Goal: Information Seeking & Learning: Learn about a topic

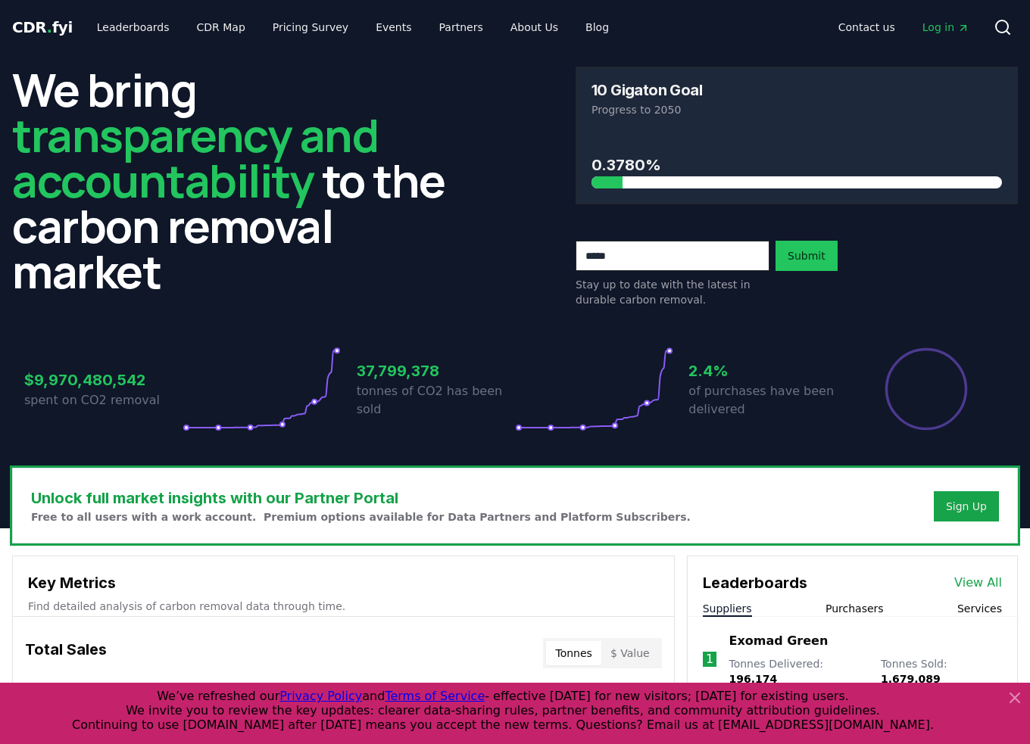
click at [611, 252] on input "email" at bounding box center [673, 256] width 194 height 30
type input "**********"
click at [812, 252] on button "Submit" at bounding box center [806, 256] width 62 height 30
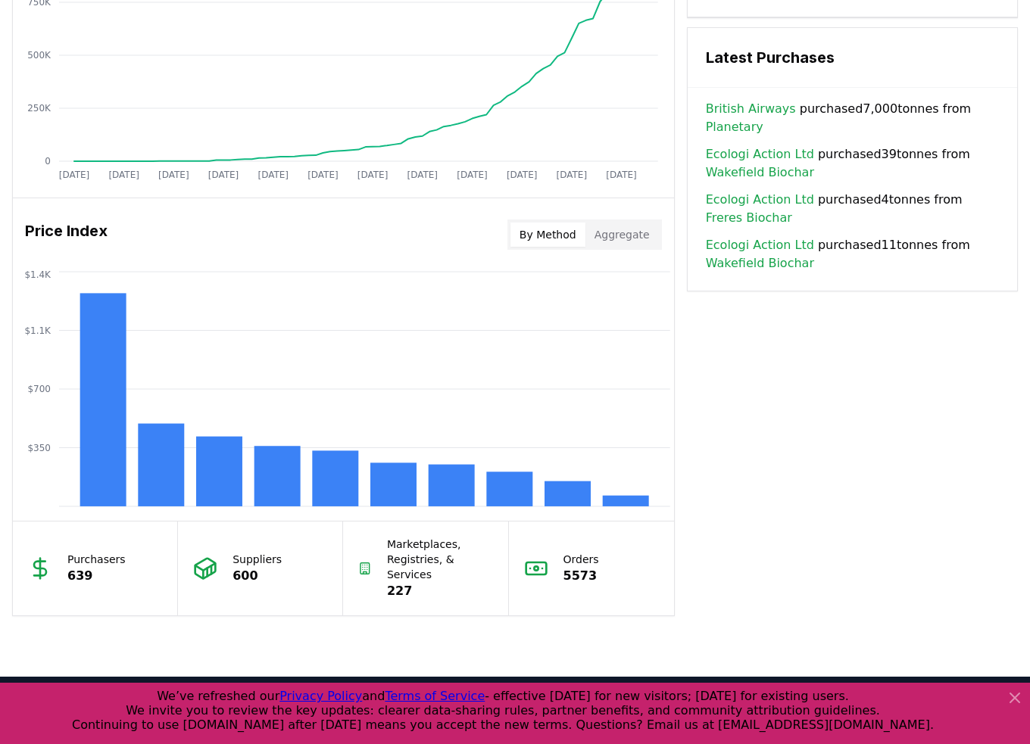
scroll to position [1060, 0]
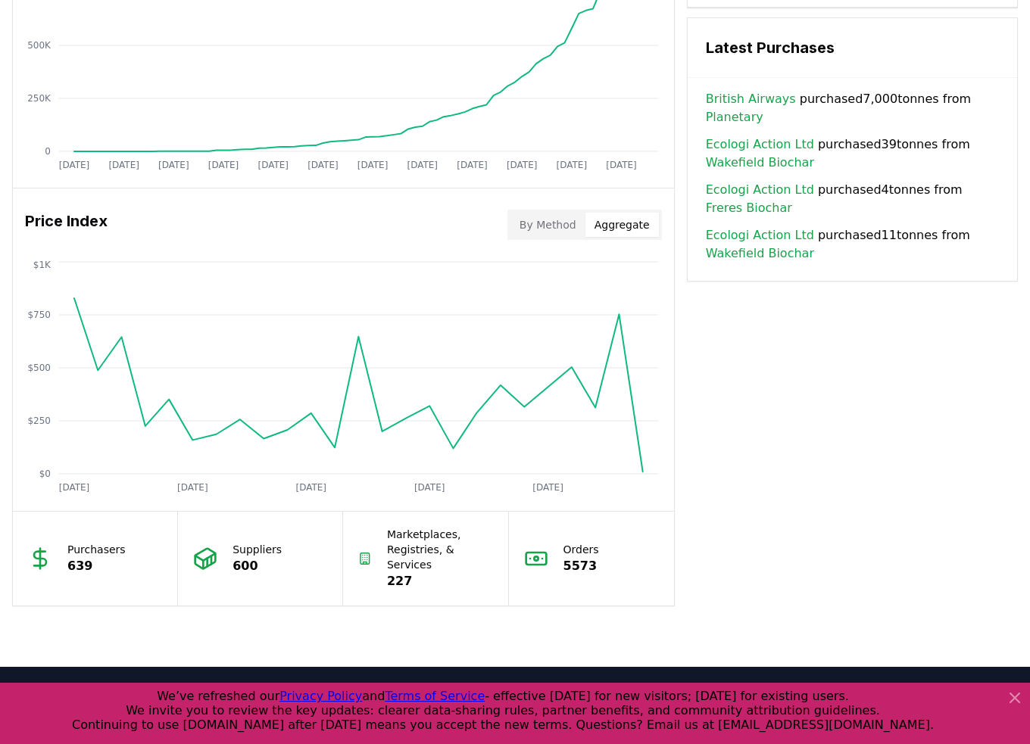
click at [644, 223] on button "Aggregate" at bounding box center [621, 225] width 73 height 24
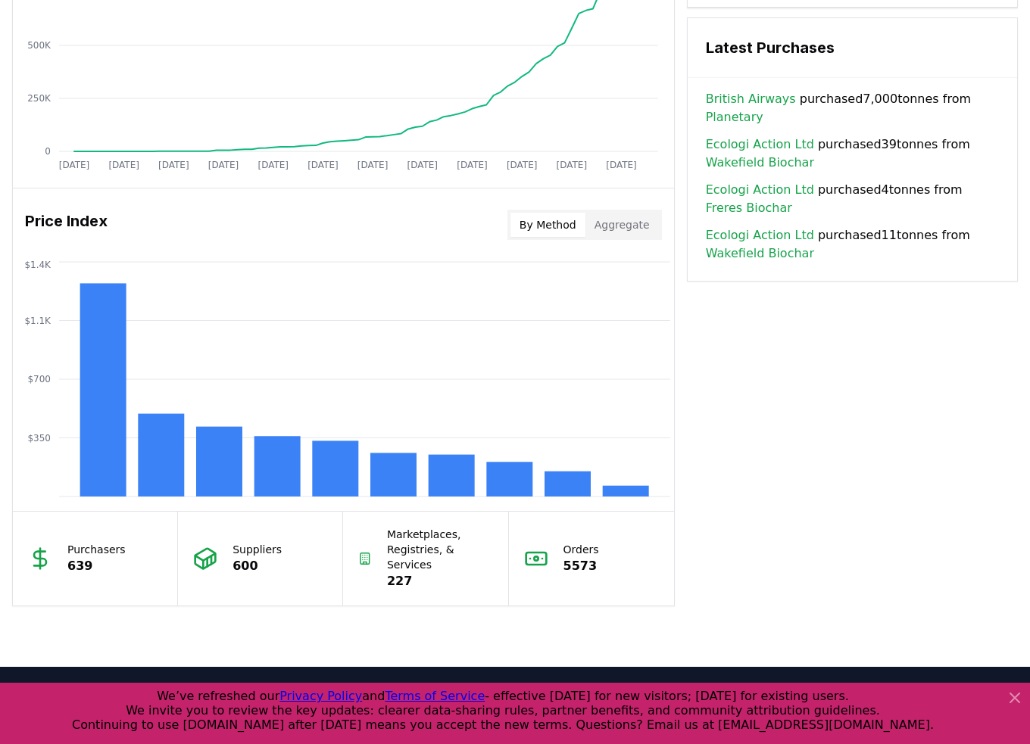
click at [552, 217] on button "By Method" at bounding box center [547, 225] width 75 height 24
click at [874, 490] on div "Key Metrics Find detailed analysis of carbon removal data through time. Total S…" at bounding box center [515, 44] width 1006 height 1125
click at [625, 218] on button "Aggregate" at bounding box center [621, 225] width 73 height 24
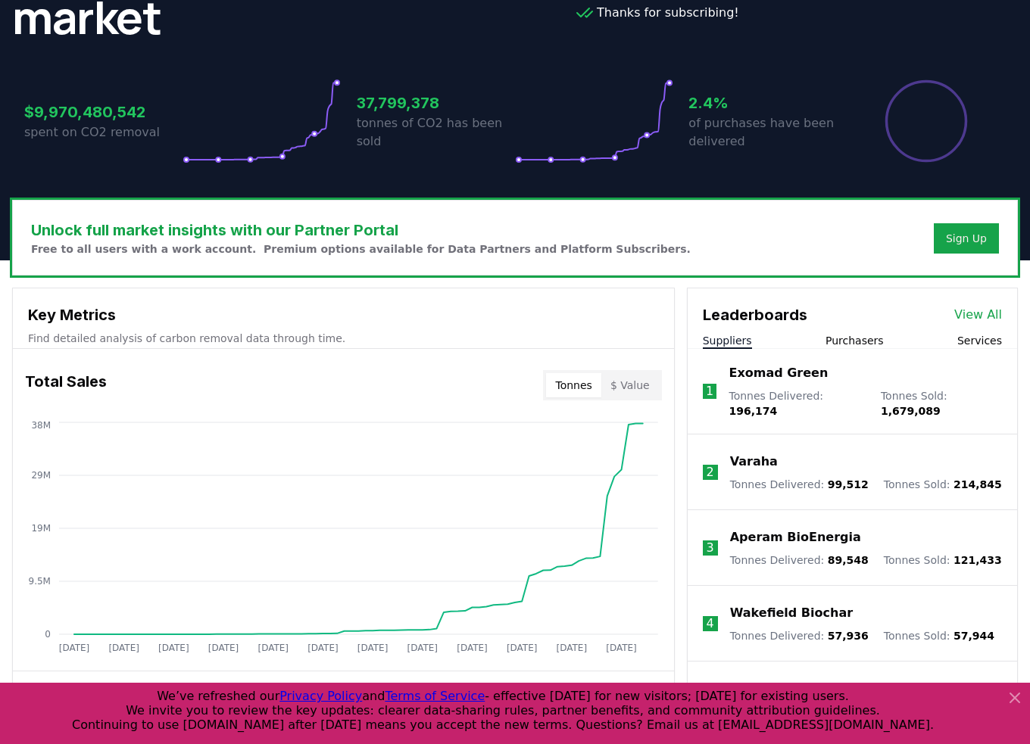
scroll to position [379, 0]
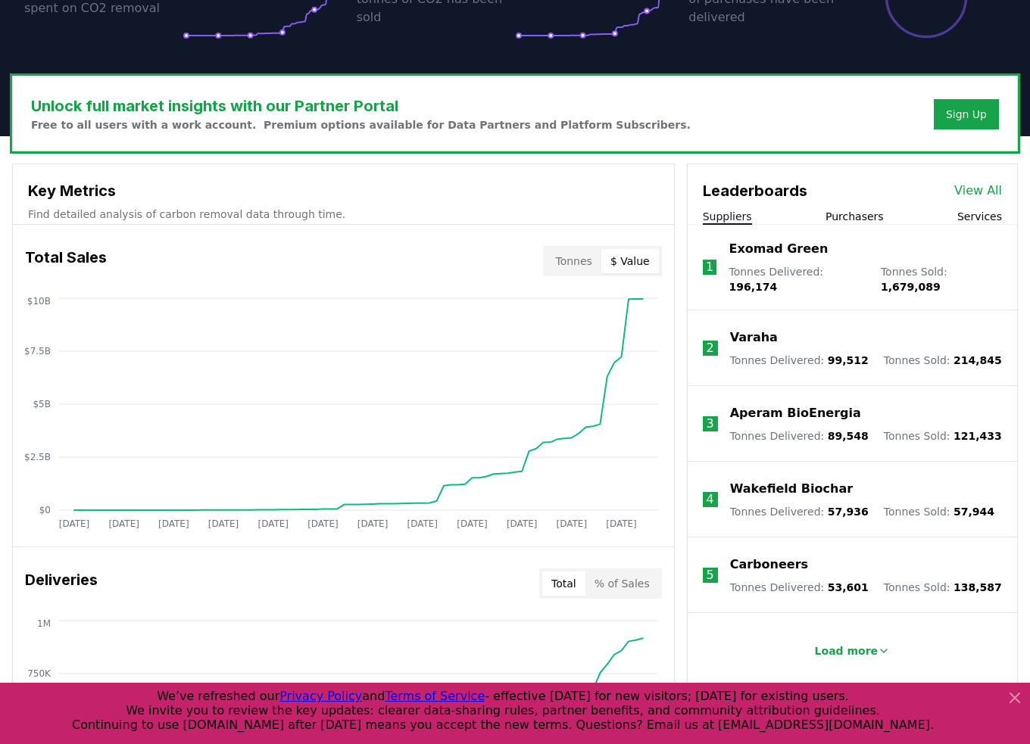
click at [640, 266] on button "$ Value" at bounding box center [630, 261] width 58 height 24
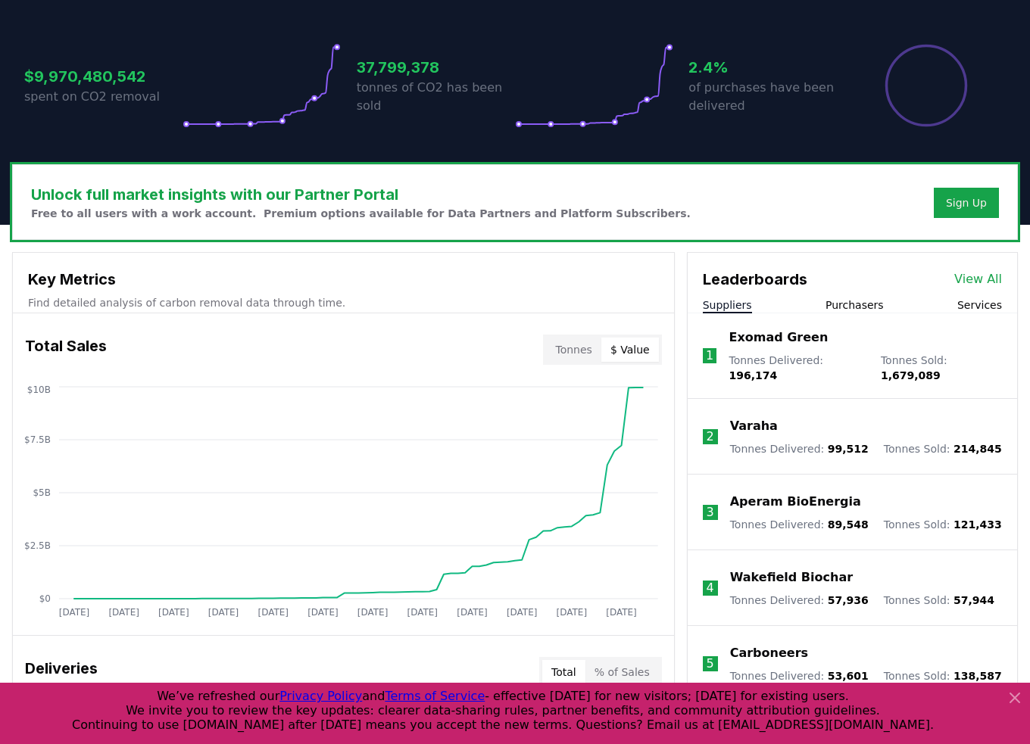
scroll to position [454, 0]
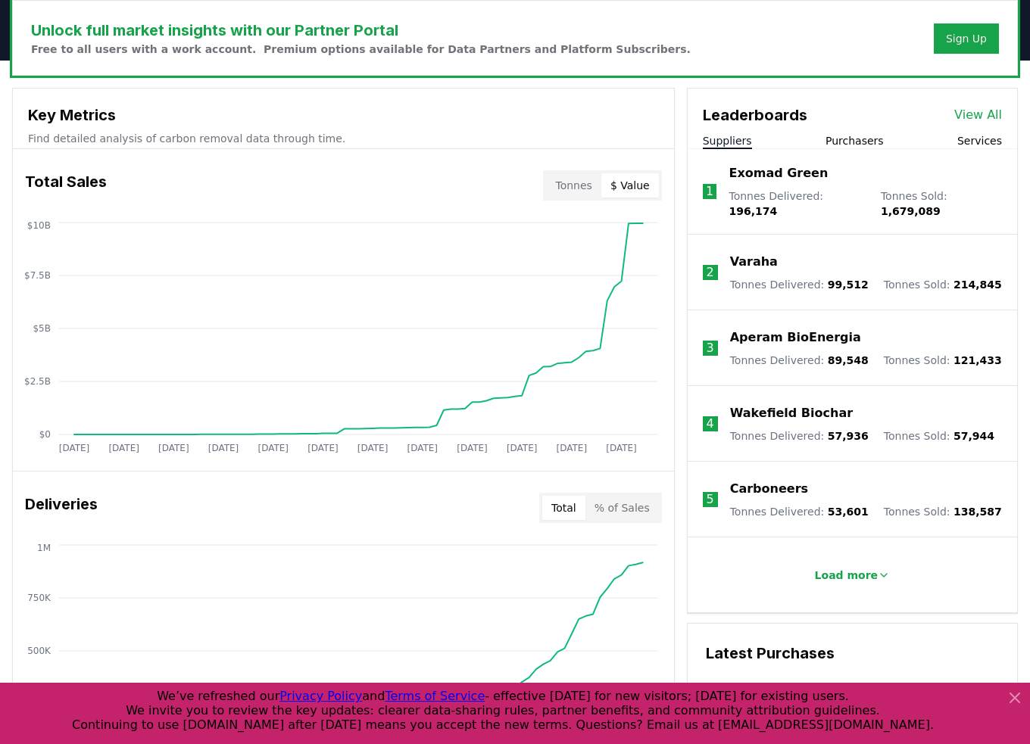
click at [583, 186] on button "Tonnes" at bounding box center [573, 185] width 55 height 24
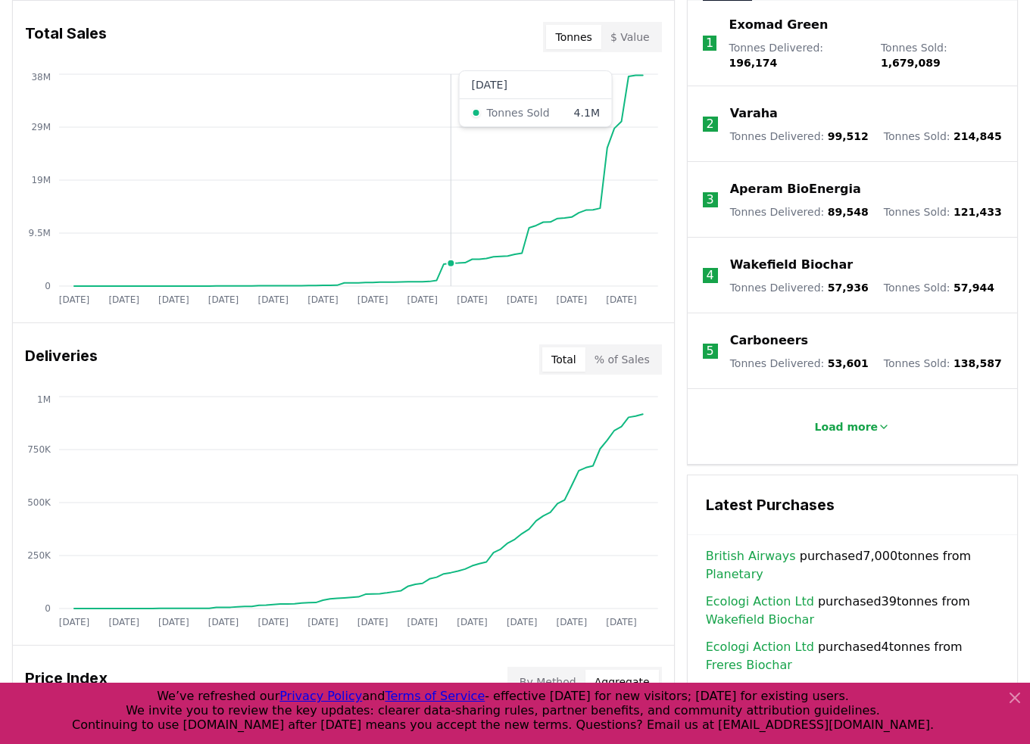
scroll to position [682, 0]
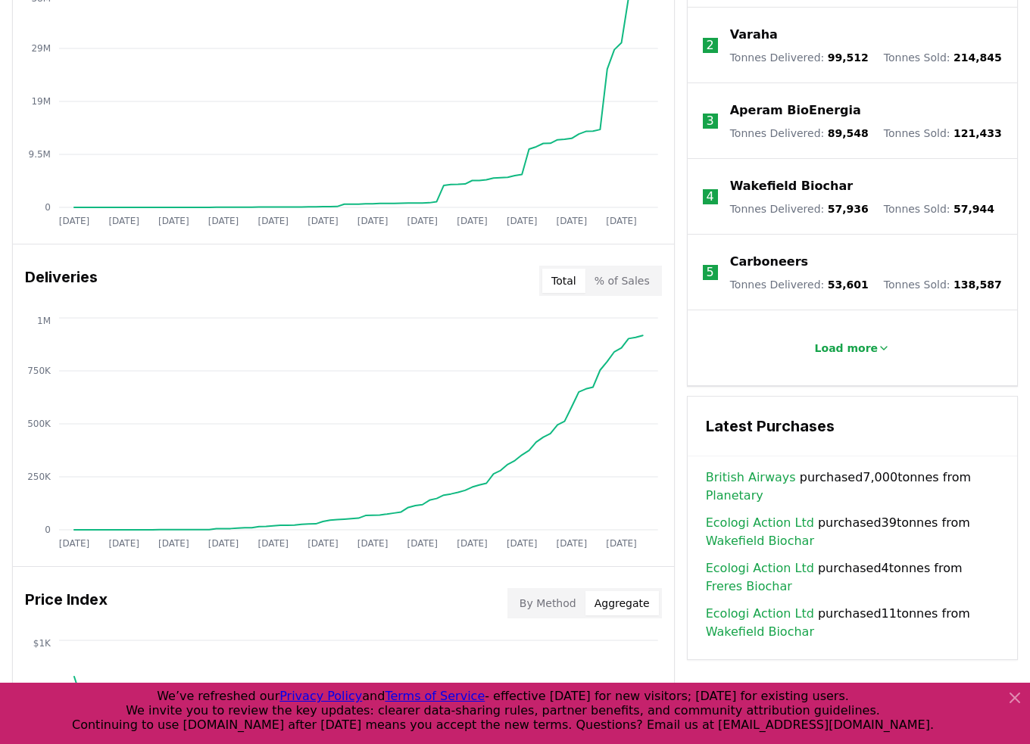
click at [631, 283] on button "% of Sales" at bounding box center [621, 281] width 73 height 24
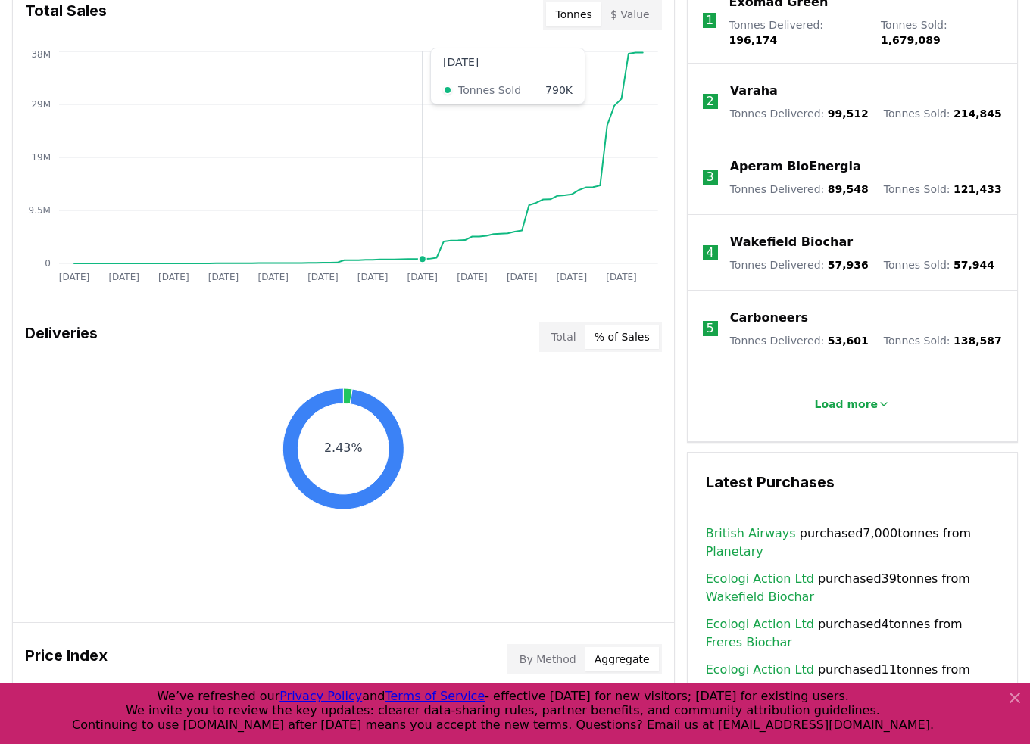
scroll to position [530, 0]
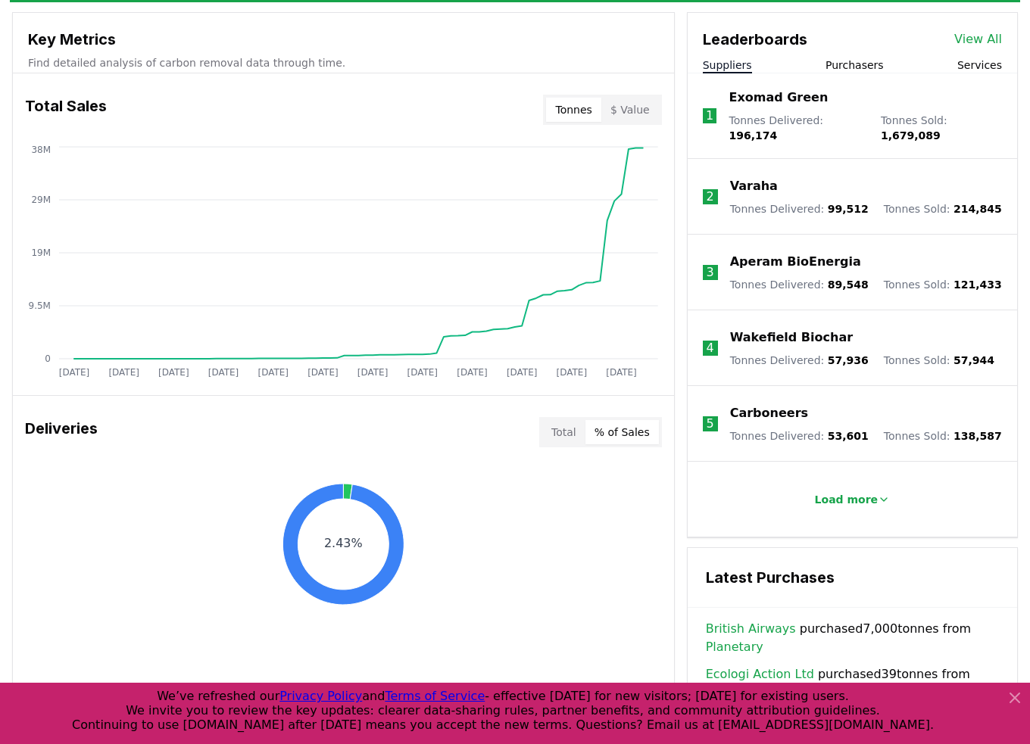
click at [583, 102] on button "Tonnes" at bounding box center [573, 110] width 55 height 24
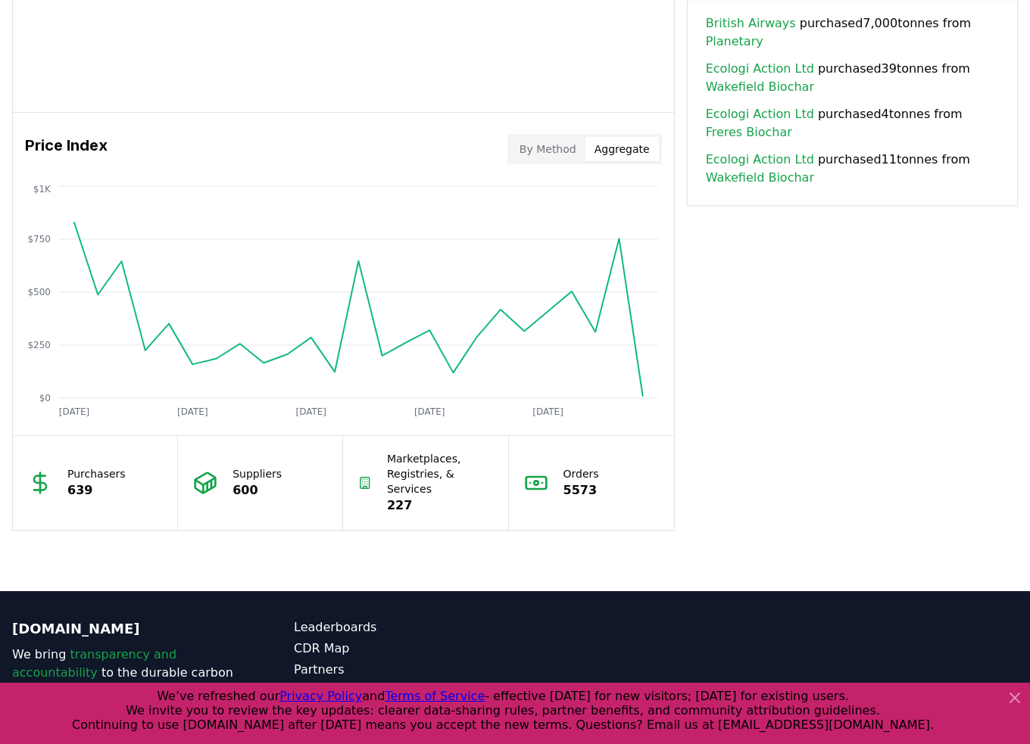
scroll to position [757, 0]
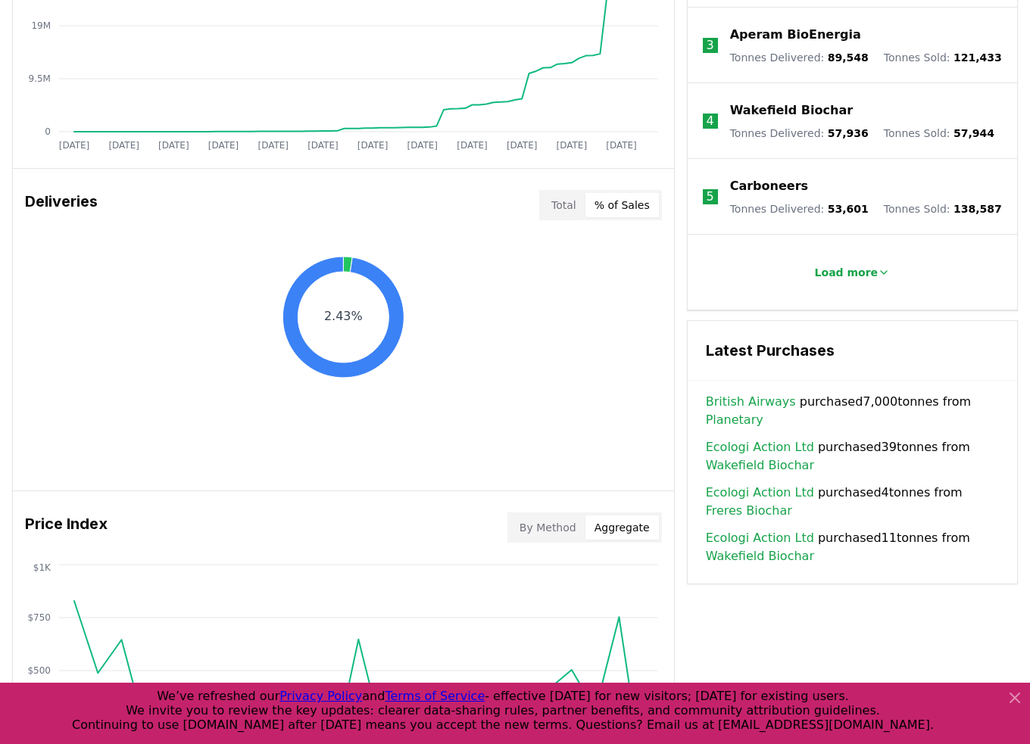
click at [554, 529] on button "By Method" at bounding box center [547, 528] width 75 height 24
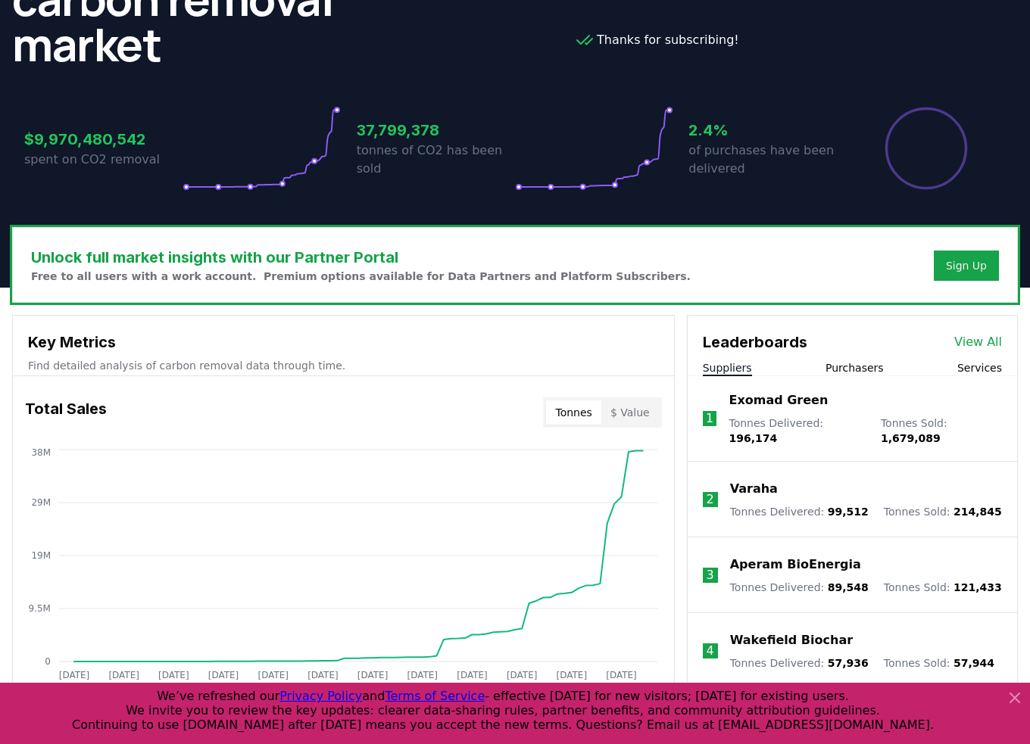
scroll to position [0, 0]
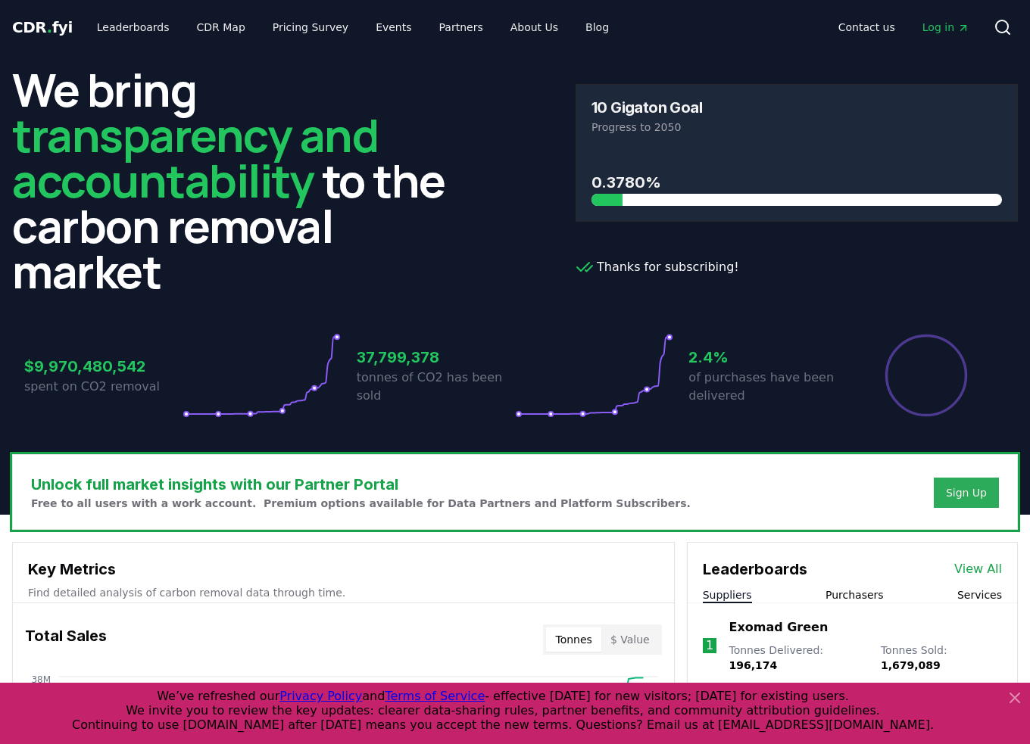
click at [975, 485] on div "Sign Up" at bounding box center [966, 492] width 41 height 15
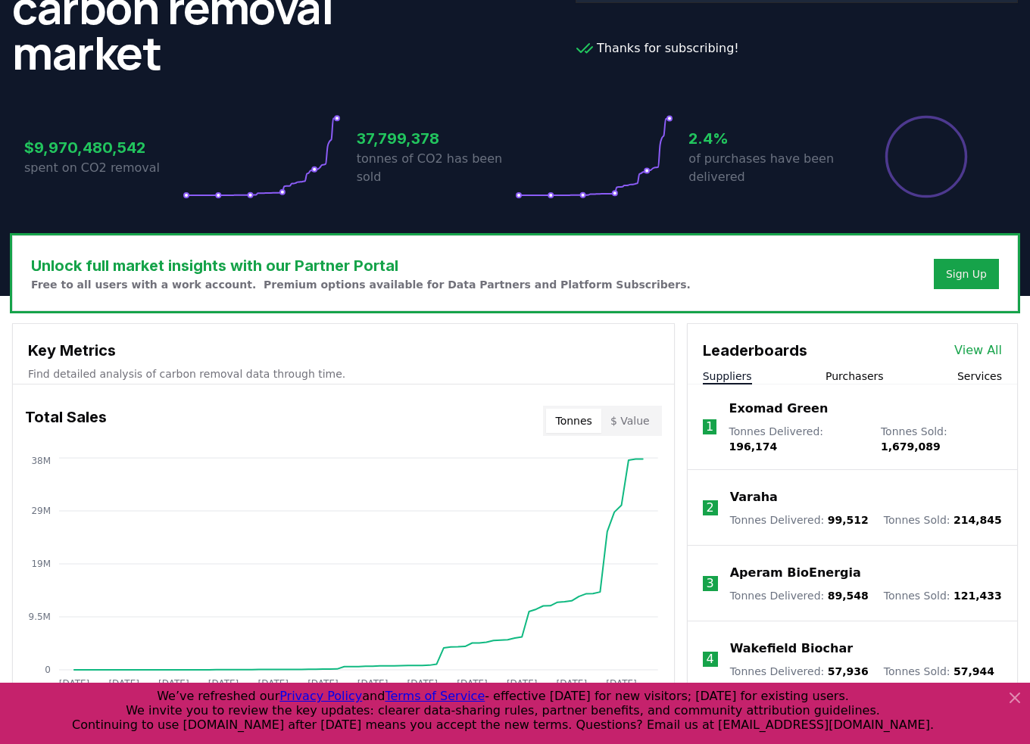
scroll to position [379, 0]
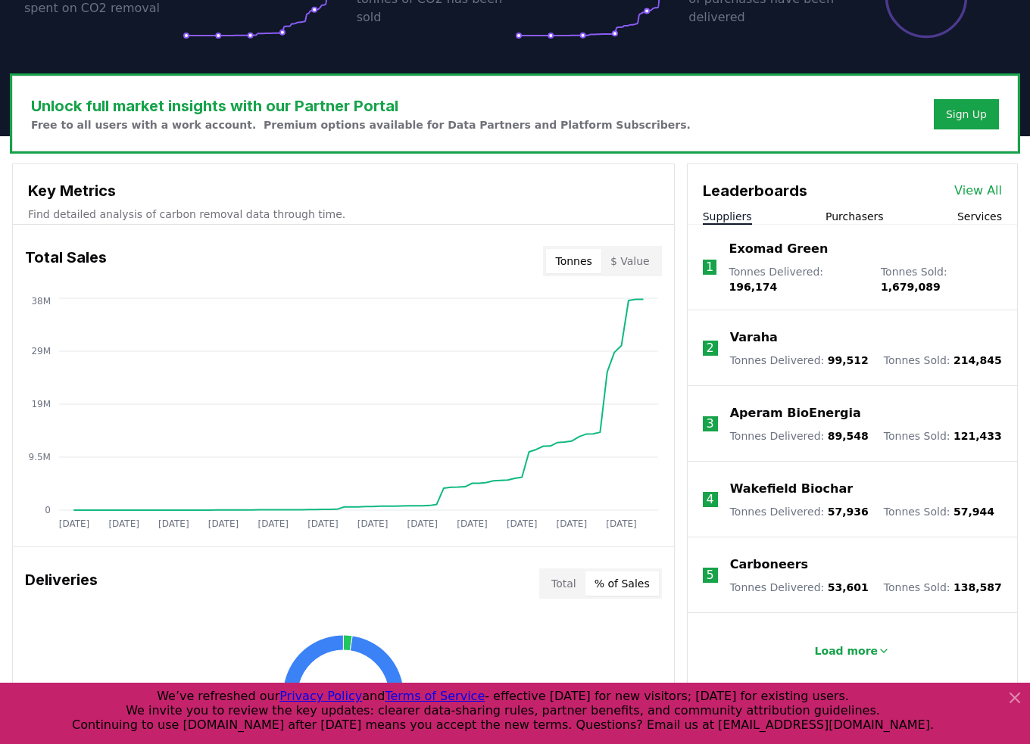
click at [848, 218] on button "Purchasers" at bounding box center [854, 216] width 58 height 15
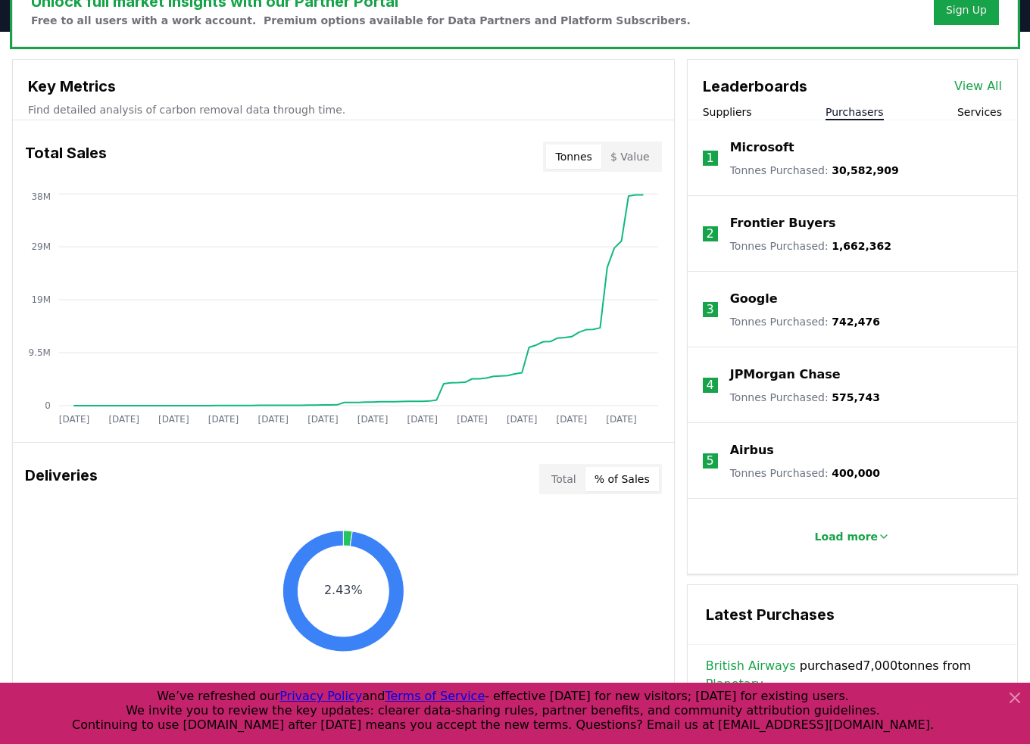
scroll to position [606, 0]
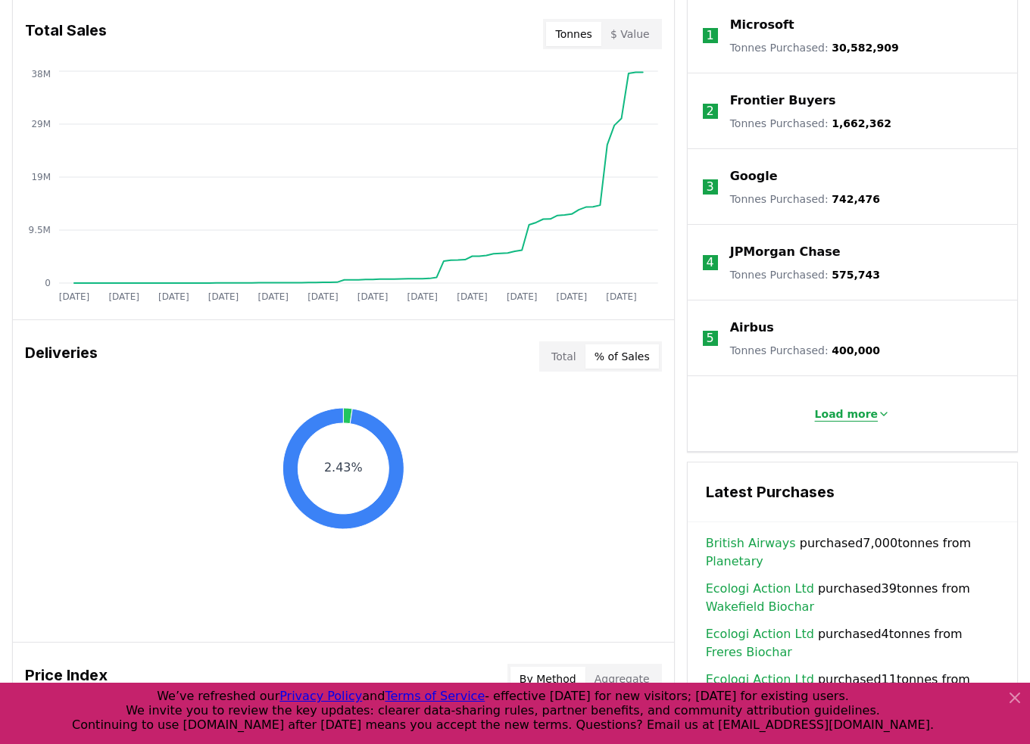
click at [856, 420] on p "Load more" at bounding box center [847, 414] width 64 height 15
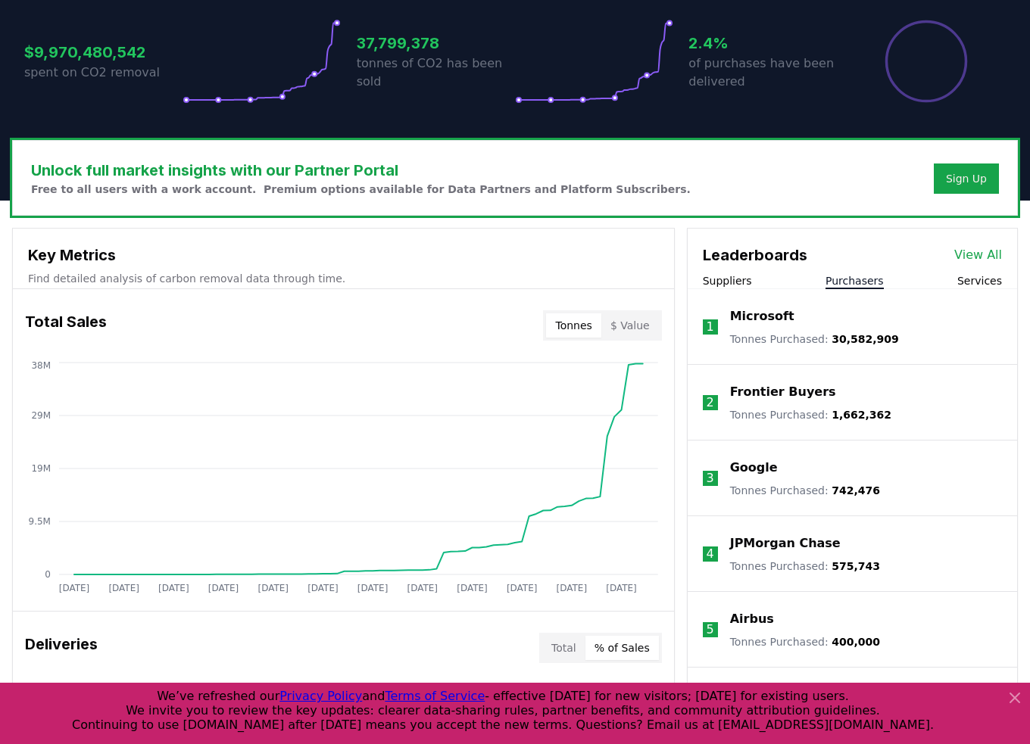
scroll to position [303, 0]
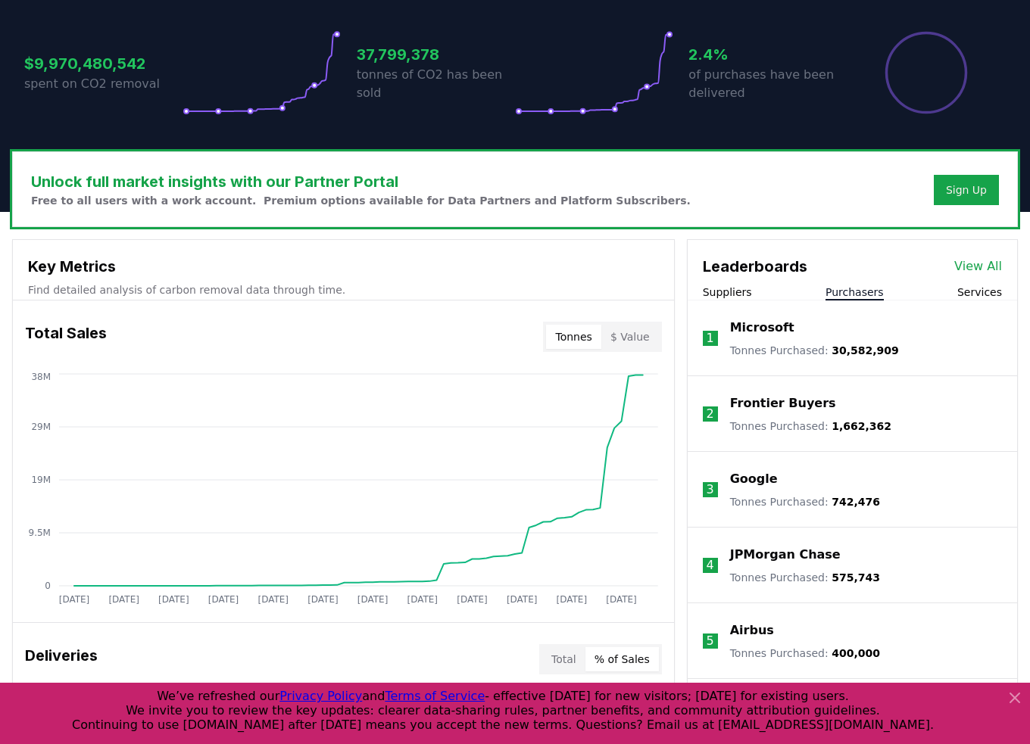
click at [978, 264] on link "View All" at bounding box center [978, 266] width 48 height 18
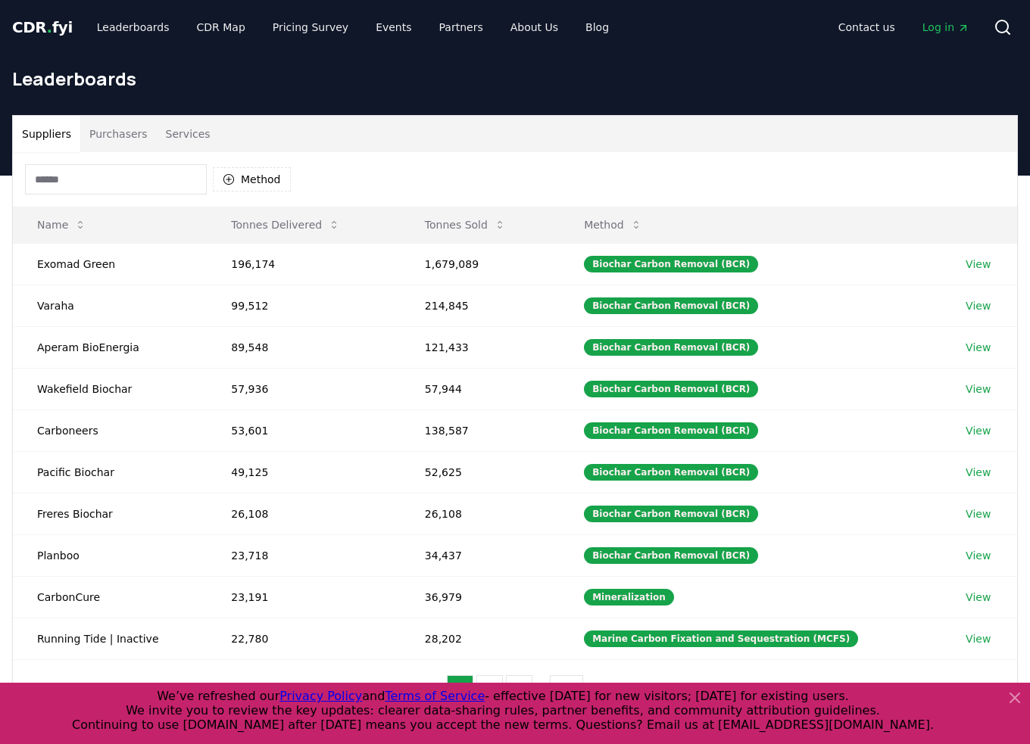
click at [1015, 701] on icon at bounding box center [1015, 698] width 18 height 18
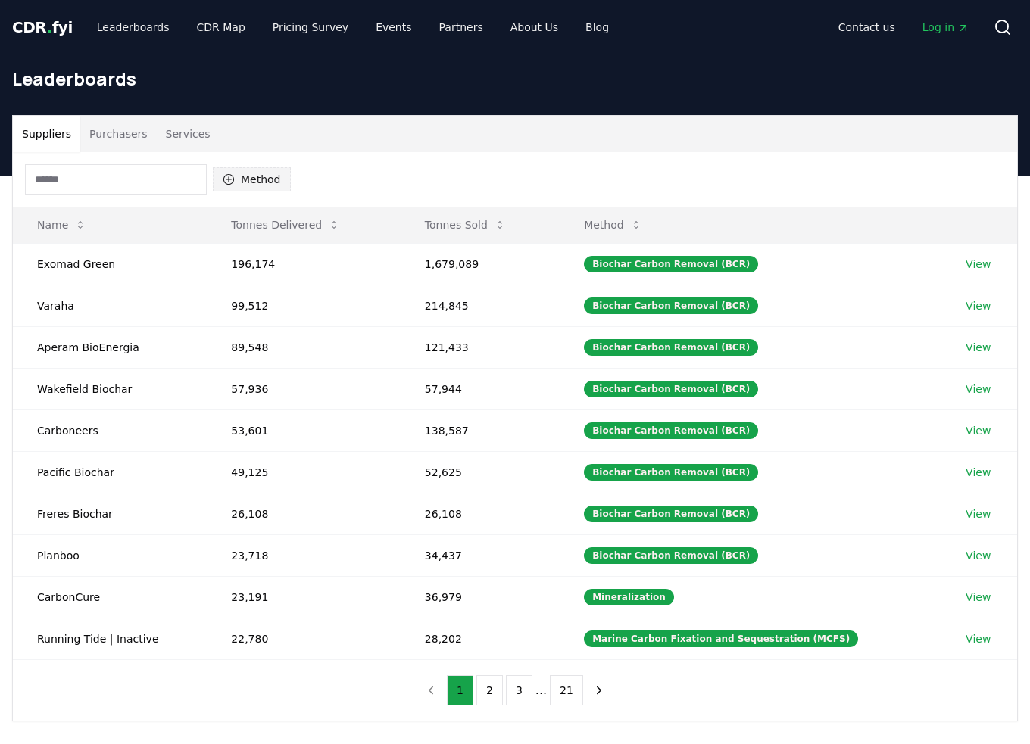
click at [230, 178] on icon "button" at bounding box center [229, 179] width 12 height 12
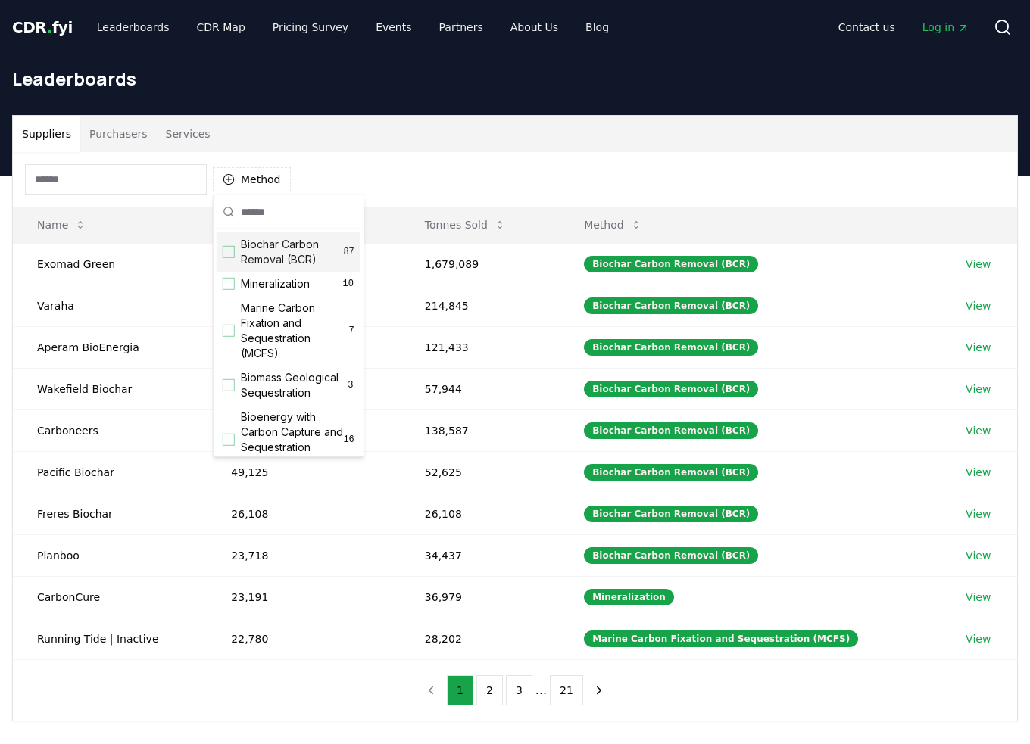
click at [424, 154] on div "Method" at bounding box center [515, 179] width 1004 height 55
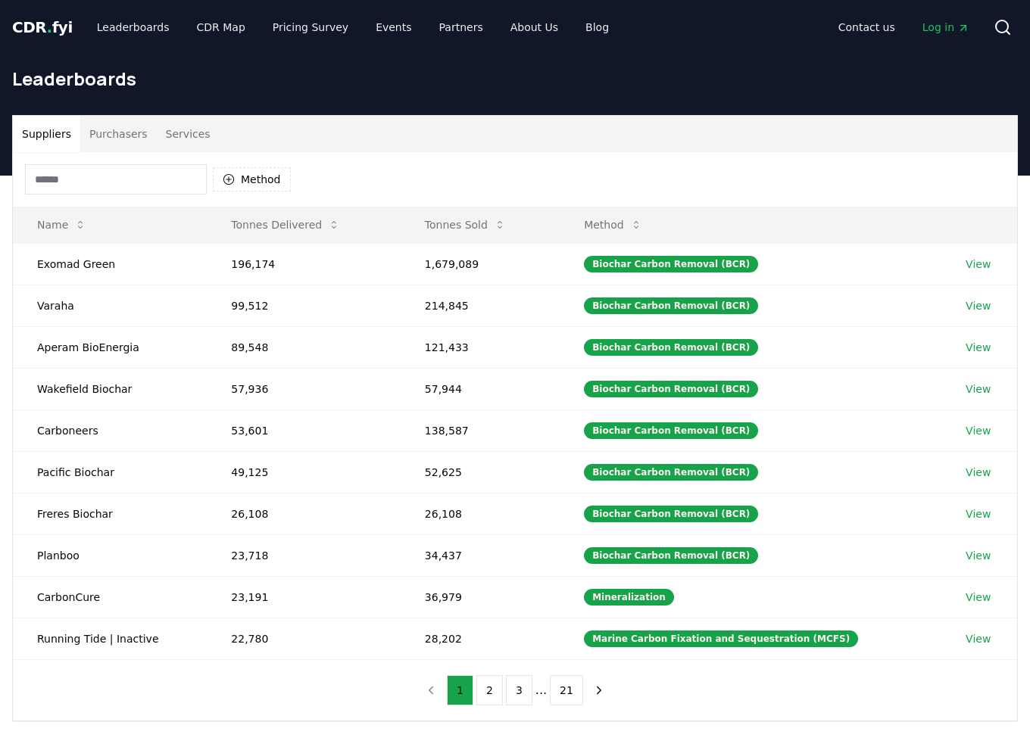
click at [129, 140] on button "Purchasers" at bounding box center [118, 134] width 76 height 36
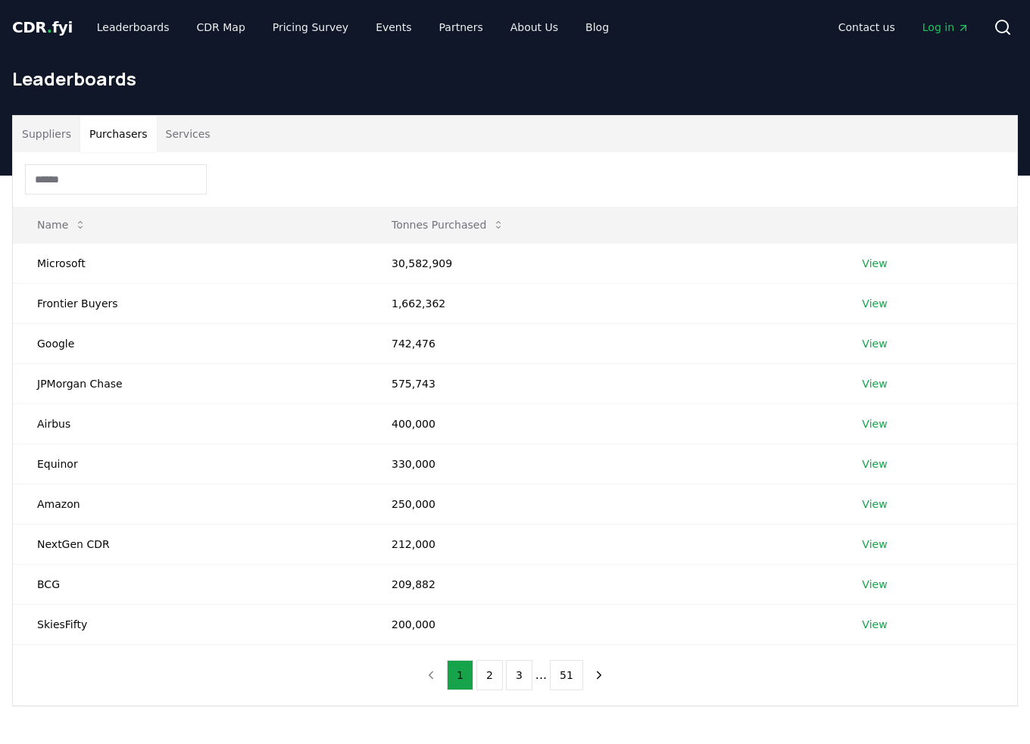
click at [176, 139] on button "Services" at bounding box center [188, 134] width 63 height 36
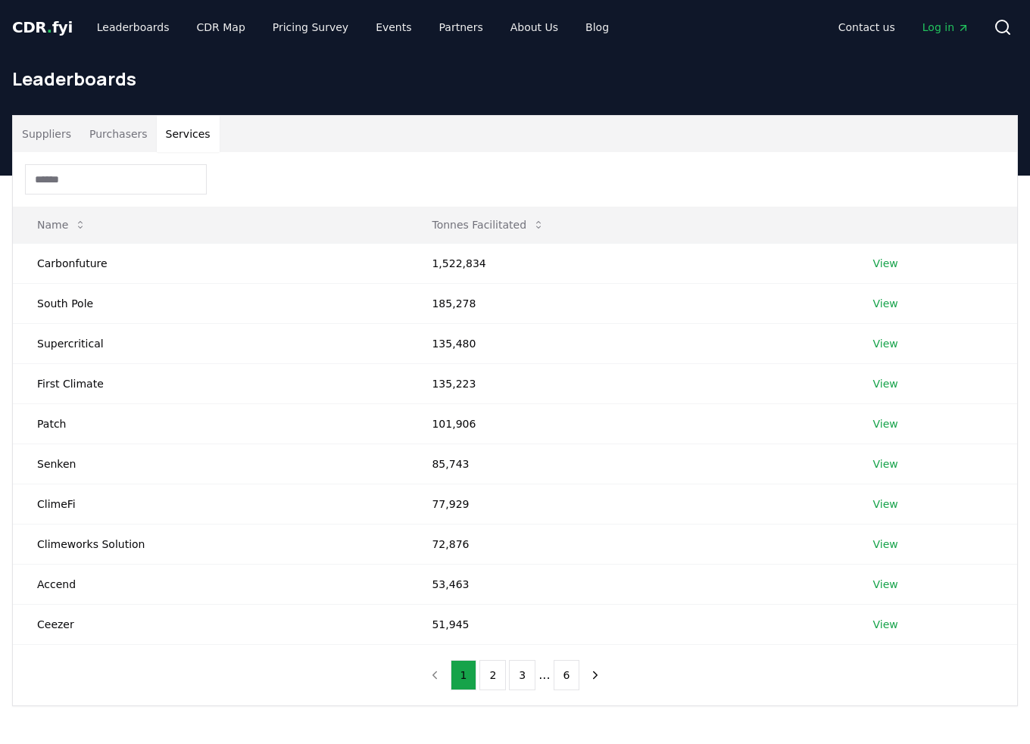
click at [45, 132] on button "Suppliers" at bounding box center [46, 134] width 67 height 36
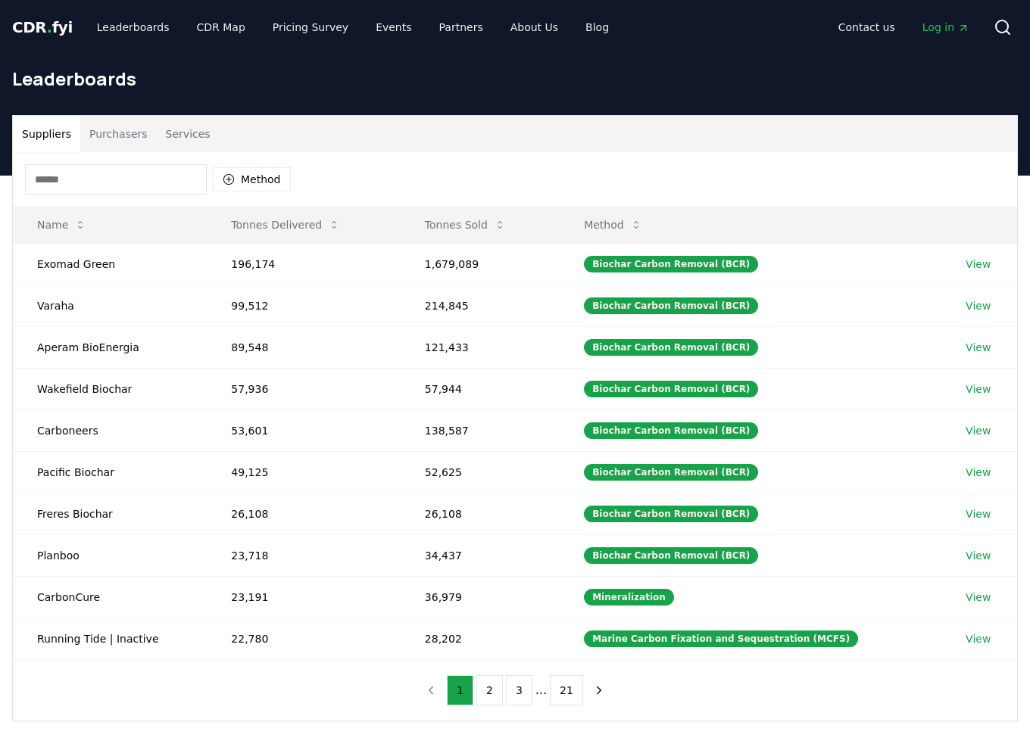
click at [126, 136] on button "Purchasers" at bounding box center [118, 134] width 76 height 36
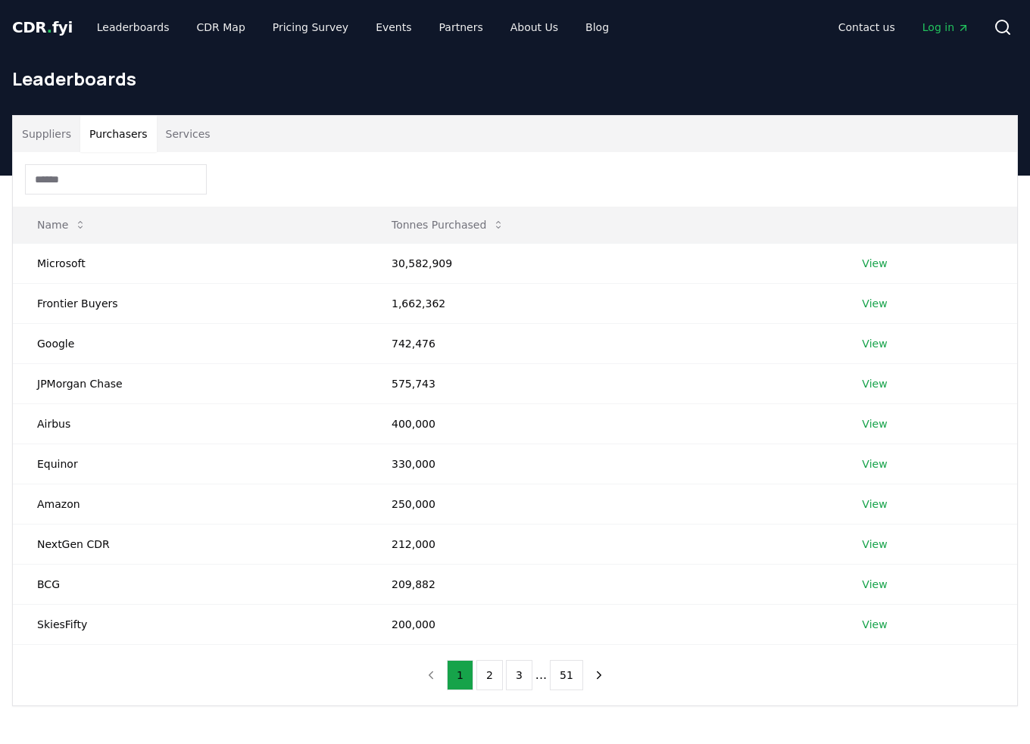
click at [170, 136] on button "Services" at bounding box center [188, 134] width 63 height 36
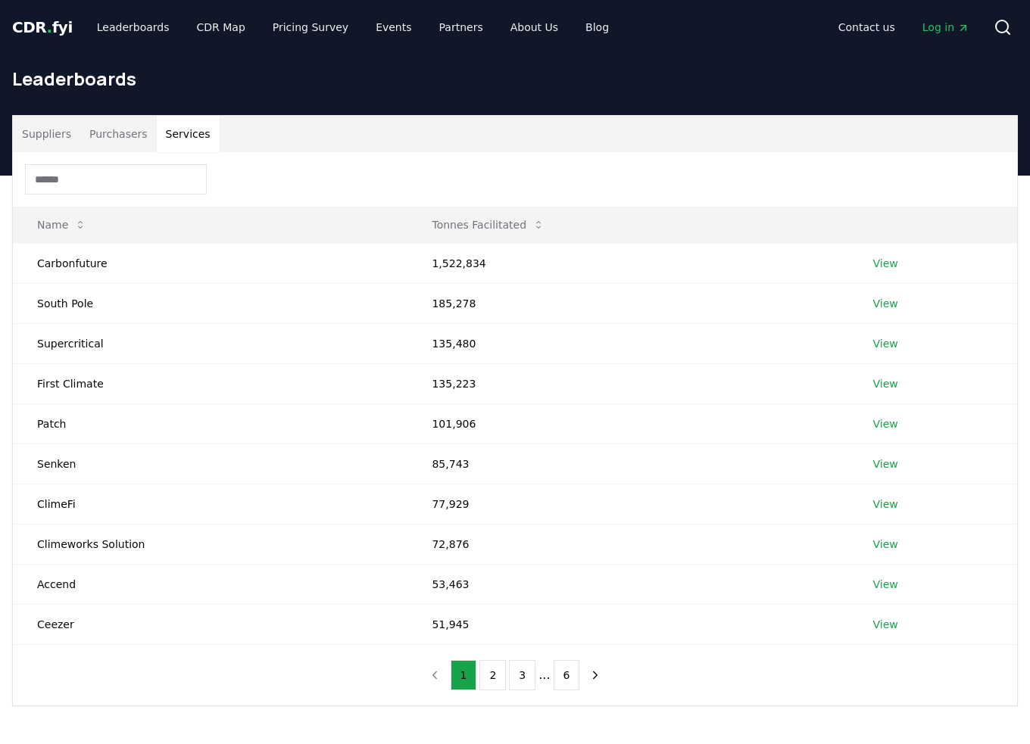
click at [41, 136] on button "Suppliers" at bounding box center [46, 134] width 67 height 36
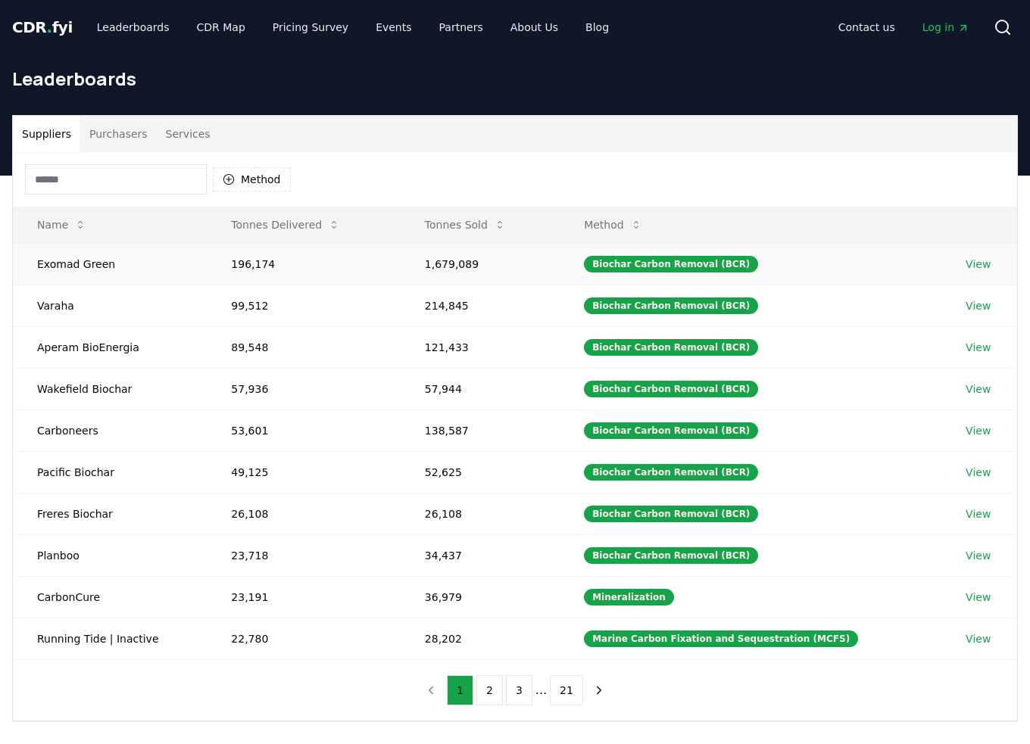
click at [979, 269] on link "View" at bounding box center [978, 264] width 25 height 15
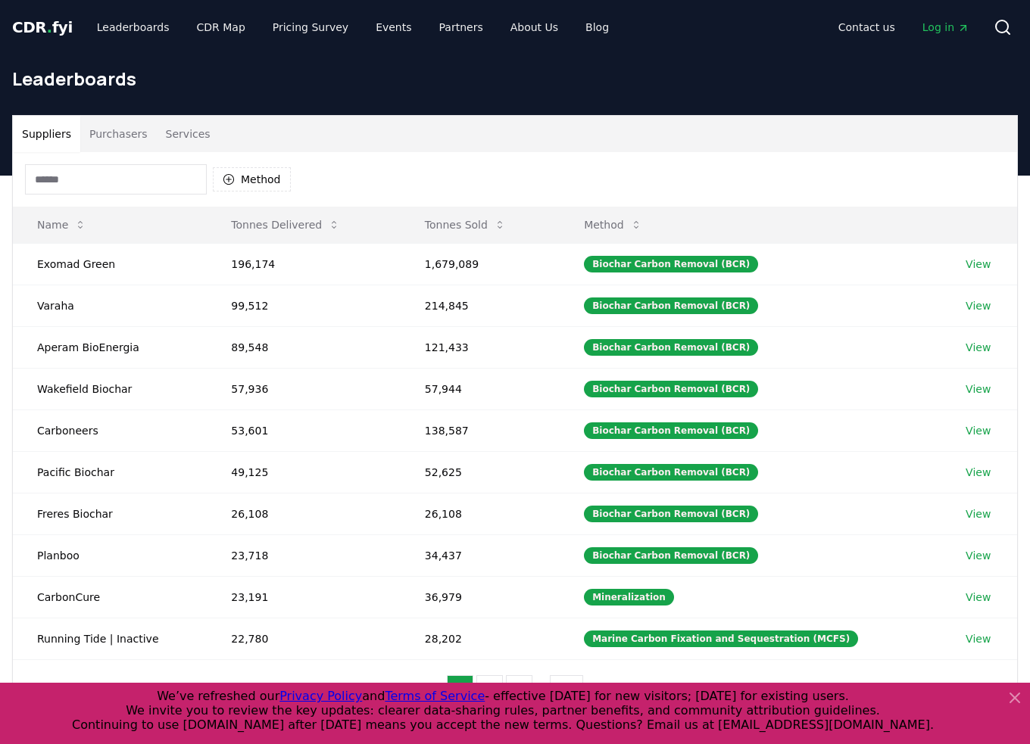
click at [1018, 702] on icon at bounding box center [1014, 698] width 9 height 9
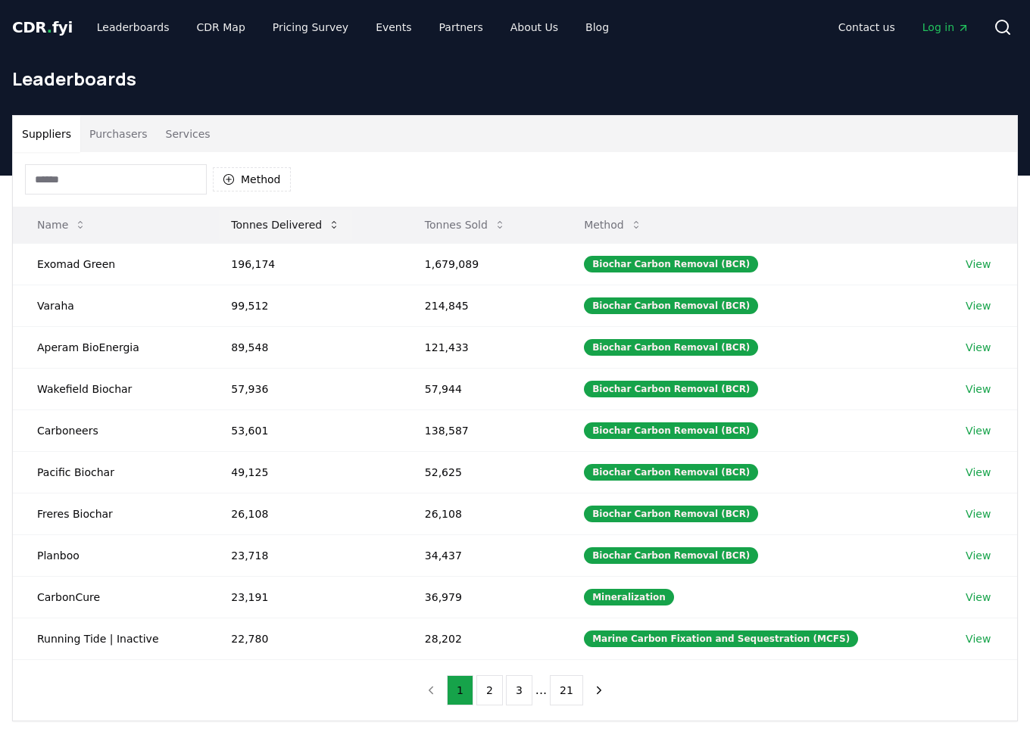
click at [328, 223] on icon at bounding box center [334, 225] width 12 height 12
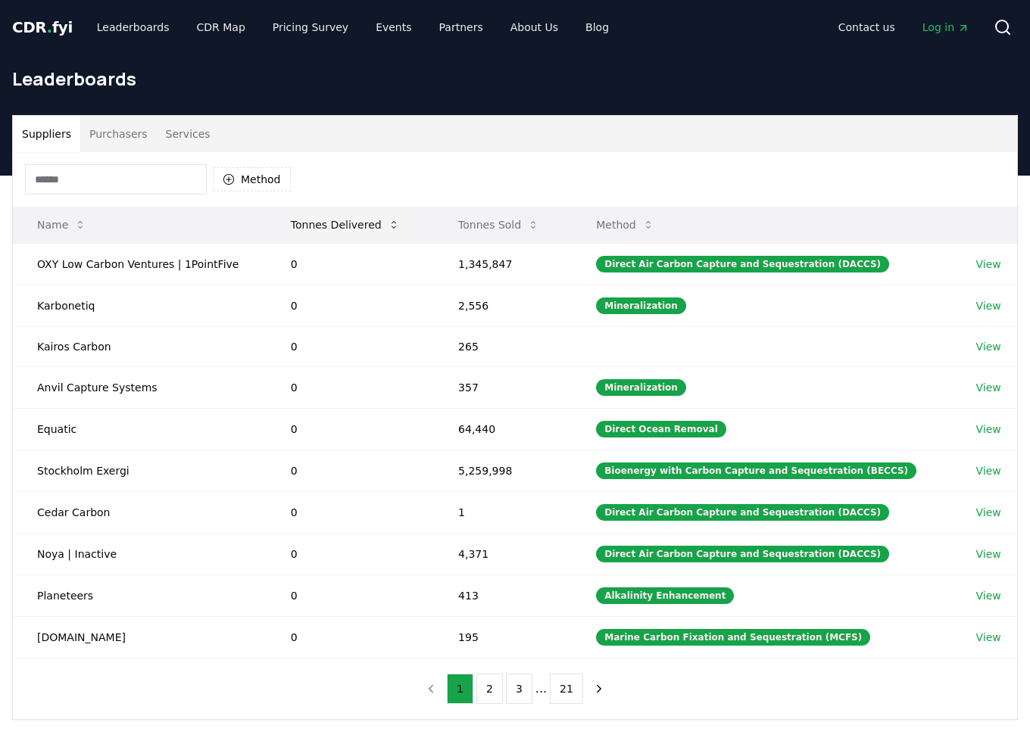
click at [388, 225] on icon at bounding box center [394, 225] width 12 height 12
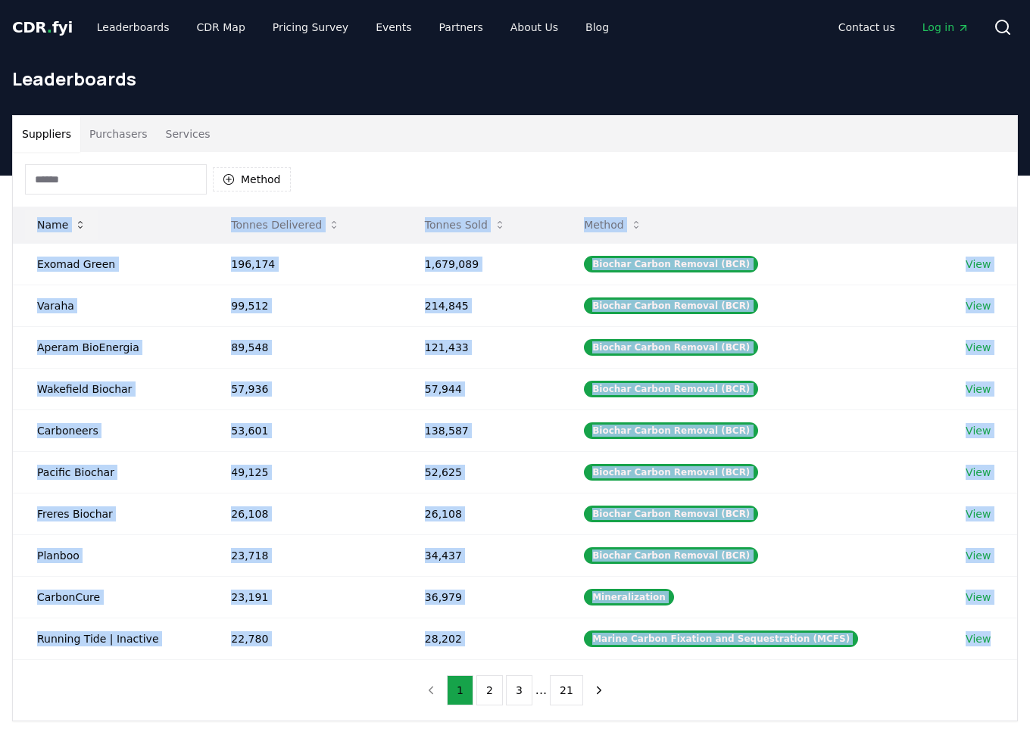
drag, startPoint x: 1006, startPoint y: 644, endPoint x: 36, endPoint y: 225, distance: 1056.9
click at [36, 225] on table "Name Tonnes Delivered Tonnes Sold Method Exomad Green 196,174 1,679,089 Biochar…" at bounding box center [515, 434] width 1004 height 454
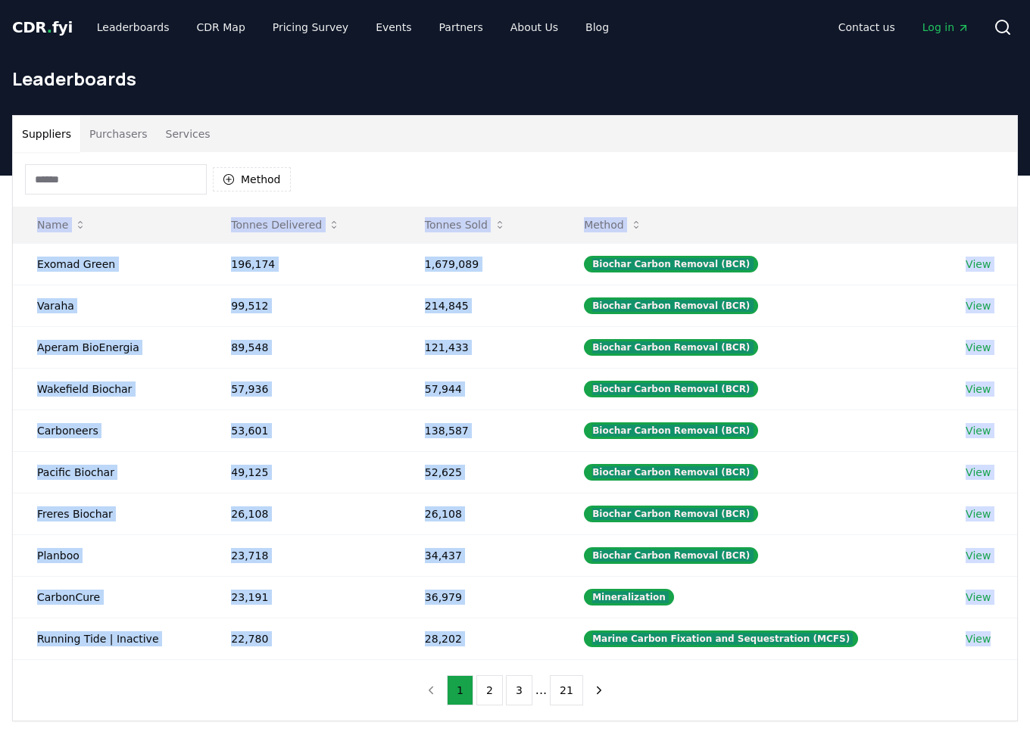
click at [824, 690] on div "Method Name Tonnes Delivered Tonnes Sold Method Exomad Green 196,174 1,679,089 …" at bounding box center [515, 436] width 1004 height 569
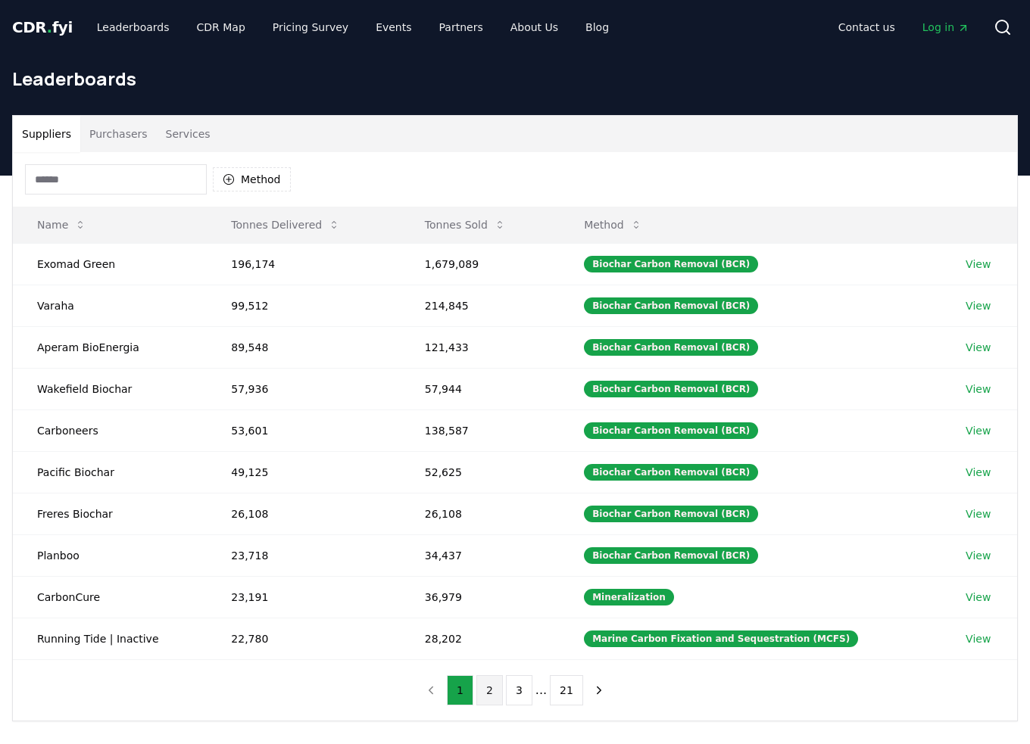
click at [485, 692] on button "2" at bounding box center [489, 691] width 27 height 30
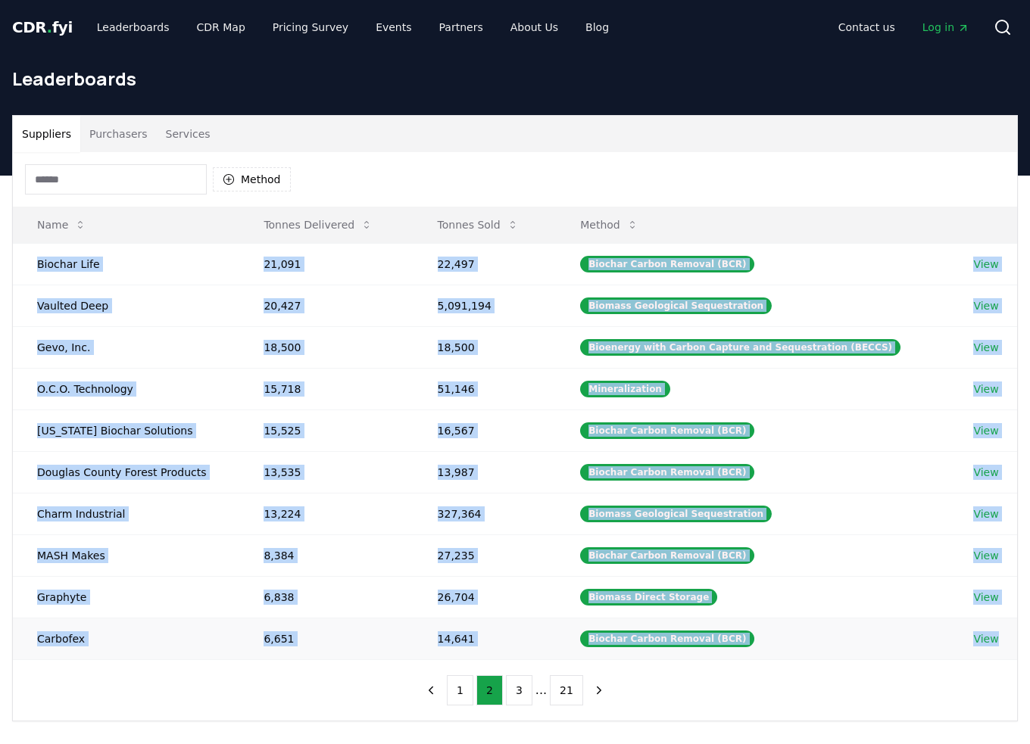
drag, startPoint x: 32, startPoint y: 254, endPoint x: 1012, endPoint y: 636, distance: 1051.7
click at [1012, 636] on tbody "Biochar Life 21,091 22,497 Biochar Carbon Removal (BCR) View Vaulted Deep 20,42…" at bounding box center [515, 451] width 1004 height 417
copy tbody "Biochar Life 21,091 22,497 Biochar Carbon Removal (BCR) View Vaulted Deep 20,42…"
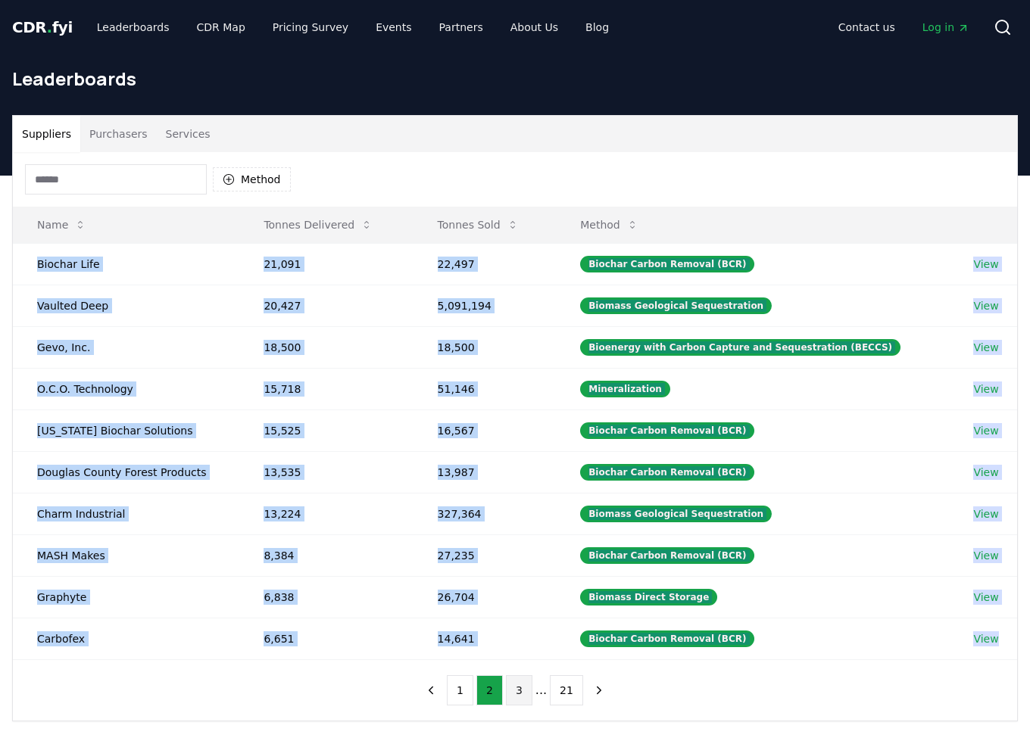
click at [524, 690] on button "3" at bounding box center [519, 691] width 27 height 30
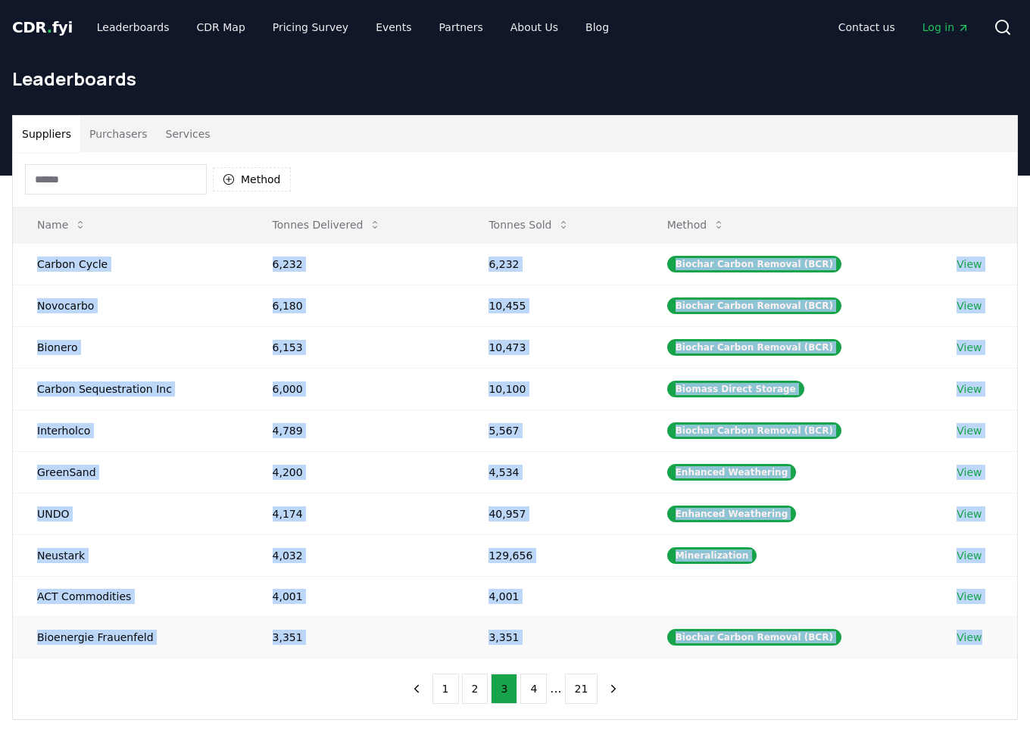
drag, startPoint x: 33, startPoint y: 251, endPoint x: 999, endPoint y: 638, distance: 1040.9
click at [999, 638] on tbody "Carbon Cycle 6,232 6,232 Biochar Carbon Removal (BCR) View Novocarbo 6,180 10,4…" at bounding box center [515, 450] width 1004 height 415
copy tbody "Carbon Cycle 6,232 6,232 Biochar Carbon Removal (BCR) View Novocarbo 6,180 10,4…"
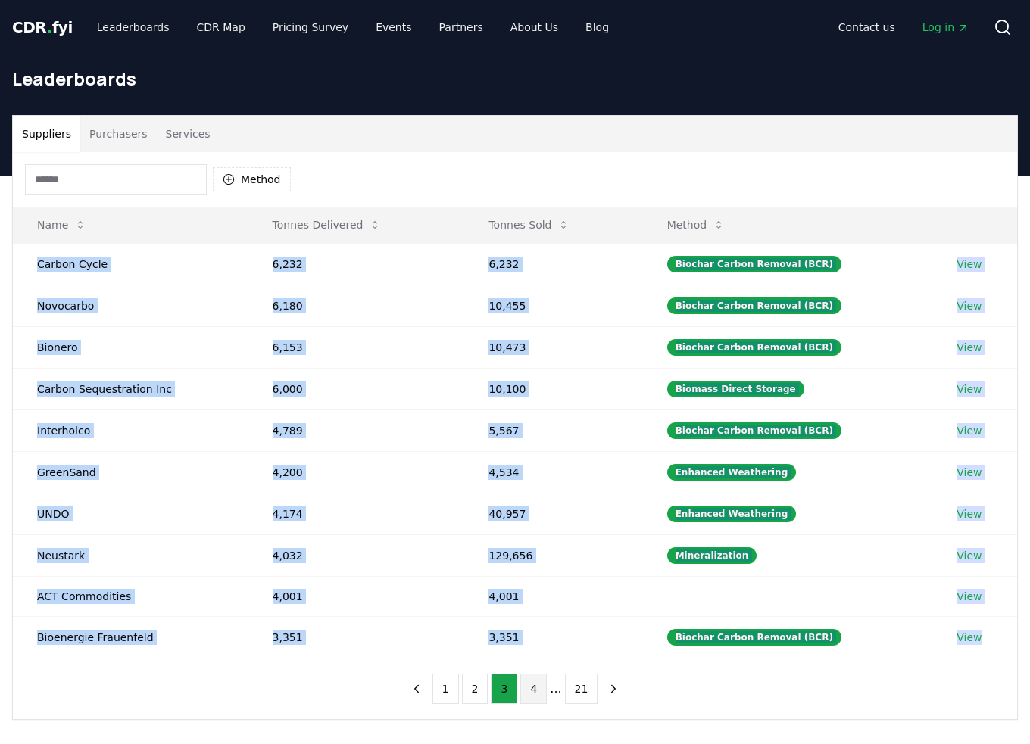
click at [535, 685] on button "4" at bounding box center [533, 689] width 27 height 30
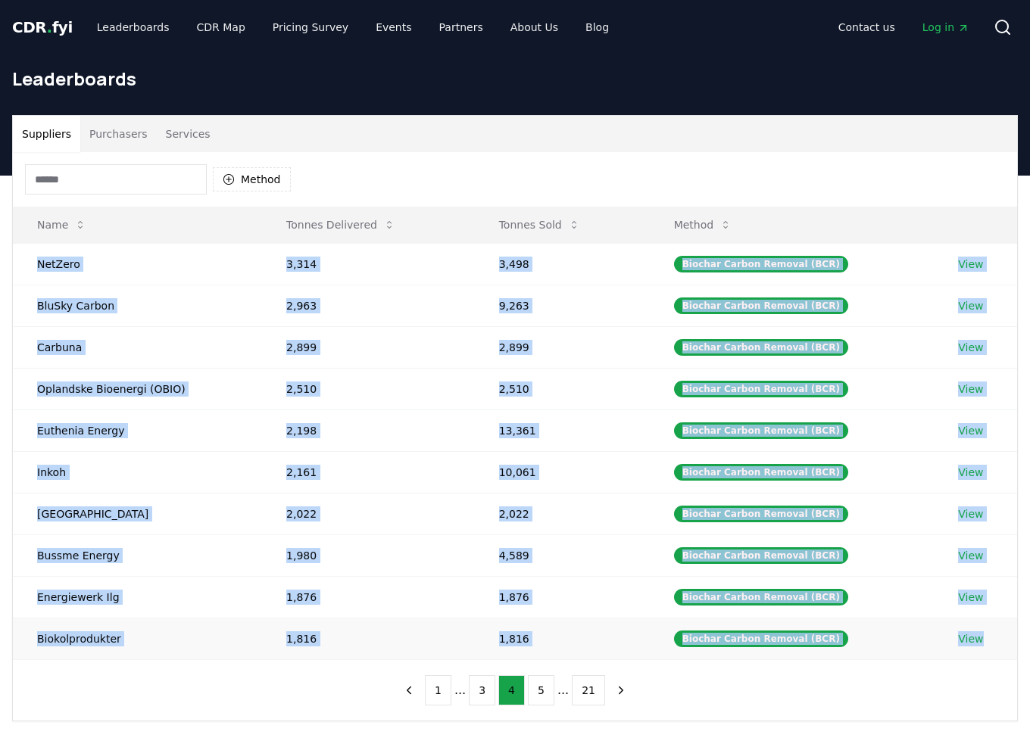
drag, startPoint x: 21, startPoint y: 258, endPoint x: 991, endPoint y: 631, distance: 1039.2
click at [991, 631] on tbody "NetZero 3,314 3,498 Biochar Carbon Removal (BCR) View BluSky Carbon 2,963 9,263…" at bounding box center [515, 451] width 1004 height 417
copy tbody "NetZero 3,314 3,498 Biochar Carbon Removal (BCR) View BluSky Carbon 2,963 9,263…"
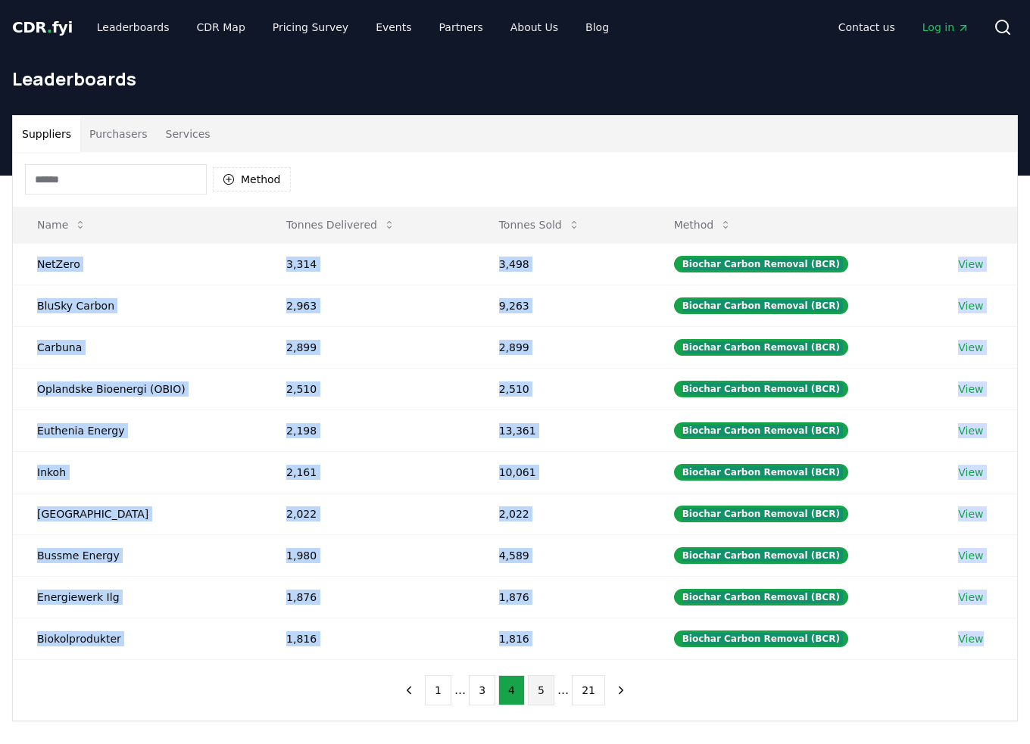
click at [545, 694] on button "5" at bounding box center [541, 691] width 27 height 30
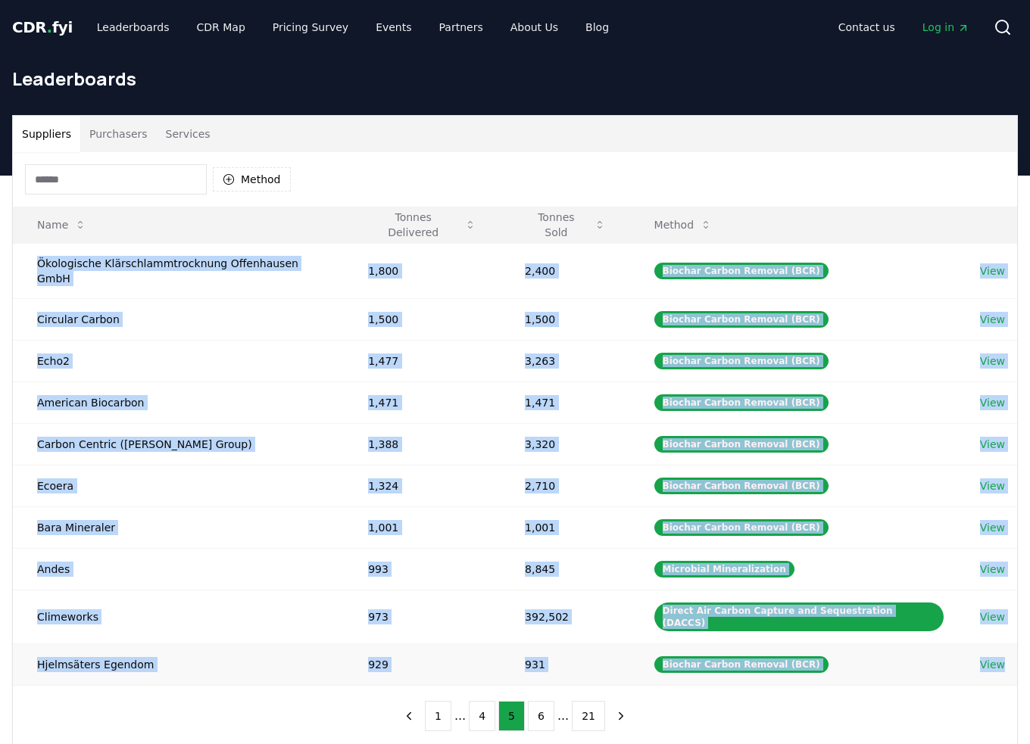
drag, startPoint x: 27, startPoint y: 255, endPoint x: 1012, endPoint y: 642, distance: 1057.8
click at [1010, 642] on tbody "Ökologische Klärschlammtrocknung Offenhausen GmbH 1,800 2,400 Biochar Carbon Re…" at bounding box center [515, 464] width 1004 height 442
copy tbody "Ökologische Klärschlammtrocknung Offenhausen GmbH 1,800 2,400 Biochar Carbon Re…"
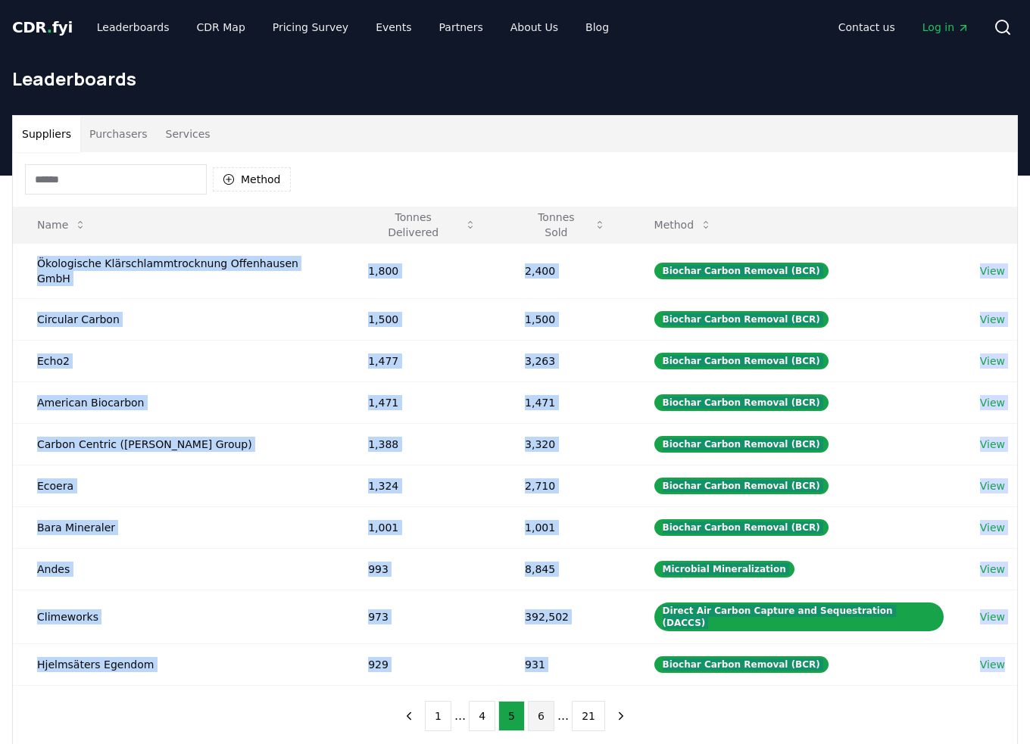
click at [541, 701] on button "6" at bounding box center [541, 716] width 27 height 30
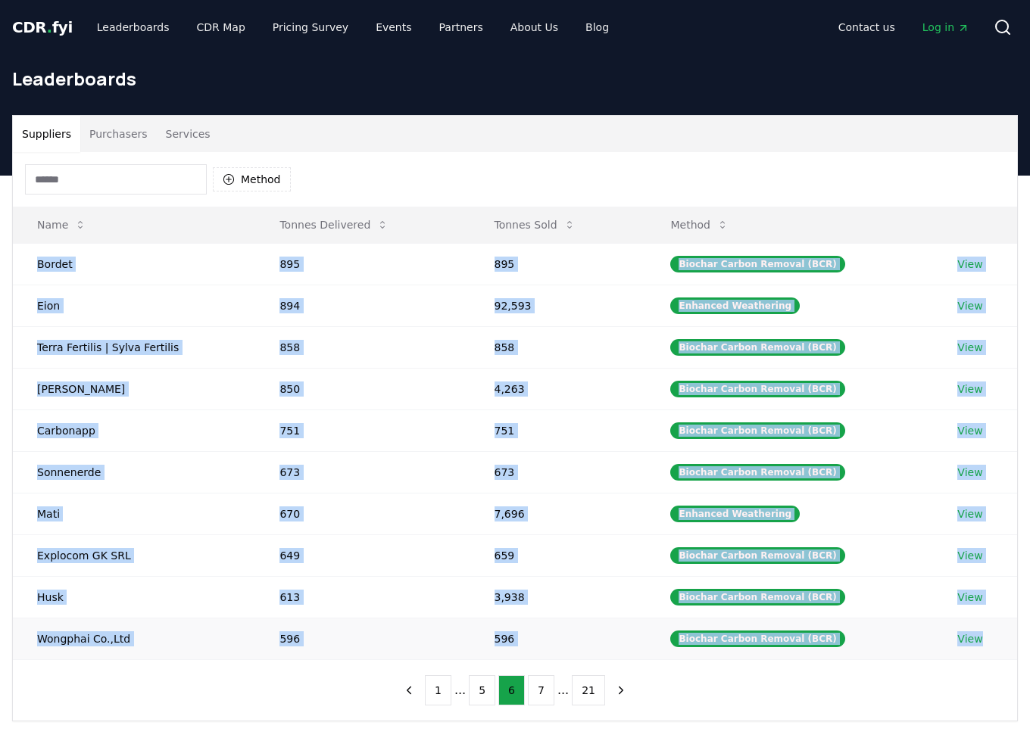
drag, startPoint x: 27, startPoint y: 259, endPoint x: 999, endPoint y: 633, distance: 1041.2
click at [999, 633] on tbody "Bordet 895 895 Biochar Carbon Removal (BCR) View Eion 894 92,593 Enhanced Weath…" at bounding box center [515, 451] width 1004 height 417
copy tbody "Bordet 895 895 Biochar Carbon Removal (BCR) View Eion 894 92,593 Enhanced Weath…"
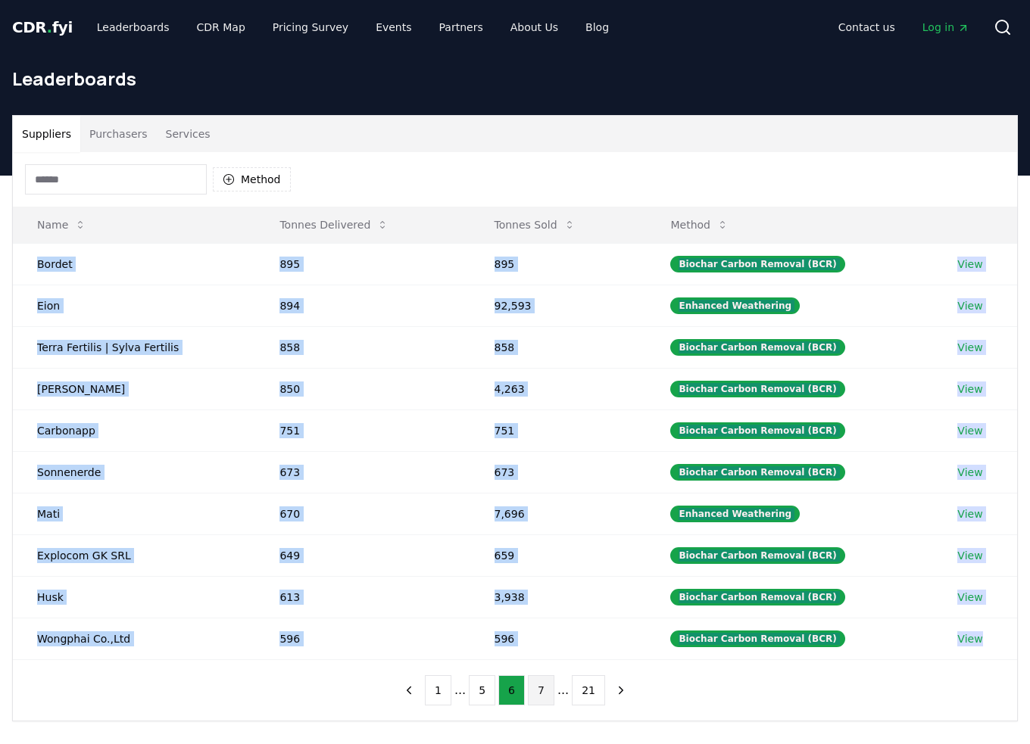
click at [542, 691] on button "7" at bounding box center [541, 691] width 27 height 30
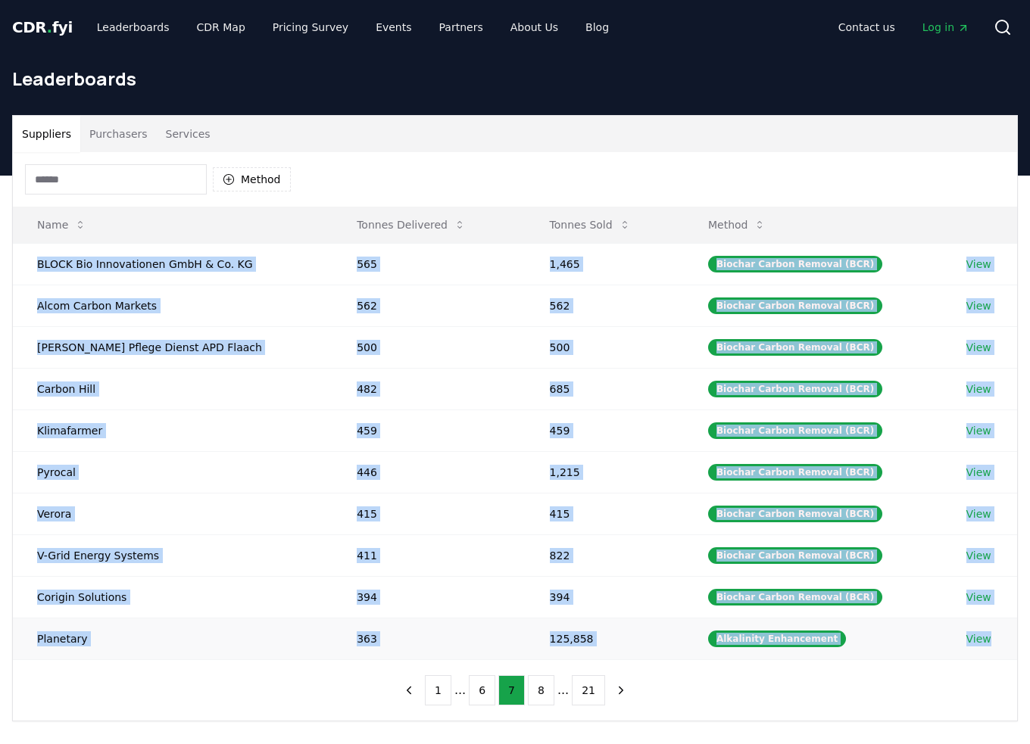
drag, startPoint x: 28, startPoint y: 259, endPoint x: 1003, endPoint y: 635, distance: 1045.5
click at [1003, 635] on tbody "BLOCK Bio Innovationen GmbH & Co. KG 565 1,465 Biochar Carbon Removal (BCR) Vie…" at bounding box center [515, 451] width 1004 height 417
copy tbody "BLOCK Bio Innovationen GmbH & Co. KG 565 1,465 Biochar Carbon Removal (BCR) Vie…"
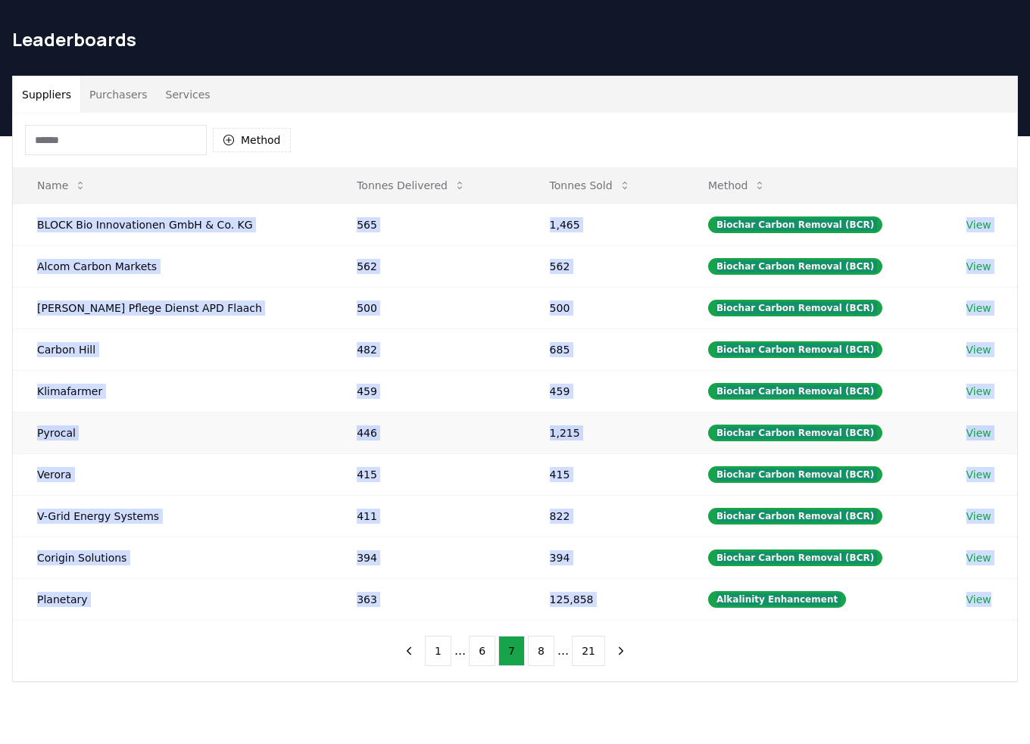
scroll to position [39, 0]
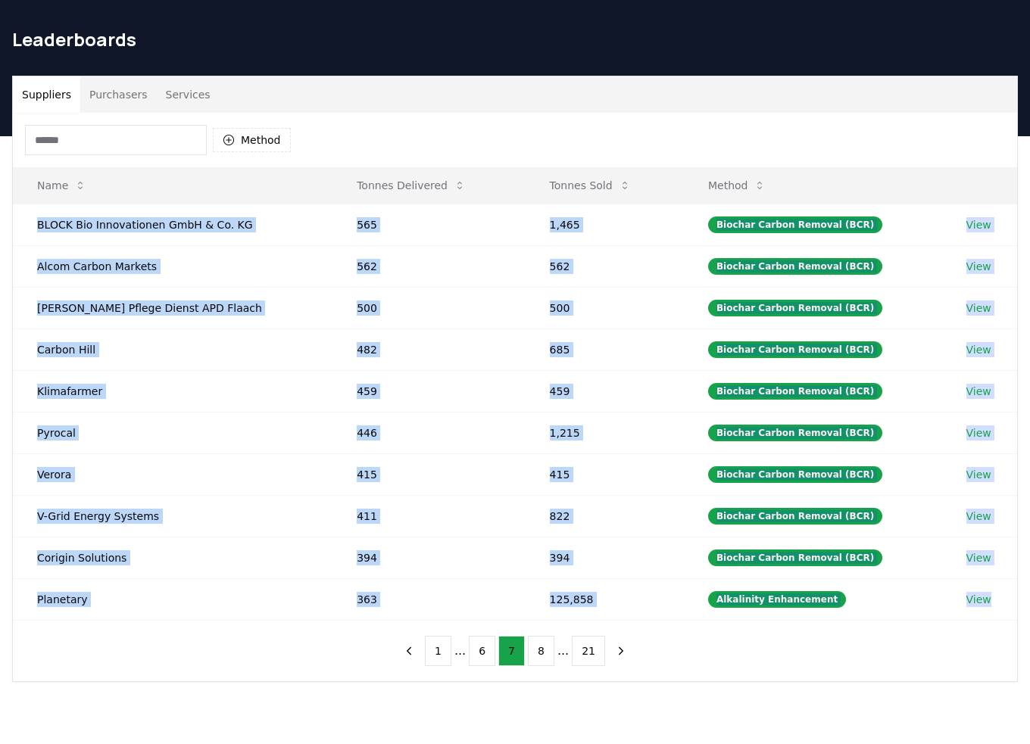
drag, startPoint x: 542, startPoint y: 641, endPoint x: 524, endPoint y: 617, distance: 30.3
click at [542, 641] on button "8" at bounding box center [541, 651] width 27 height 30
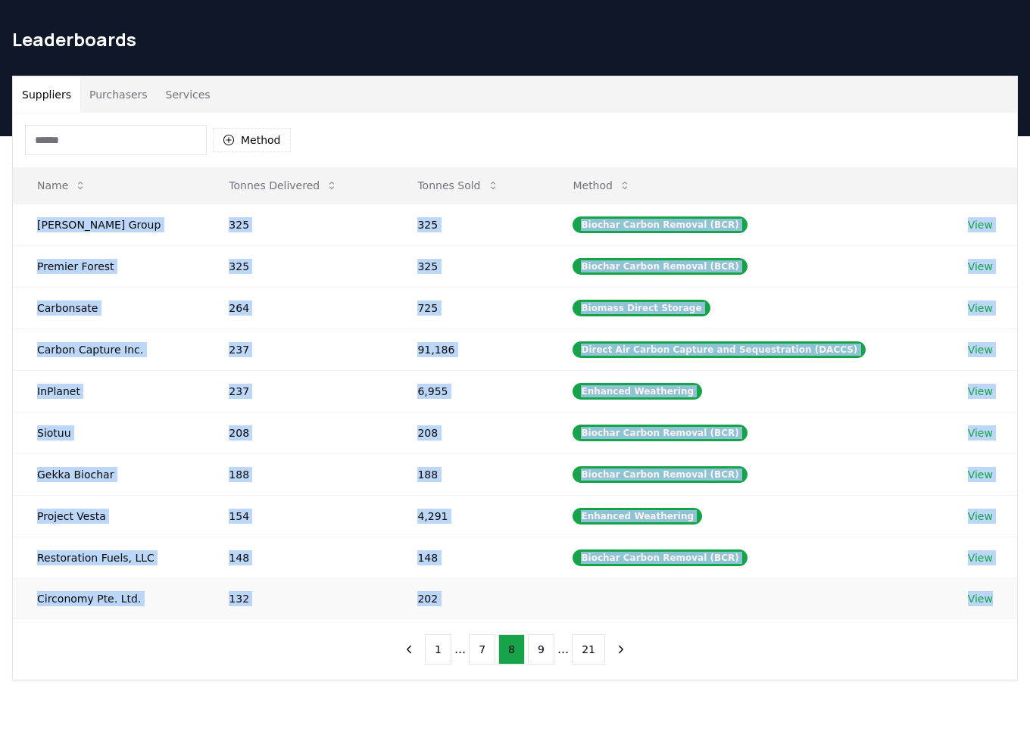
drag, startPoint x: 24, startPoint y: 217, endPoint x: 1006, endPoint y: 593, distance: 1050.9
click at [1006, 593] on tbody "Jeffries Group 325 325 Biochar Carbon Removal (BCR) View Premier Forest 325 325…" at bounding box center [515, 411] width 1004 height 415
copy tbody "Jeffries Group 325 325 Biochar Carbon Removal (BCR) View Premier Forest 325 325…"
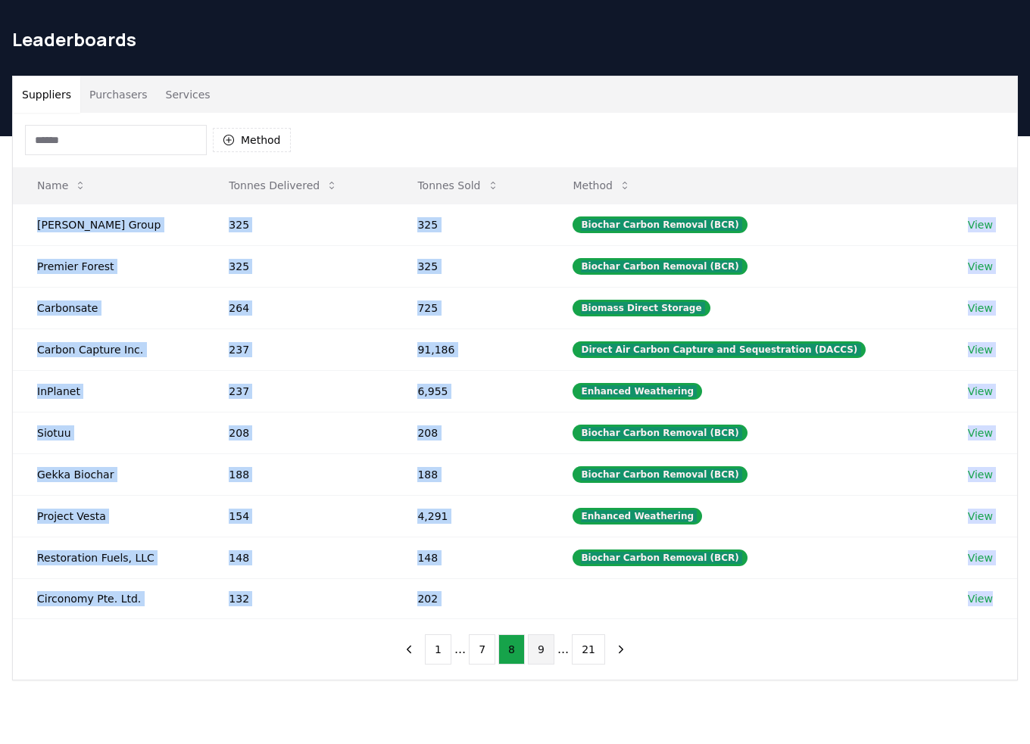
click at [541, 646] on button "9" at bounding box center [541, 650] width 27 height 30
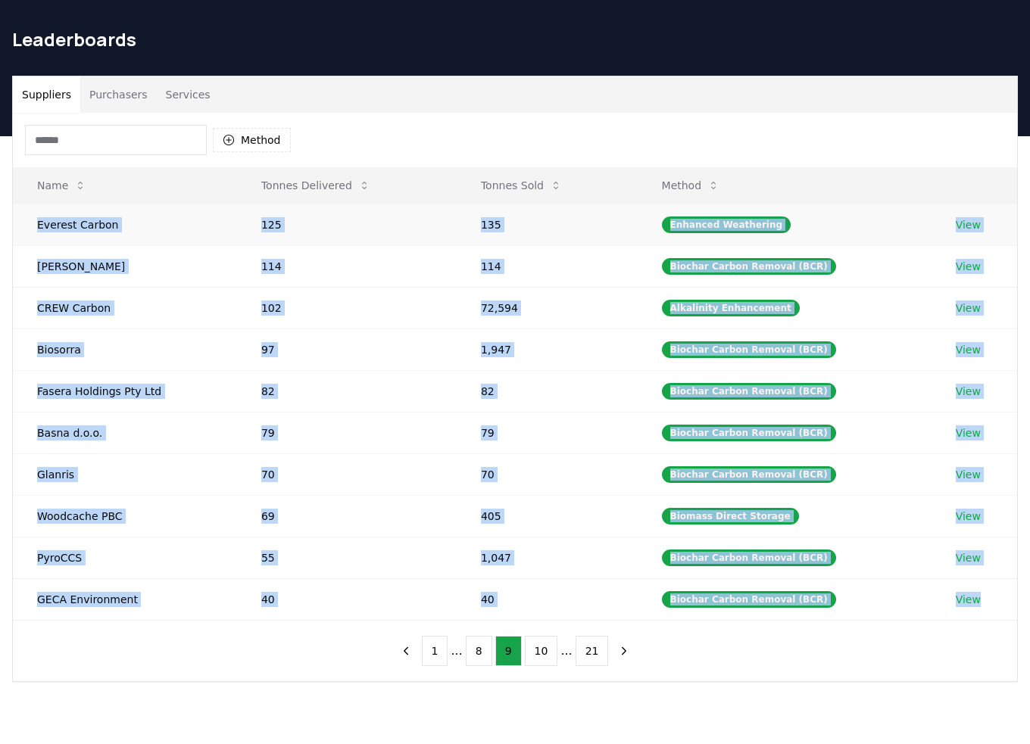
drag, startPoint x: 1004, startPoint y: 600, endPoint x: 34, endPoint y: 229, distance: 1038.7
click at [34, 229] on tbody "Everest Carbon 125 135 Enhanced Weathering View Harrison Renewable 114 114 Bioc…" at bounding box center [515, 412] width 1004 height 417
copy tbody "Everest Carbon 125 135 Enhanced Weathering View Harrison Renewable 114 114 Bioc…"
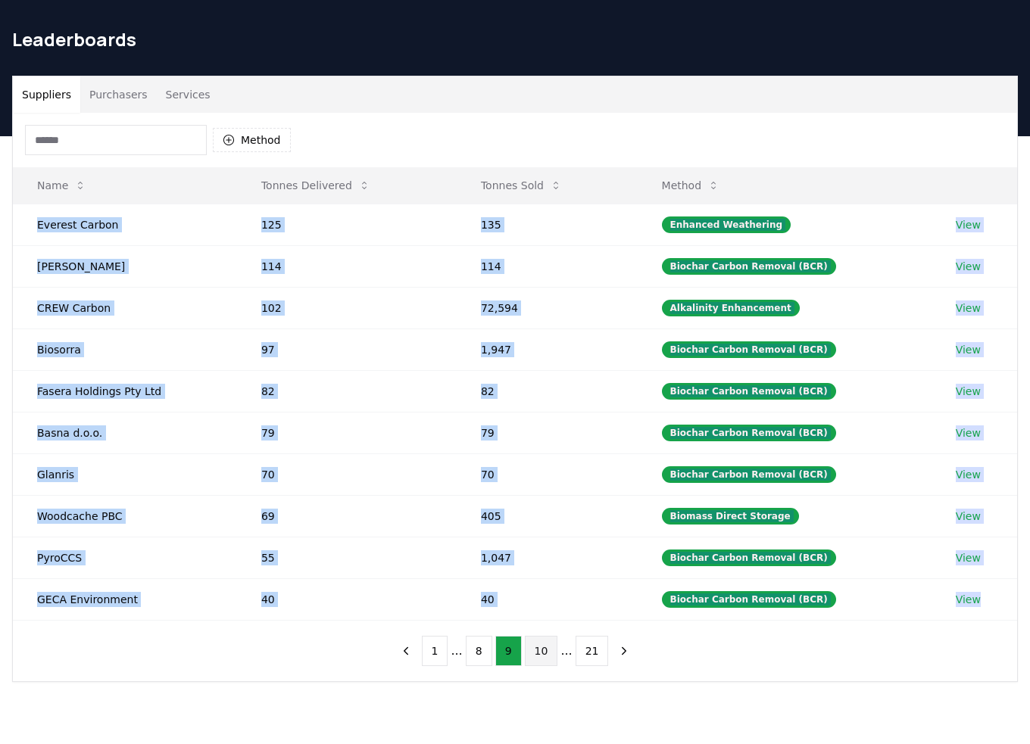
click at [541, 651] on button "10" at bounding box center [541, 651] width 33 height 30
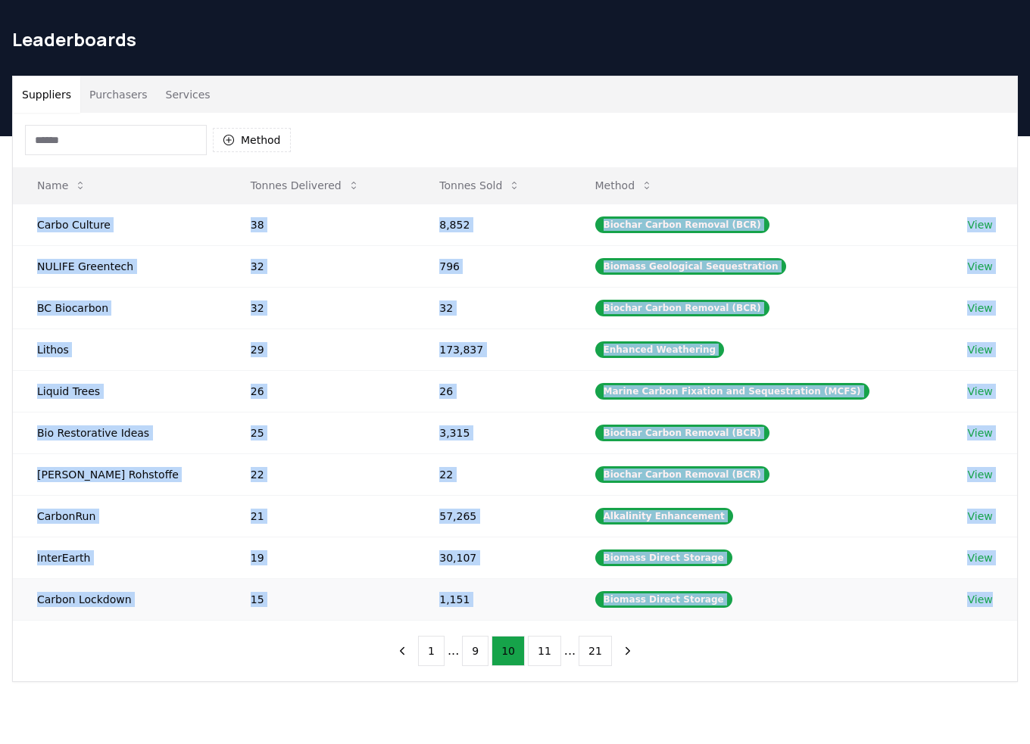
drag, startPoint x: 30, startPoint y: 222, endPoint x: 1012, endPoint y: 590, distance: 1048.2
click at [1012, 590] on tbody "Carbo Culture 38 8,852 Biochar Carbon Removal (BCR) View NULIFE Greentech 32 79…" at bounding box center [515, 412] width 1004 height 417
copy tbody "Carbo Culture 38 8,852 Biochar Carbon Removal (BCR) View NULIFE Greentech 32 79…"
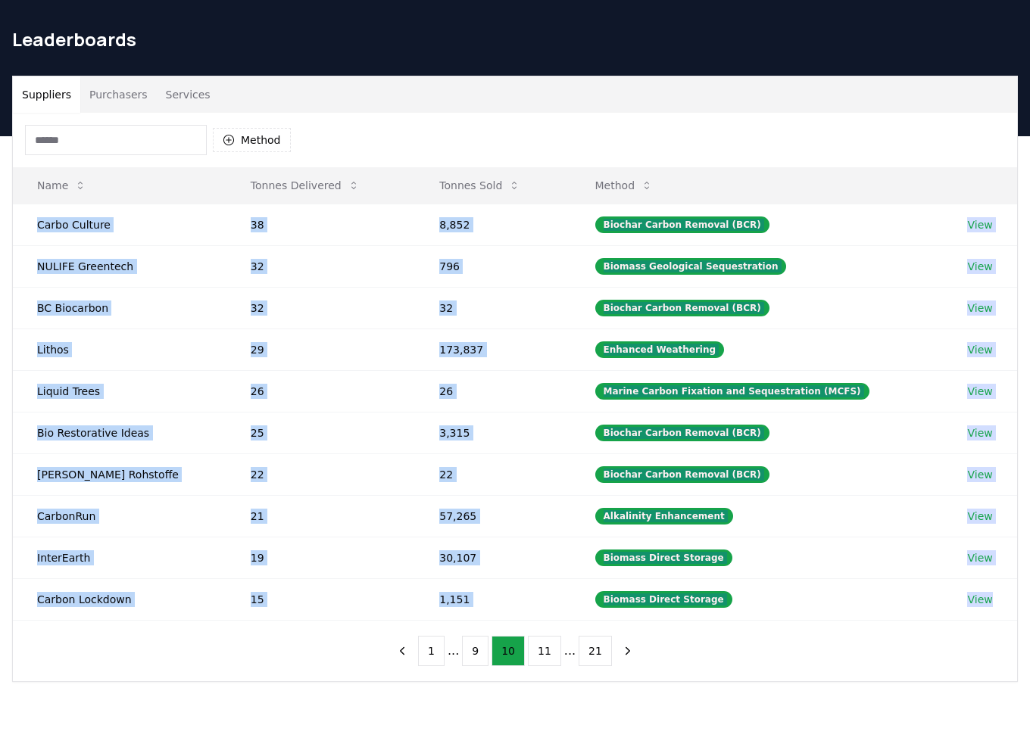
drag, startPoint x: 545, startPoint y: 647, endPoint x: 522, endPoint y: 628, distance: 30.2
click at [545, 647] on button "11" at bounding box center [544, 651] width 33 height 30
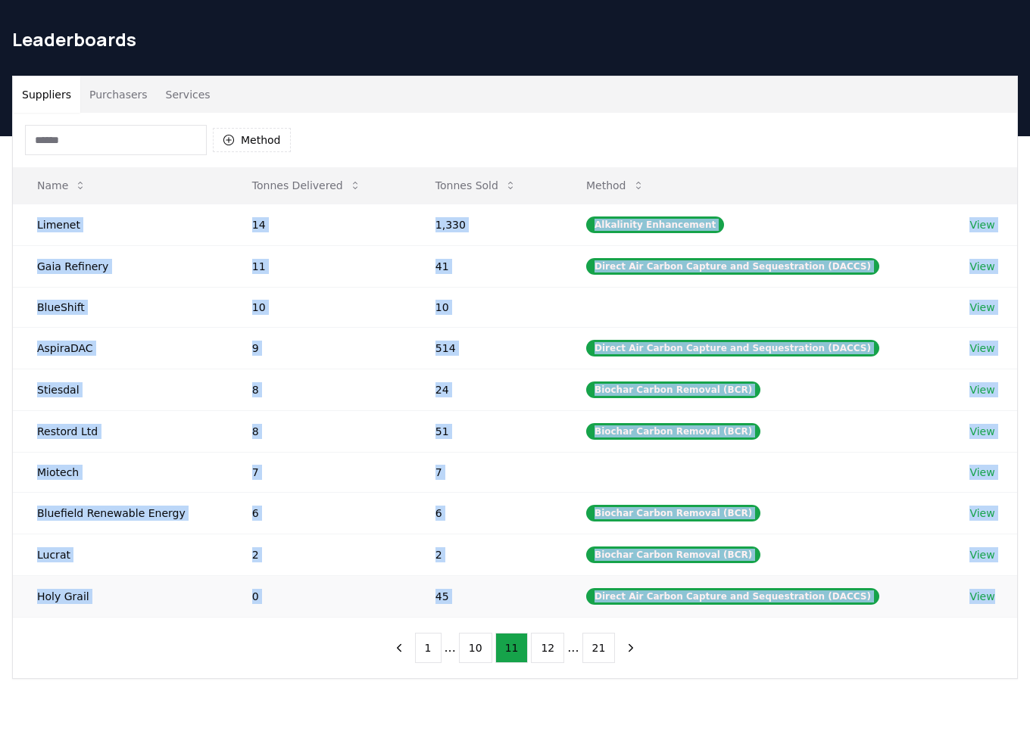
drag, startPoint x: 25, startPoint y: 219, endPoint x: 1006, endPoint y: 592, distance: 1049.4
click at [1006, 592] on tbody "Limenet 14 1,330 Alkalinity Enhancement View Gaia Refinery 11 41 Direct Air Car…" at bounding box center [515, 410] width 1004 height 413
copy tbody "Limenet 14 1,330 Alkalinity Enhancement View Gaia Refinery 11 41 Direct Air Car…"
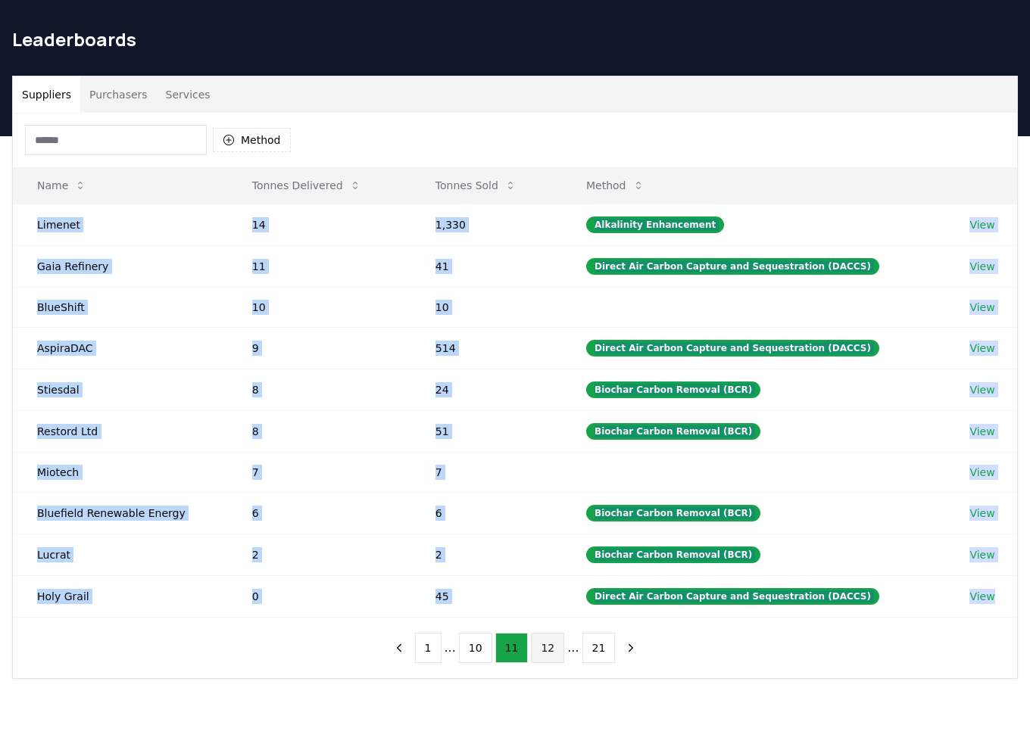
click at [551, 641] on button "12" at bounding box center [547, 648] width 33 height 30
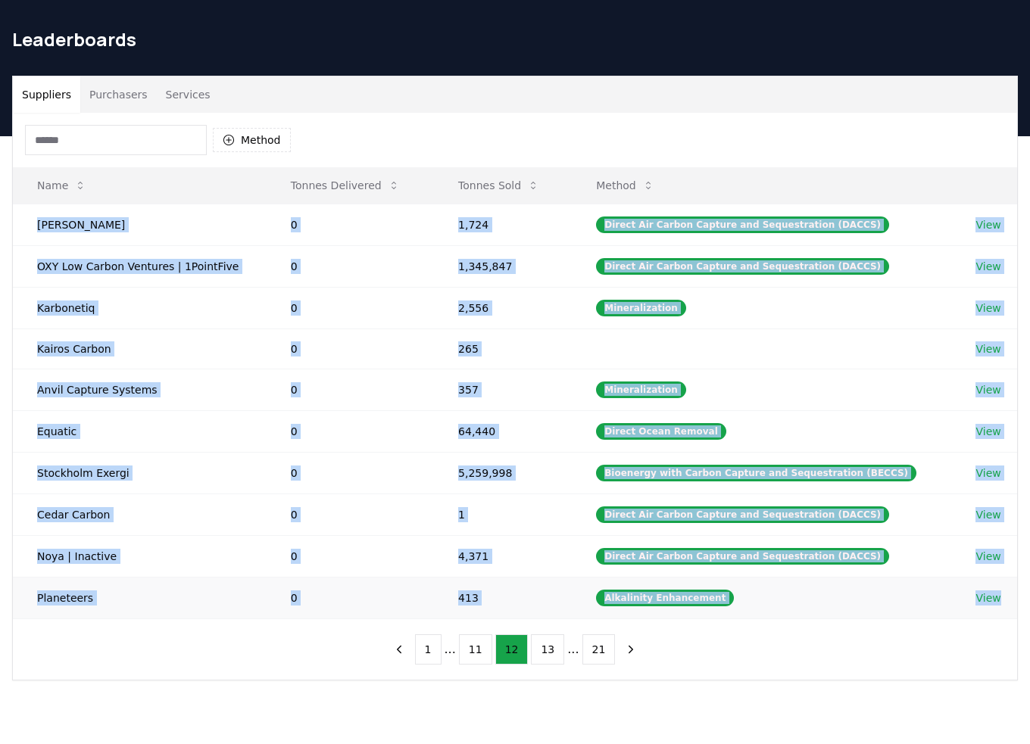
drag, startPoint x: 25, startPoint y: 219, endPoint x: 1010, endPoint y: 604, distance: 1057.7
click at [1010, 604] on tbody "Octavia Carbon 0 1,724 Direct Air Carbon Capture and Sequestration (DACCS) View…" at bounding box center [515, 411] width 1004 height 415
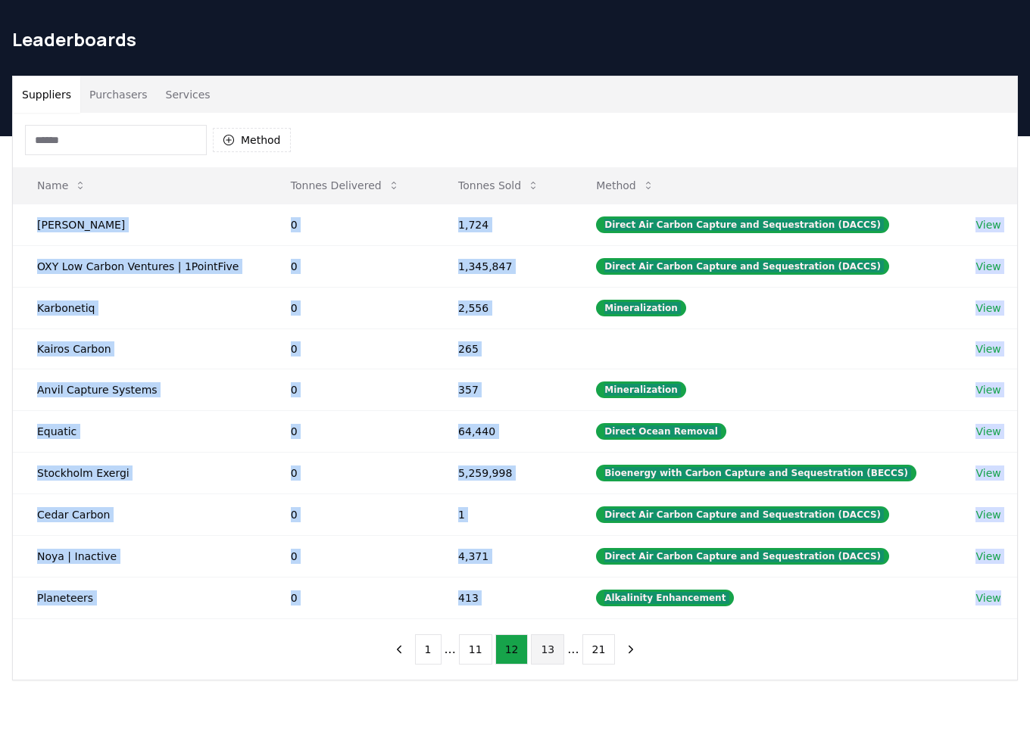
click at [547, 653] on button "13" at bounding box center [547, 650] width 33 height 30
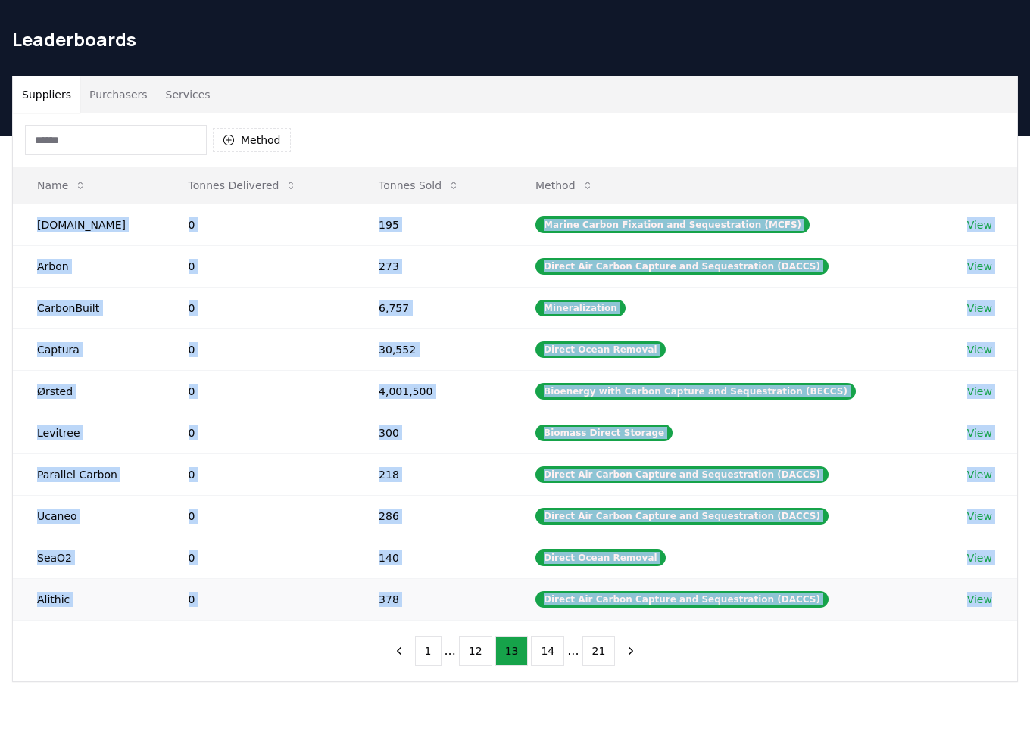
drag, startPoint x: 30, startPoint y: 214, endPoint x: 1006, endPoint y: 605, distance: 1050.8
click at [1006, 605] on tbody "Rewind.earth 0 195 Marine Carbon Fixation and Sequestration (MCFS) View Arbon 0…" at bounding box center [515, 412] width 1004 height 417
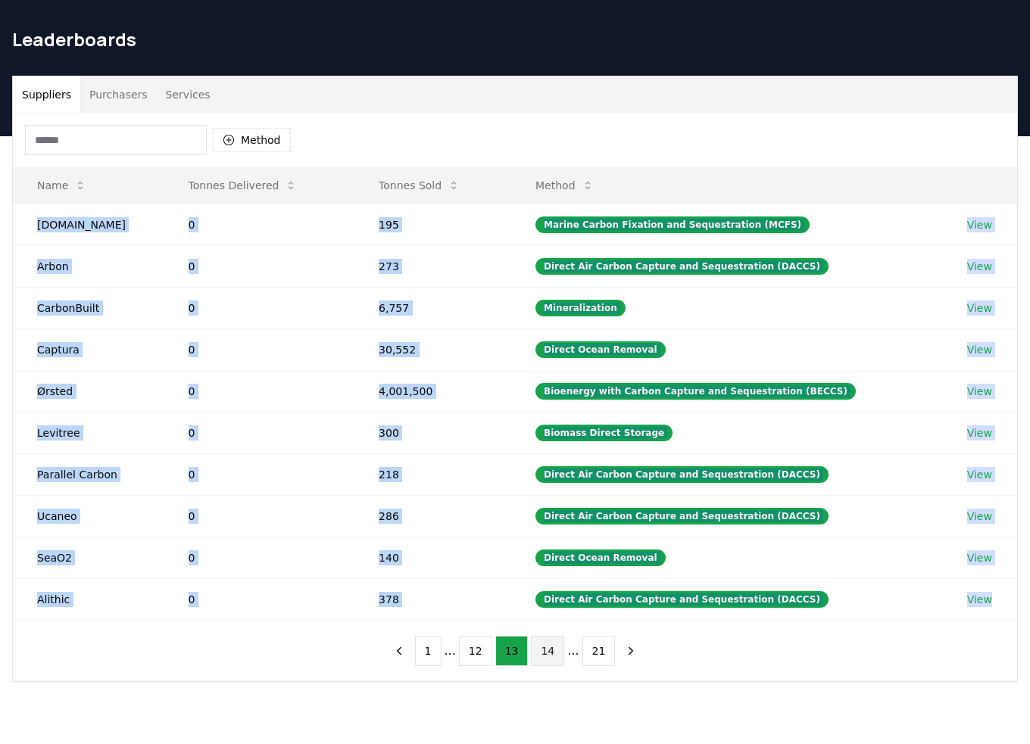
click at [544, 650] on button "14" at bounding box center [547, 651] width 33 height 30
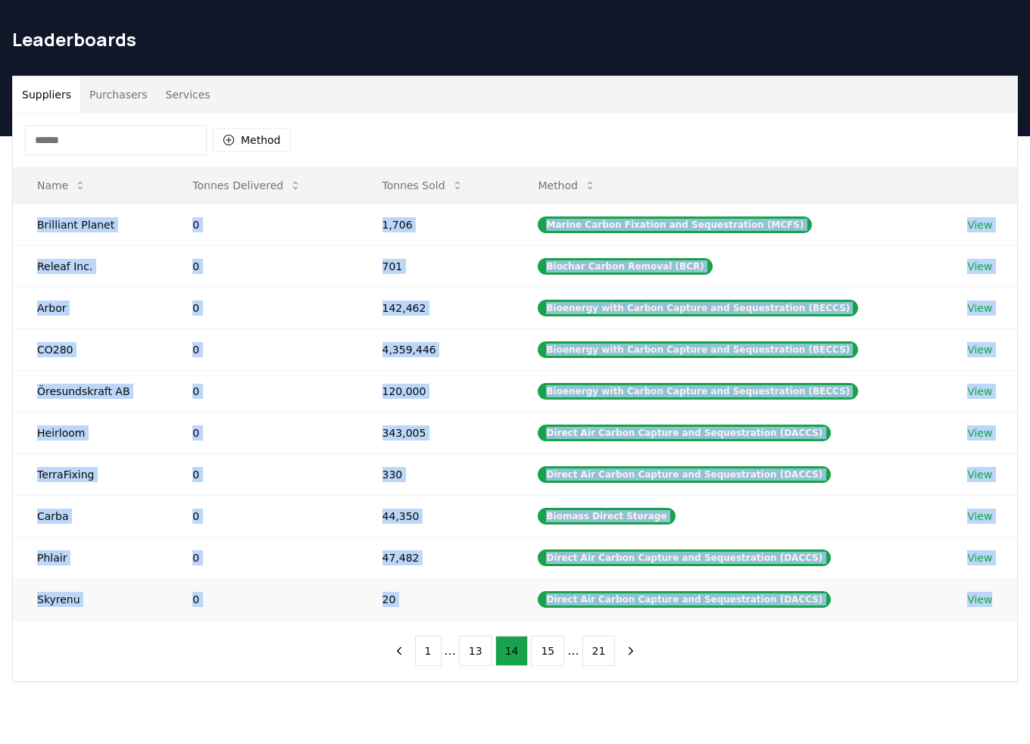
drag, startPoint x: 25, startPoint y: 216, endPoint x: 1016, endPoint y: 590, distance: 1059.5
click at [1016, 590] on tbody "Brilliant Planet 0 1,706 Marine Carbon Fixation and Sequestration (MCFS) View R…" at bounding box center [515, 412] width 1004 height 417
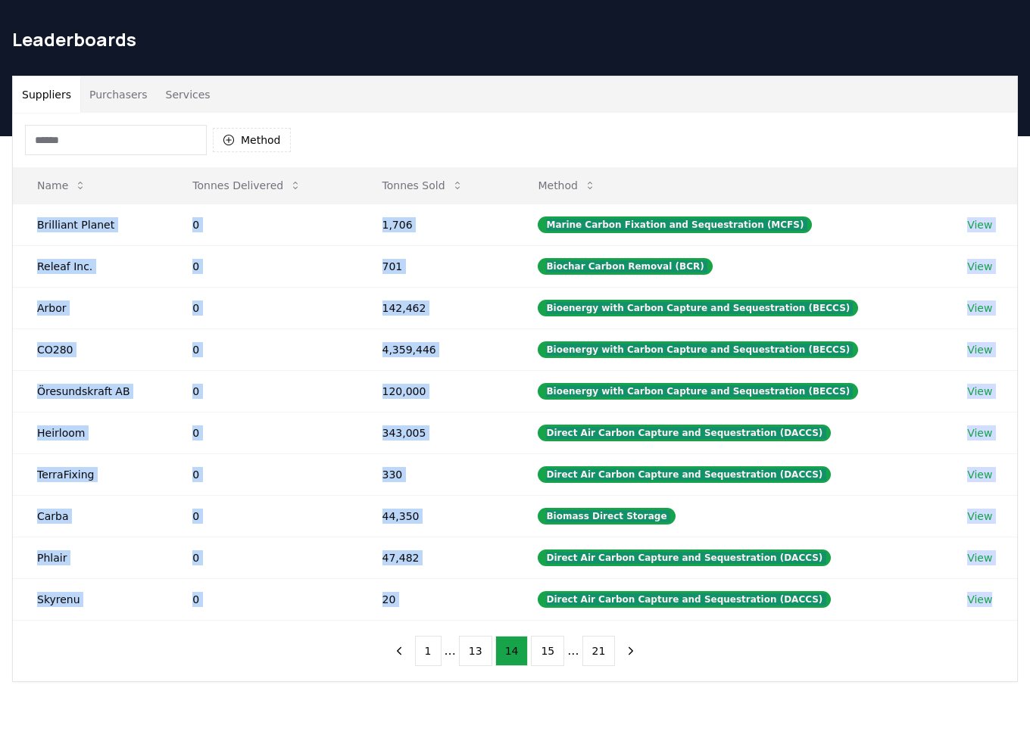
drag, startPoint x: 544, startPoint y: 644, endPoint x: 533, endPoint y: 632, distance: 15.5
click at [544, 644] on button "15" at bounding box center [547, 651] width 33 height 30
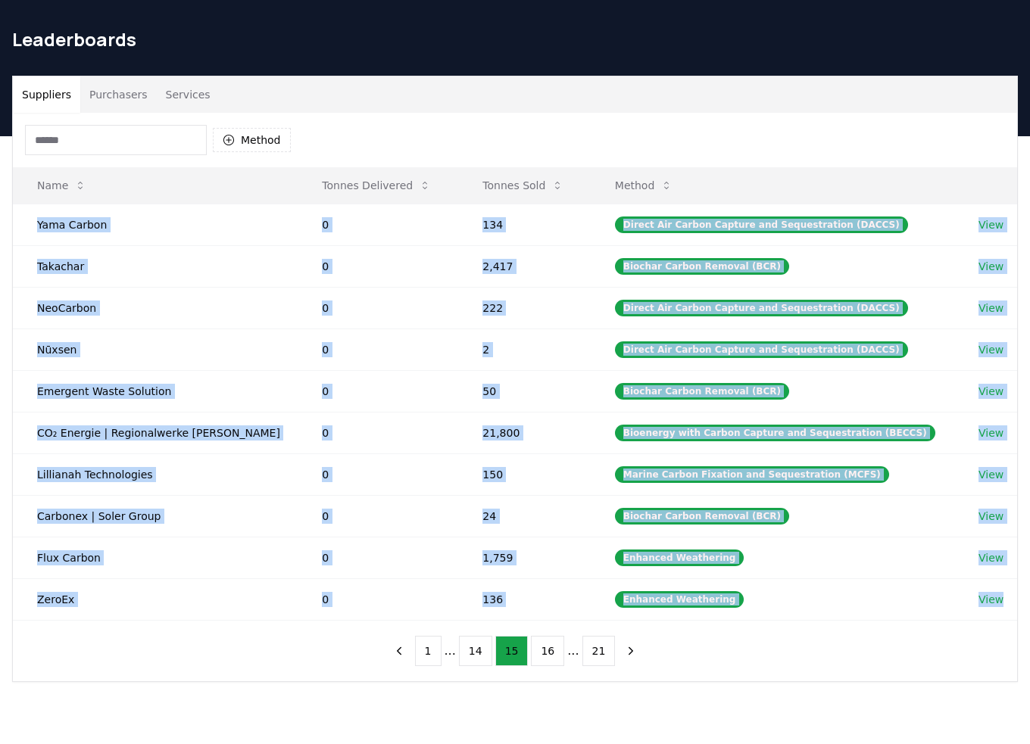
drag, startPoint x: 30, startPoint y: 223, endPoint x: 1040, endPoint y: 600, distance: 1077.4
click at [1009, 601] on tbody "Yama Carbon 0 134 Direct Air Carbon Capture and Sequestration (DACCS) View Taka…" at bounding box center [515, 412] width 1004 height 417
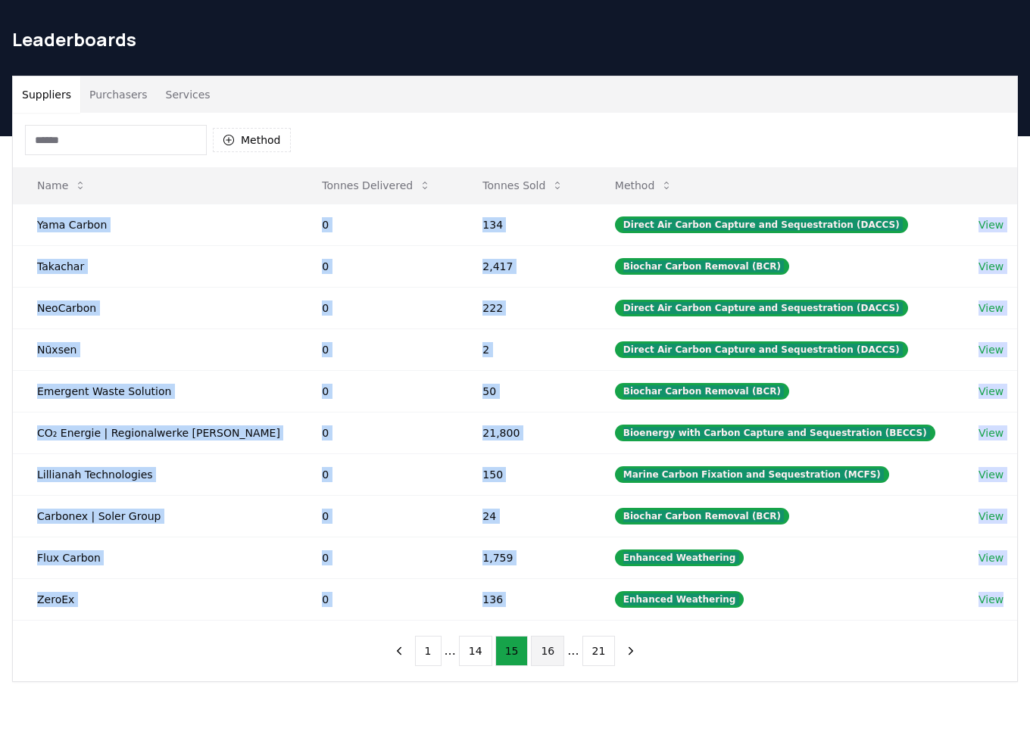
drag, startPoint x: 550, startPoint y: 654, endPoint x: 529, endPoint y: 625, distance: 35.3
click at [550, 654] on button "16" at bounding box center [547, 651] width 33 height 30
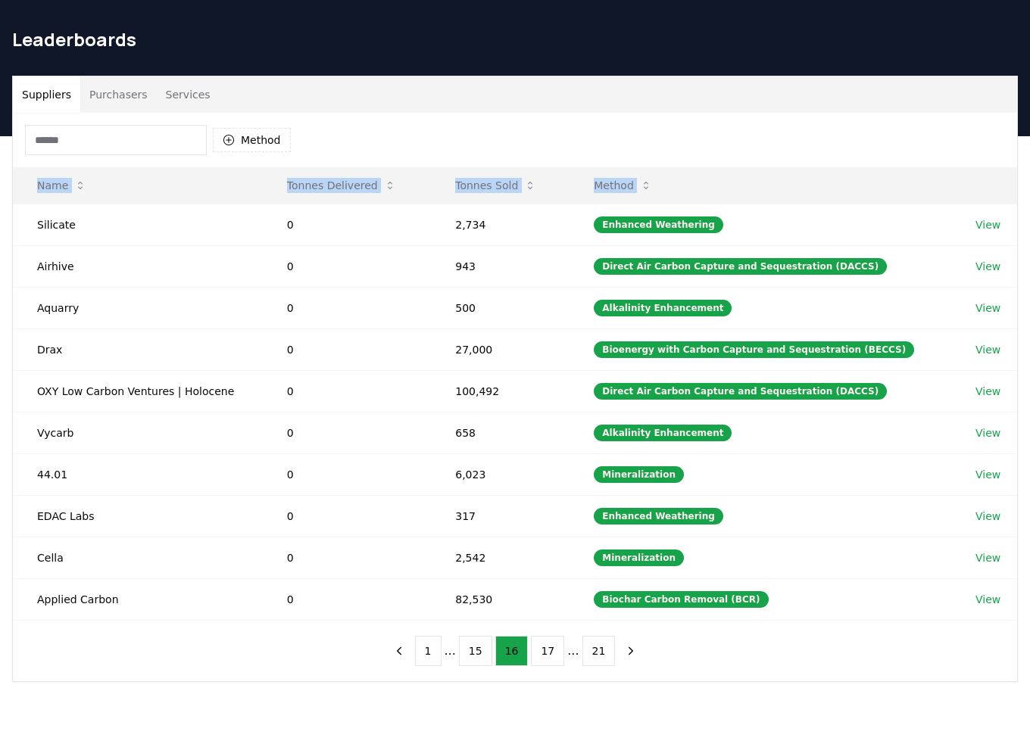
drag, startPoint x: 27, startPoint y: 216, endPoint x: 1022, endPoint y: 597, distance: 1065.5
click at [1022, 597] on div "Suppliers Purchasers Services Method Name Tonnes Delivered Tonnes Sold Method S…" at bounding box center [515, 379] width 1030 height 607
click at [541, 650] on button "17" at bounding box center [547, 651] width 33 height 30
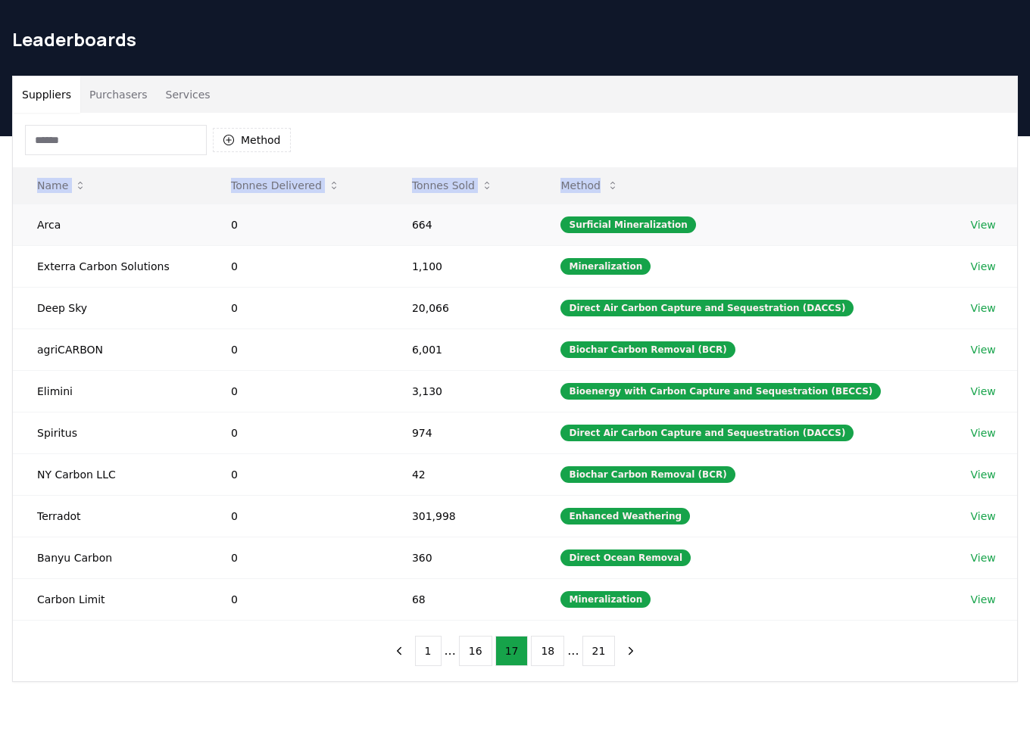
click at [30, 223] on td "Arca" at bounding box center [110, 225] width 194 height 42
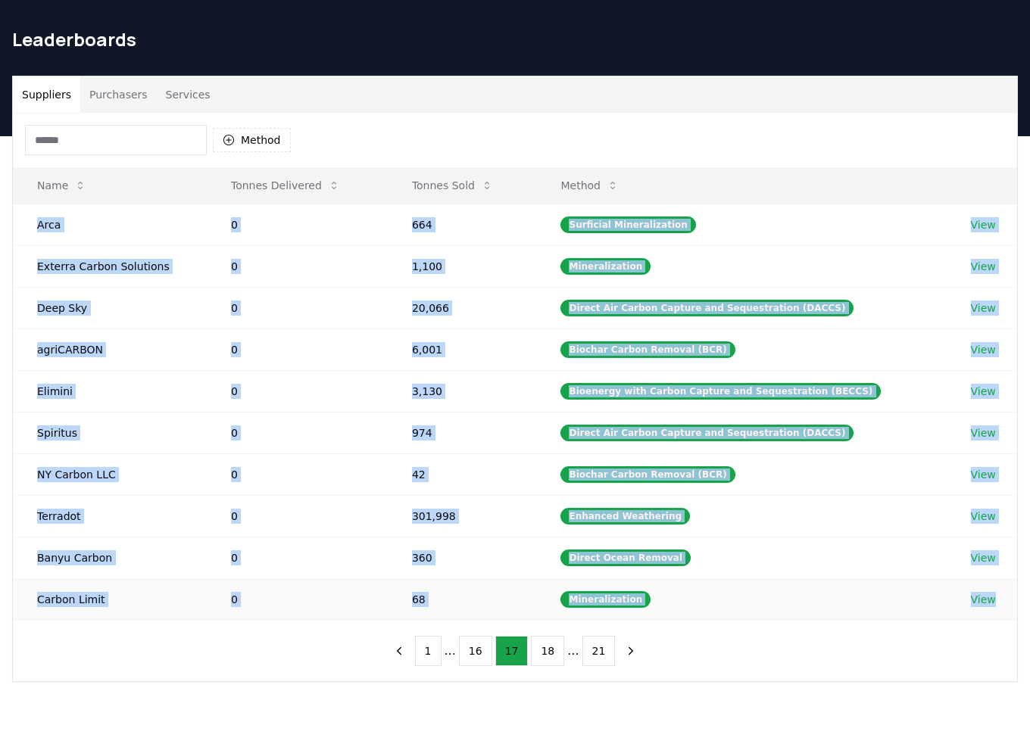
drag, startPoint x: 27, startPoint y: 220, endPoint x: 1003, endPoint y: 606, distance: 1048.8
click at [1003, 606] on tbody "Arca 0 664 Surficial Mineralization View Exterra Carbon Solutions 0 1,100 Miner…" at bounding box center [515, 412] width 1004 height 417
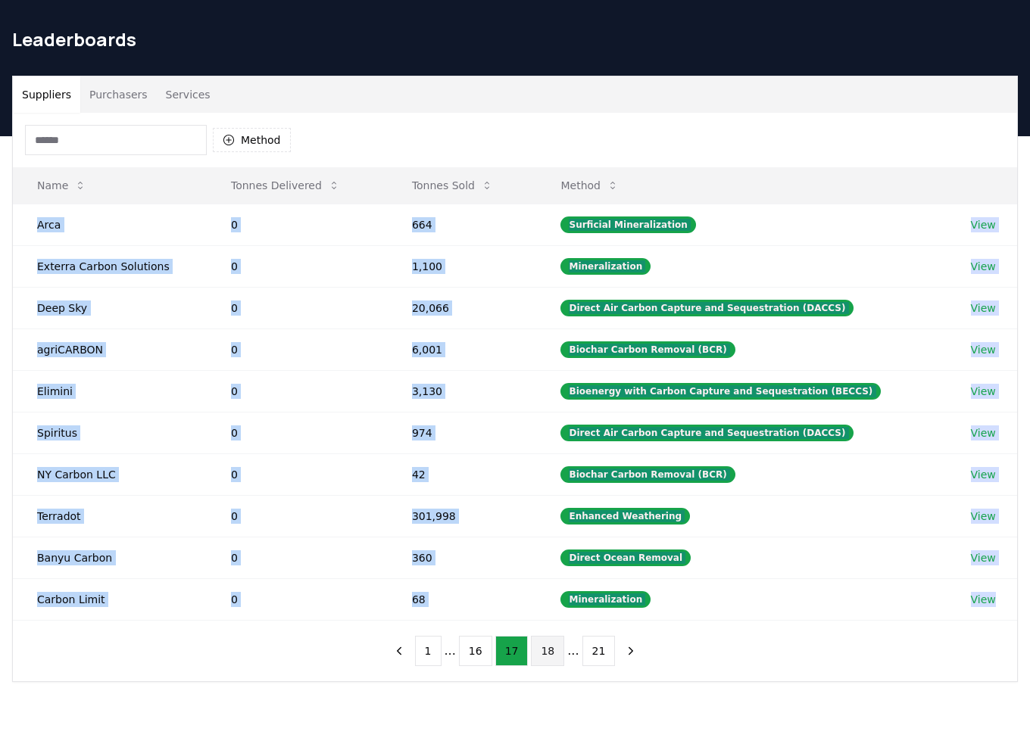
click at [541, 644] on button "18" at bounding box center [547, 651] width 33 height 30
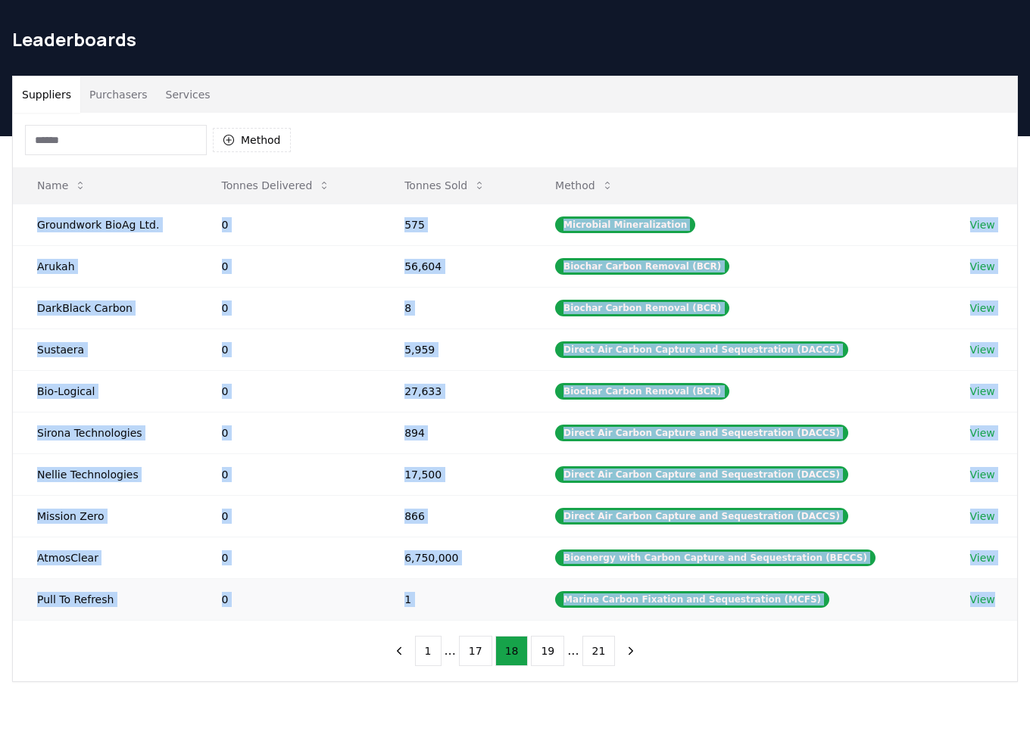
drag, startPoint x: 22, startPoint y: 220, endPoint x: 1009, endPoint y: 596, distance: 1056.8
click at [1009, 596] on tbody "Groundwork BioAg Ltd. 0 575 Microbial Mineralization View Arukah 0 56,604 Bioch…" at bounding box center [515, 412] width 1004 height 417
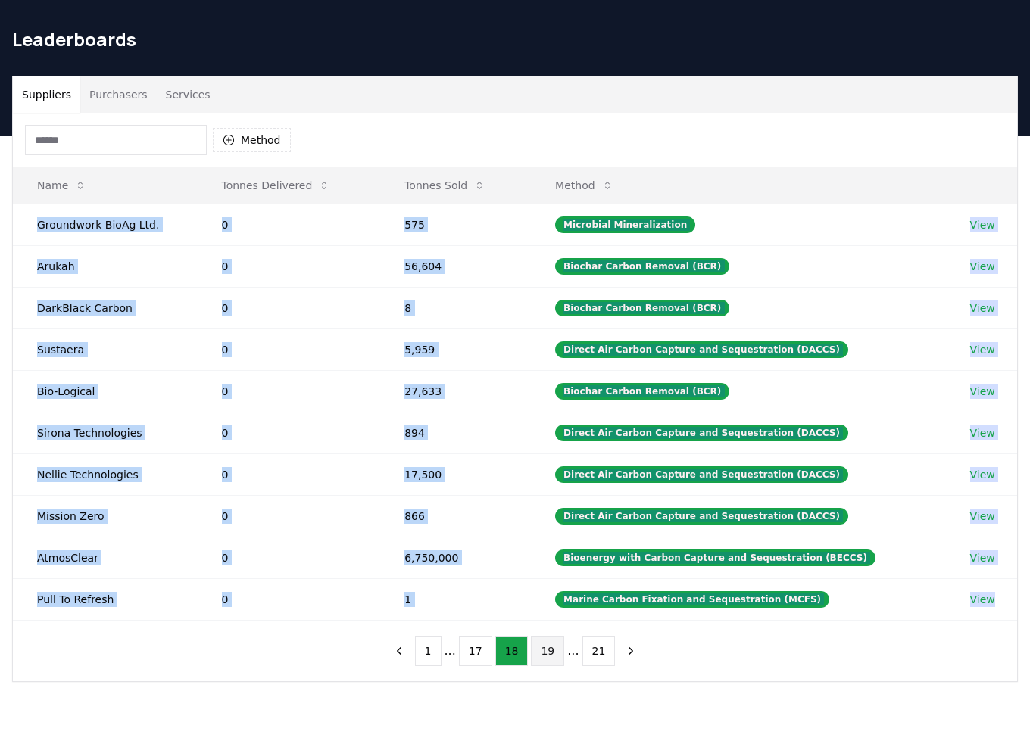
click at [541, 657] on button "19" at bounding box center [547, 651] width 33 height 30
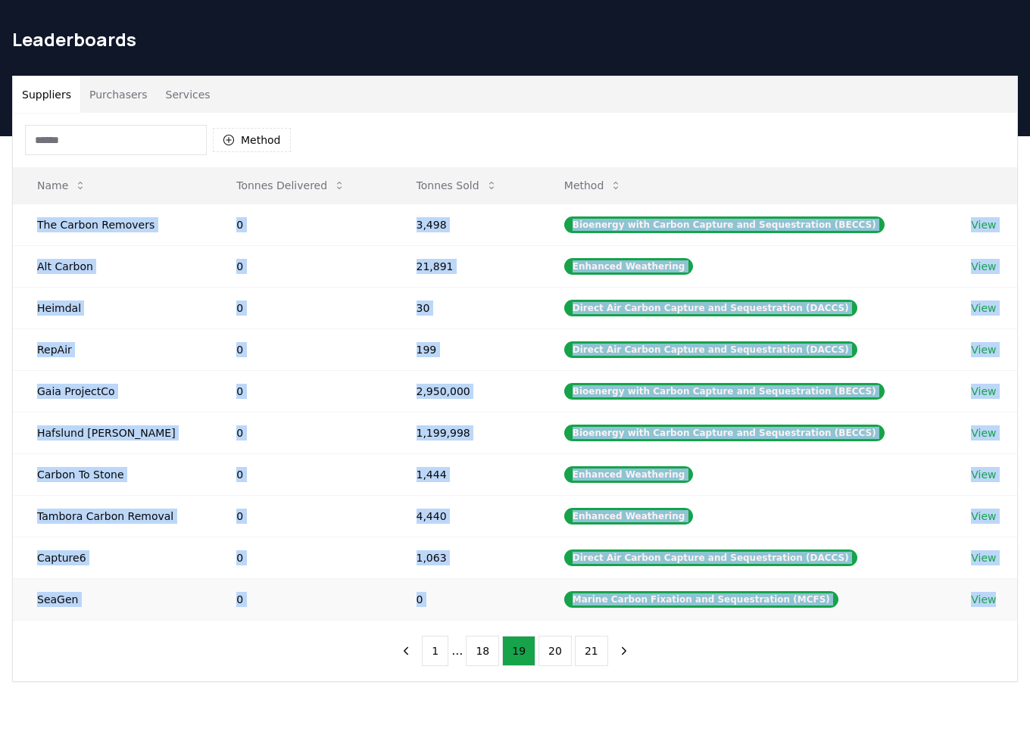
drag, startPoint x: 31, startPoint y: 226, endPoint x: 1012, endPoint y: 594, distance: 1047.2
click at [1012, 594] on tbody "The Carbon Removers 0 3,498 Bioenergy with Carbon Capture and Sequestration (BE…" at bounding box center [515, 412] width 1004 height 417
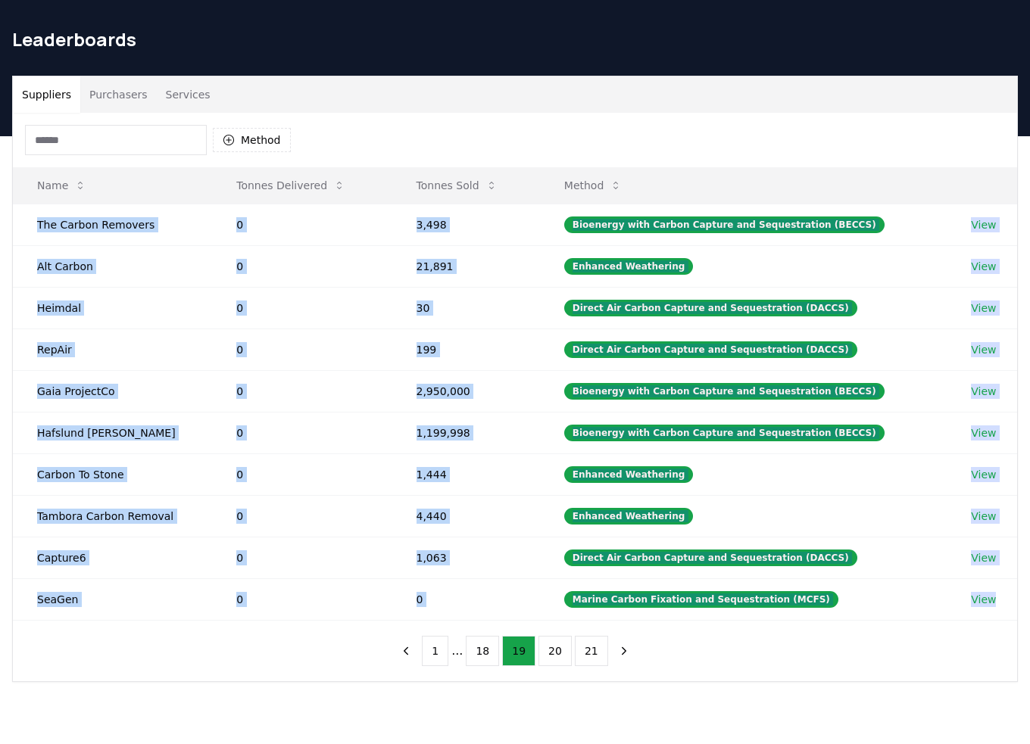
drag, startPoint x: 547, startPoint y: 650, endPoint x: 525, endPoint y: 619, distance: 37.4
click at [547, 650] on button "20" at bounding box center [554, 651] width 33 height 30
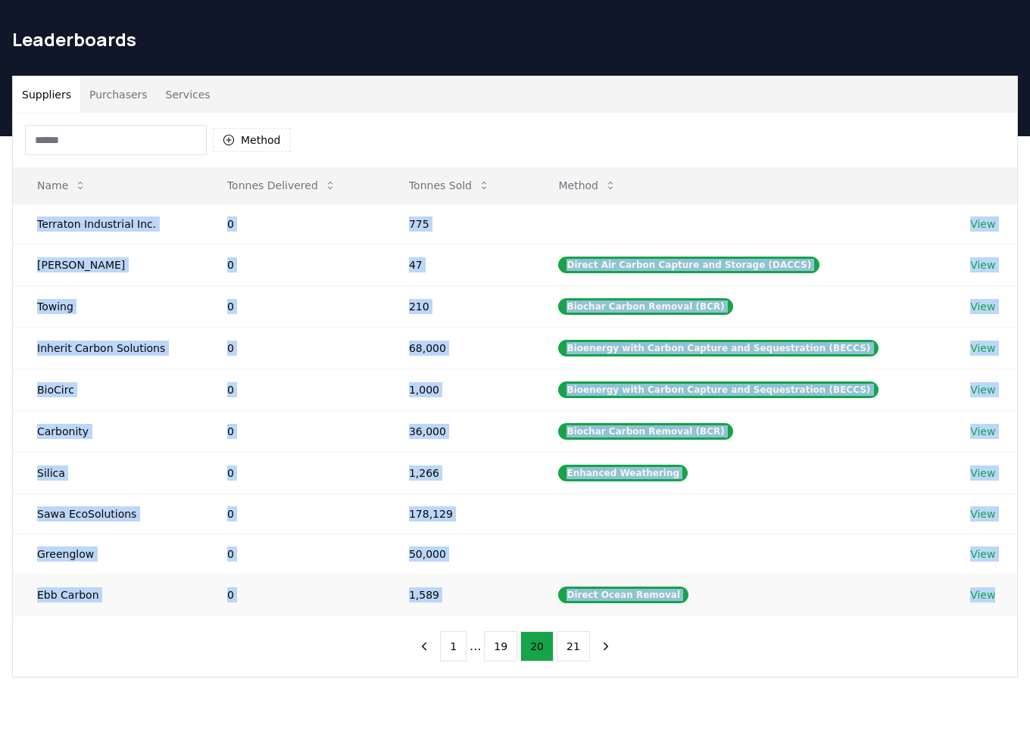
drag, startPoint x: 27, startPoint y: 220, endPoint x: 1001, endPoint y: 596, distance: 1044.5
click at [1001, 596] on tbody "Terraton Industrial Inc. 0 775 View Norma 0 47 Direct Air Carbon Capture and St…" at bounding box center [515, 410] width 1004 height 412
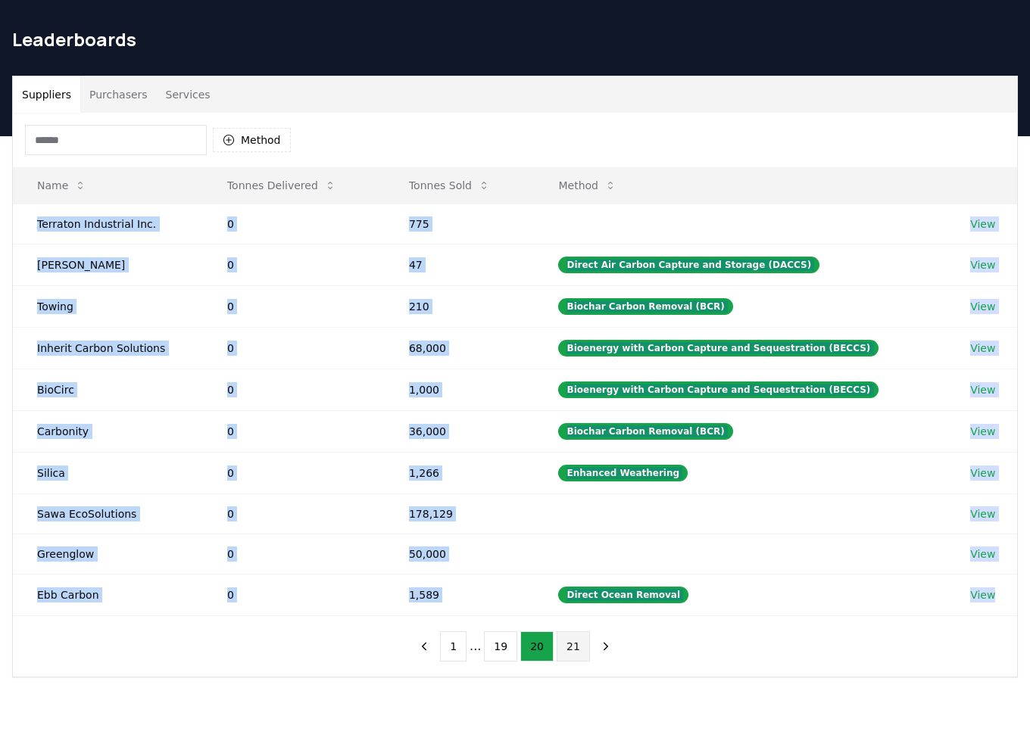
click at [573, 638] on button "21" at bounding box center [573, 647] width 33 height 30
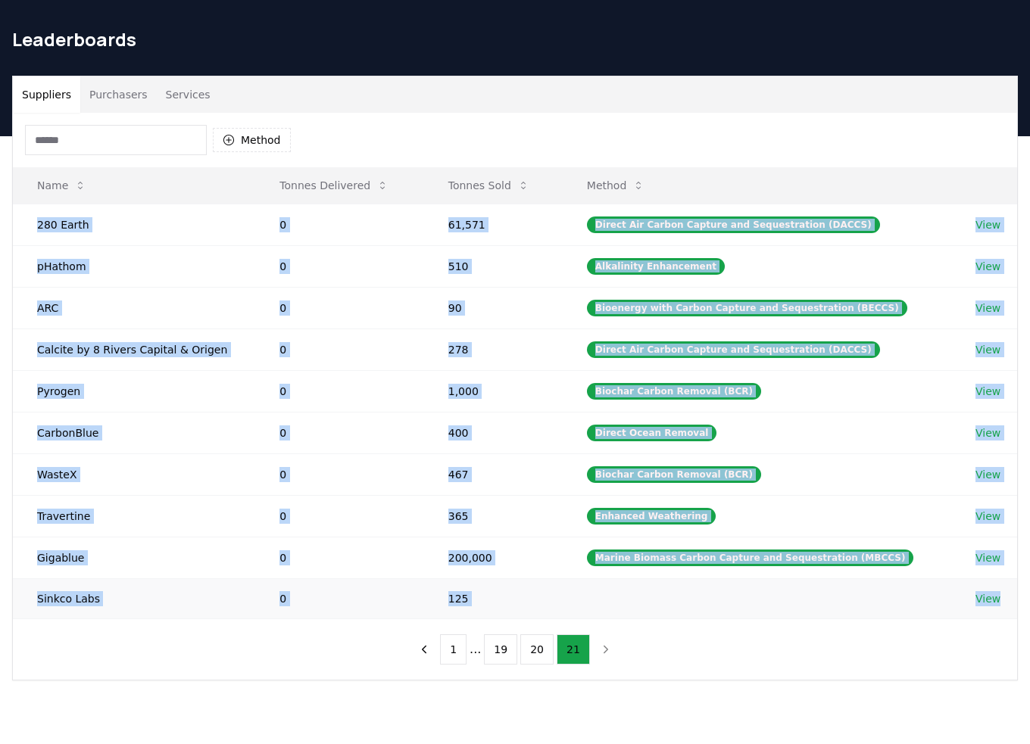
drag, startPoint x: 22, startPoint y: 218, endPoint x: 1013, endPoint y: 593, distance: 1059.1
click at [1013, 593] on tbody "280 Earth 0 61,571 Direct Air Carbon Capture and Sequestration (DACCS) View pHa…" at bounding box center [515, 411] width 1004 height 415
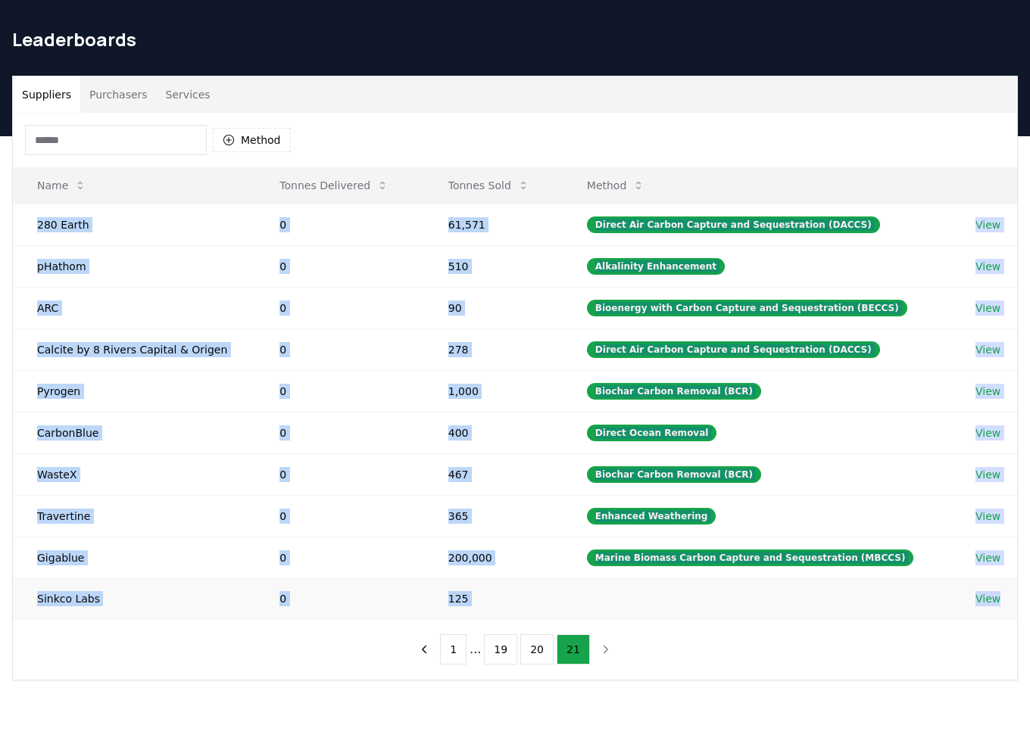
click at [718, 596] on td at bounding box center [757, 599] width 388 height 40
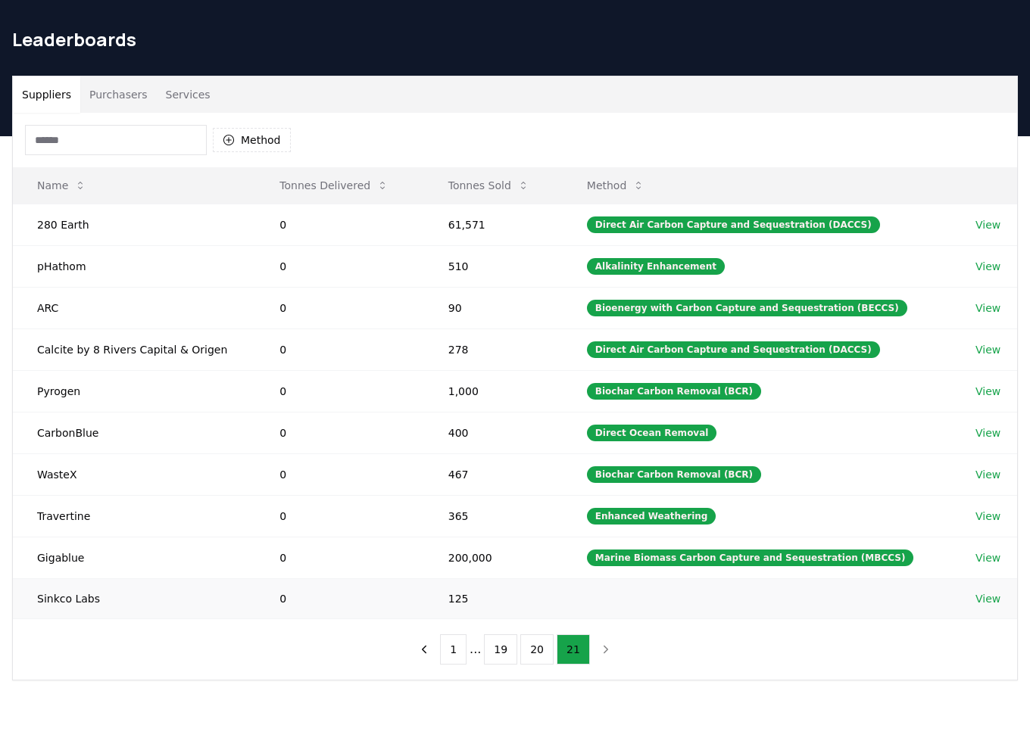
click at [975, 596] on link "View" at bounding box center [987, 598] width 25 height 15
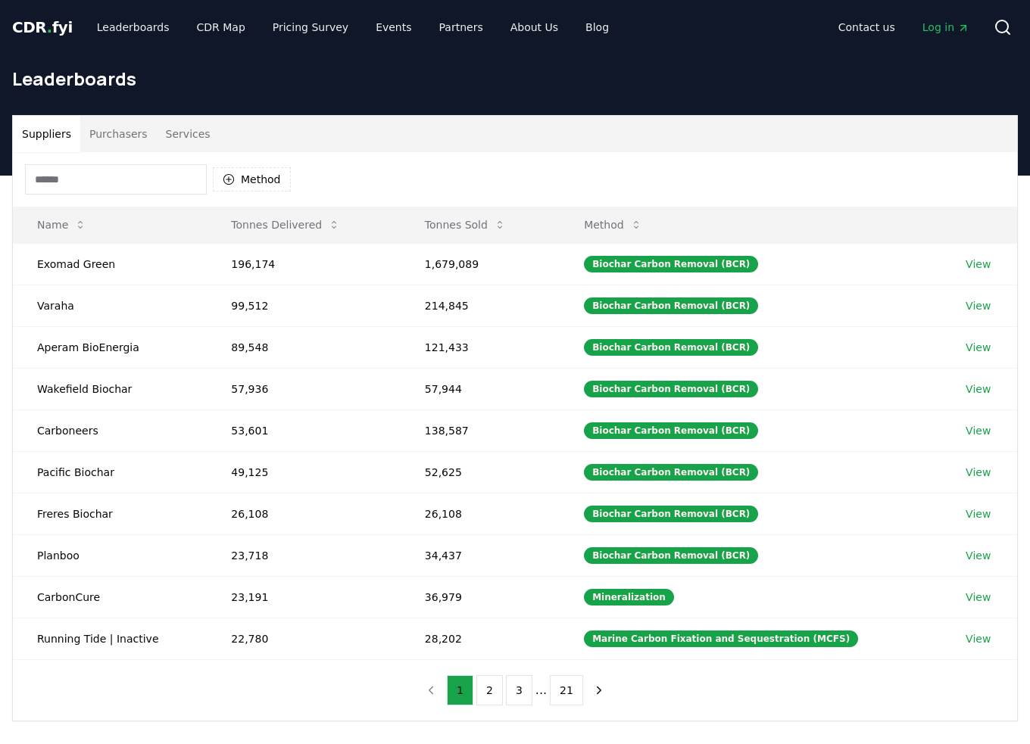
scroll to position [39, 0]
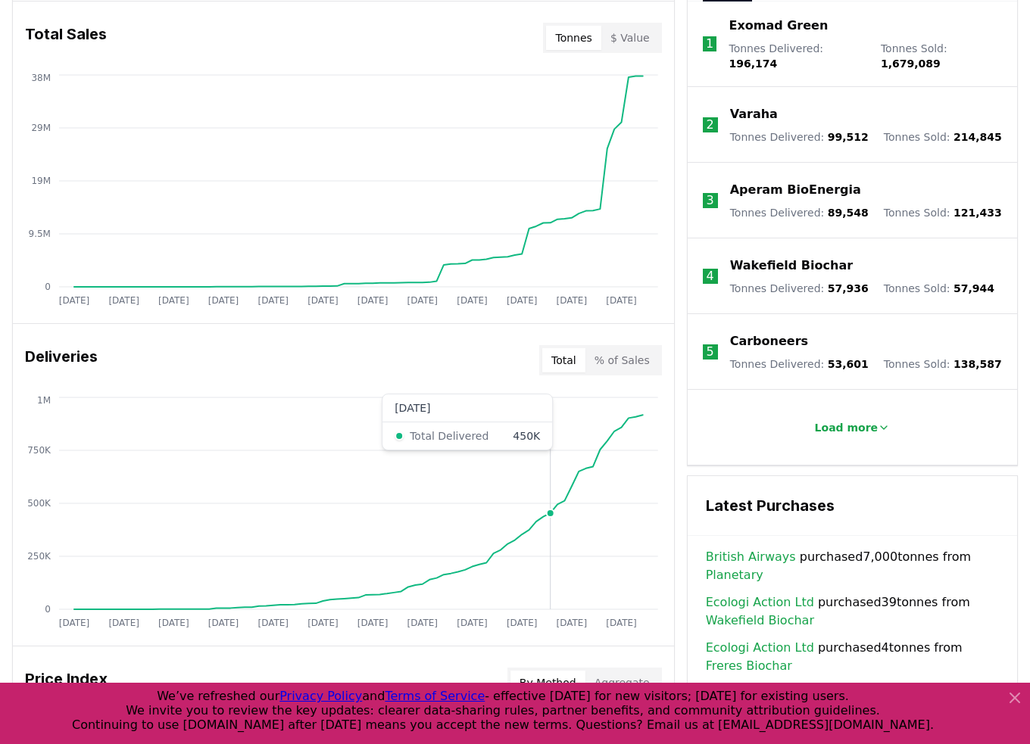
scroll to position [691, 0]
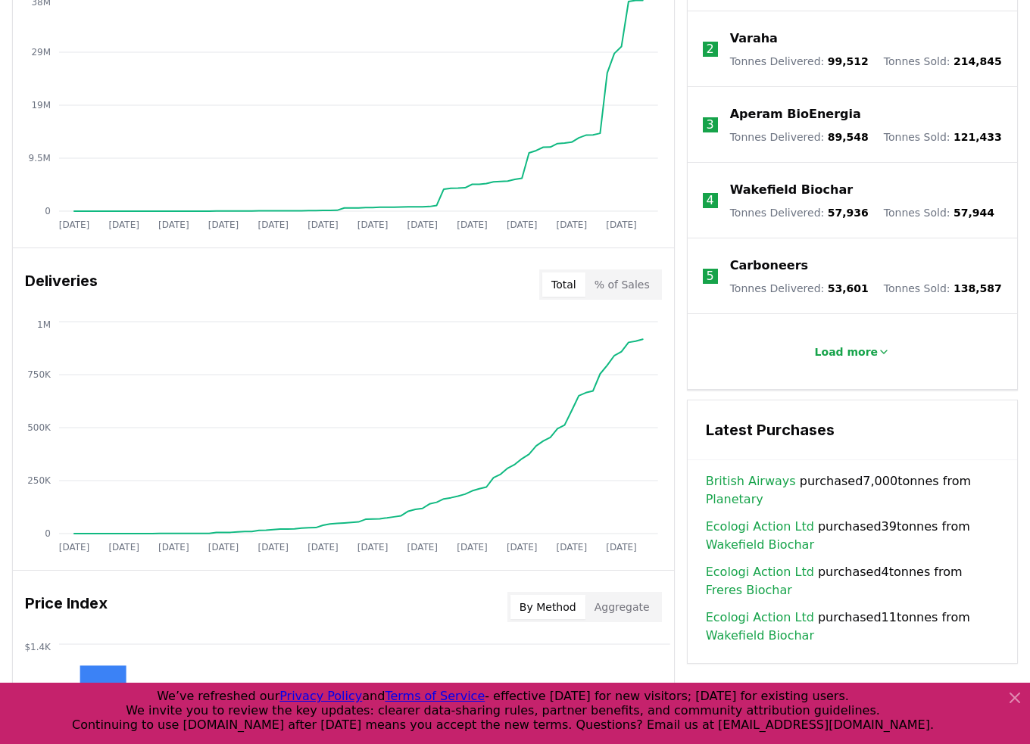
click at [628, 281] on button "% of Sales" at bounding box center [621, 285] width 73 height 24
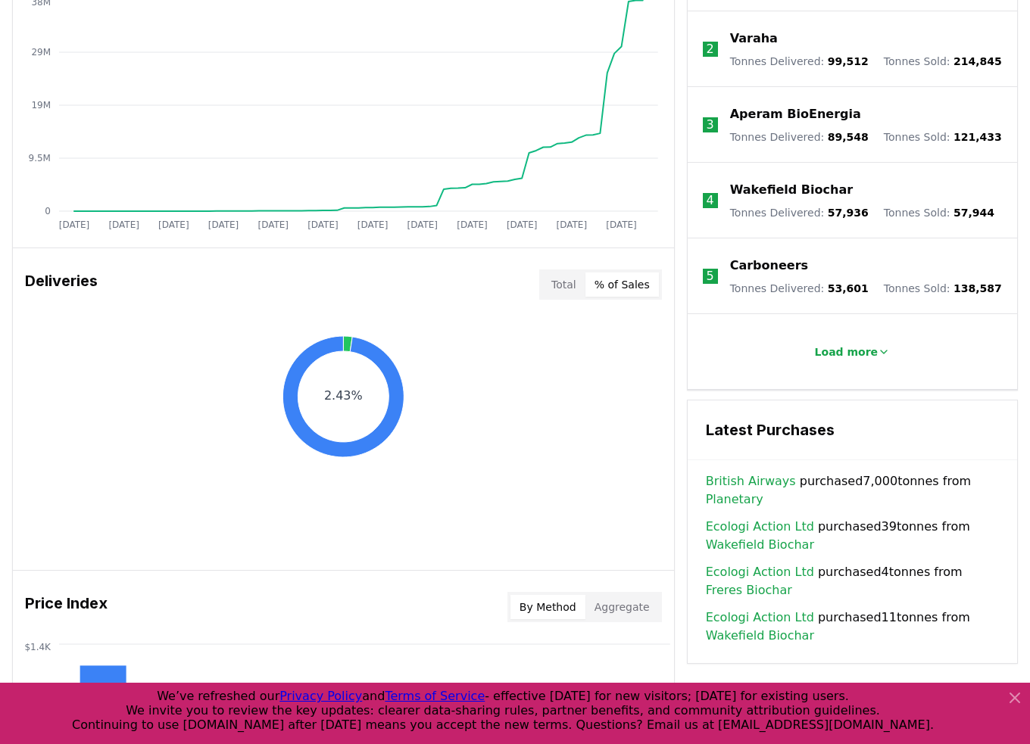
click at [139, 368] on icon "2.43%" at bounding box center [343, 396] width 661 height 121
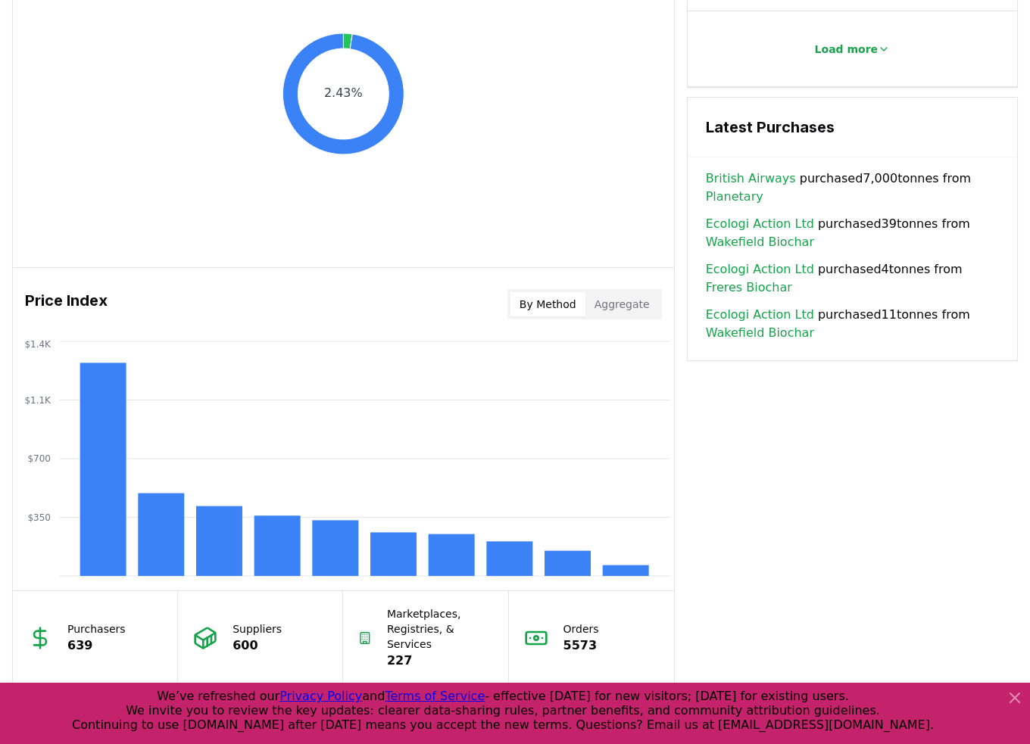
scroll to position [540, 0]
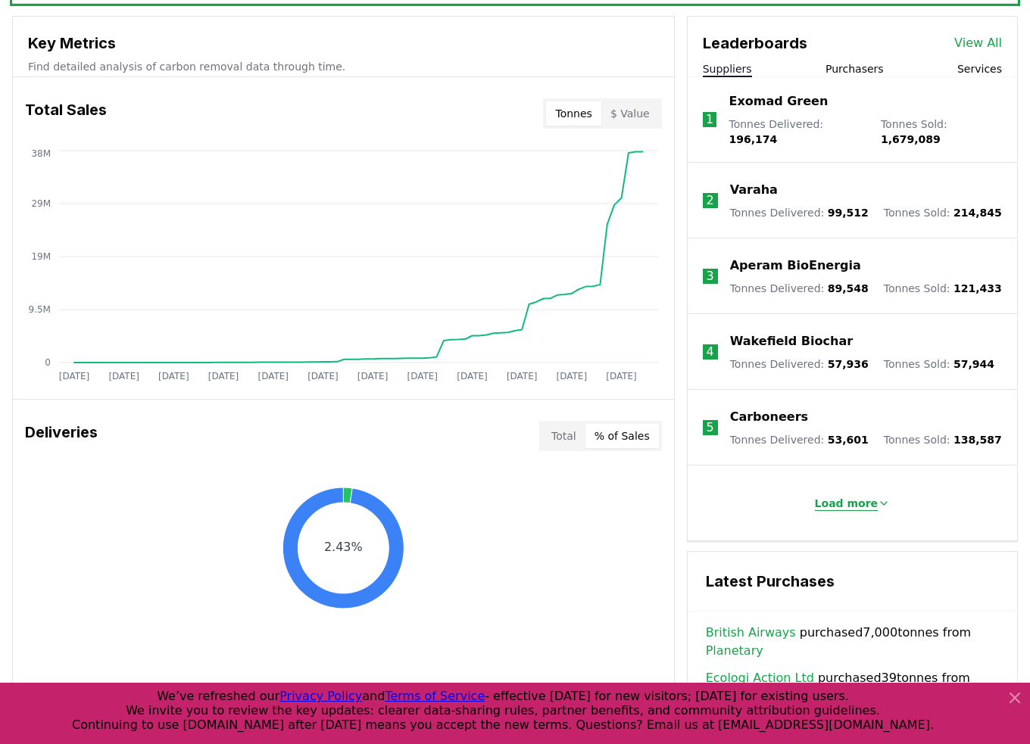
click at [837, 498] on p "Load more" at bounding box center [847, 503] width 64 height 15
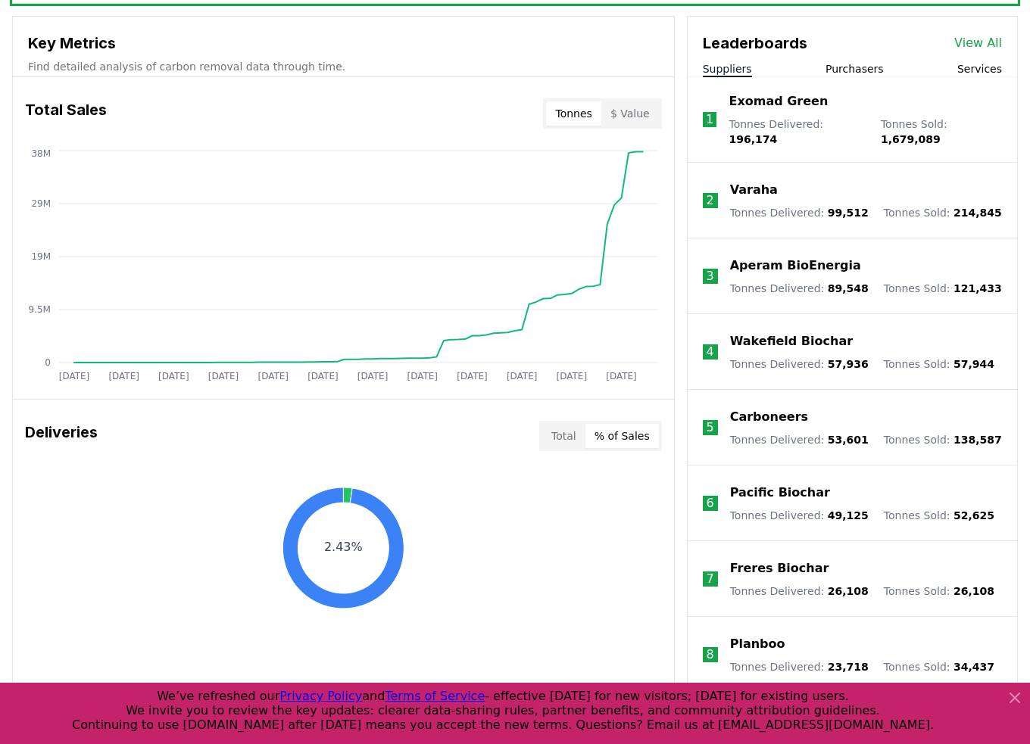
click at [976, 36] on link "View All" at bounding box center [978, 43] width 48 height 18
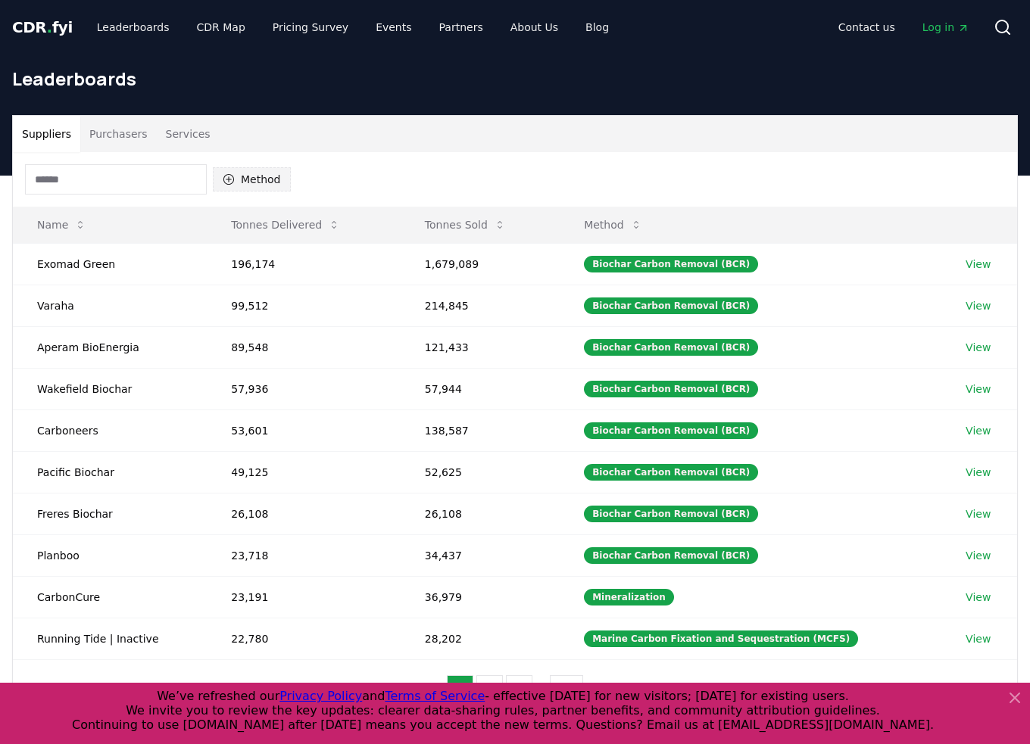
click at [243, 175] on button "Method" at bounding box center [252, 179] width 78 height 24
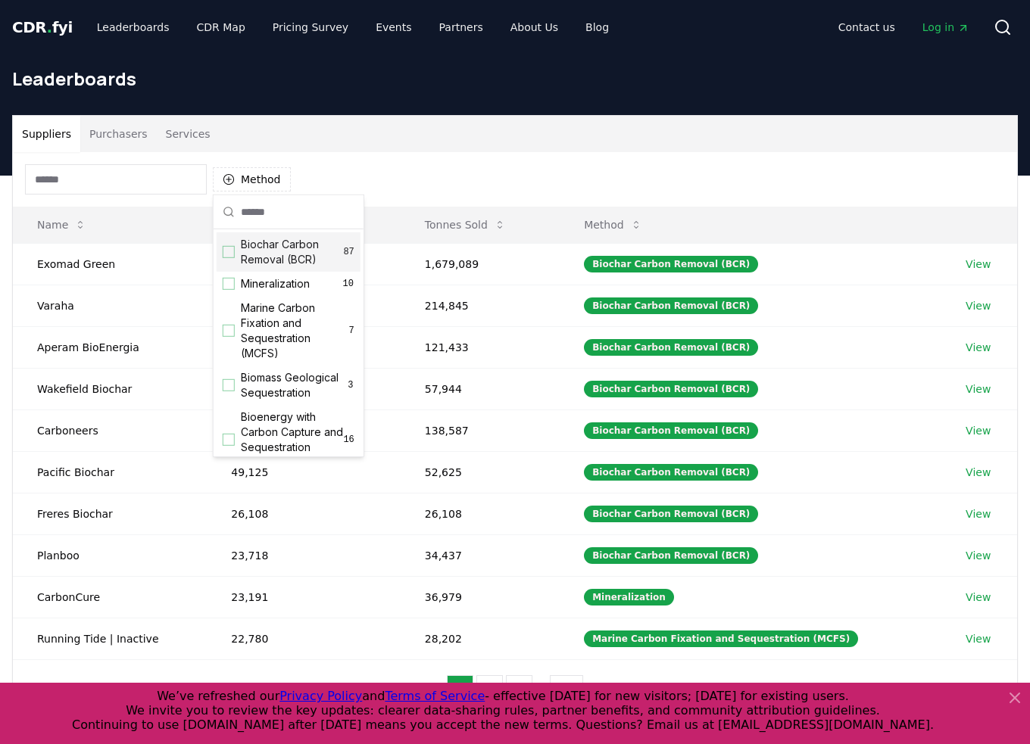
click at [237, 253] on div "Biochar Carbon Removal (BCR) 87" at bounding box center [289, 251] width 144 height 39
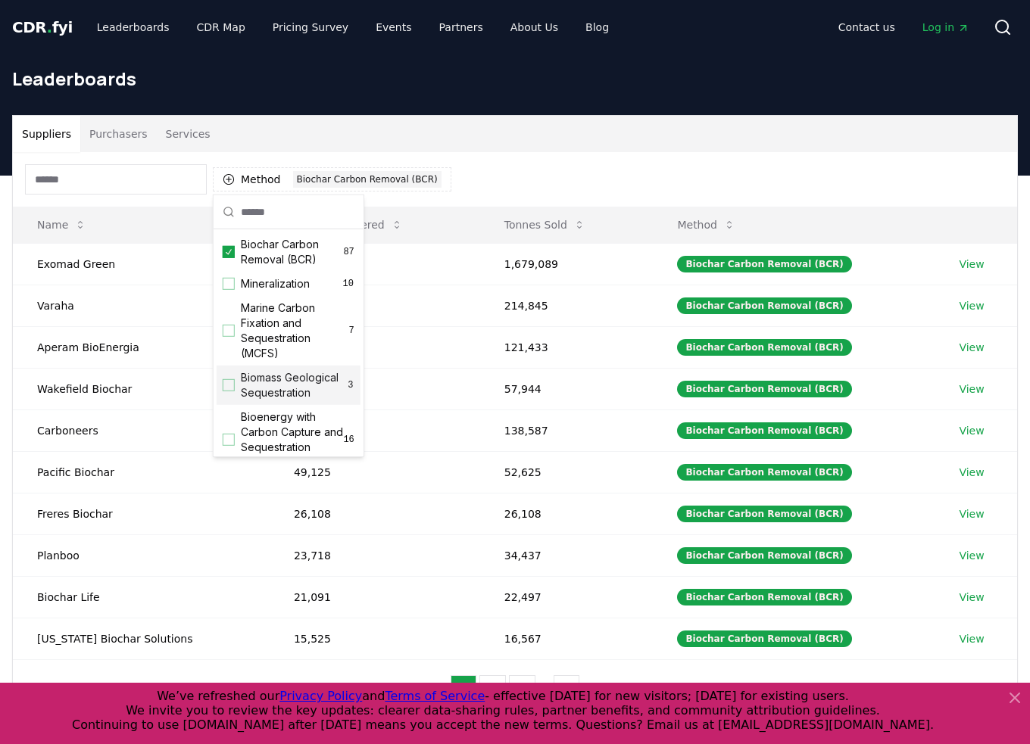
click at [550, 181] on div "Method 1 Biochar Carbon Removal (BCR)" at bounding box center [515, 179] width 1004 height 55
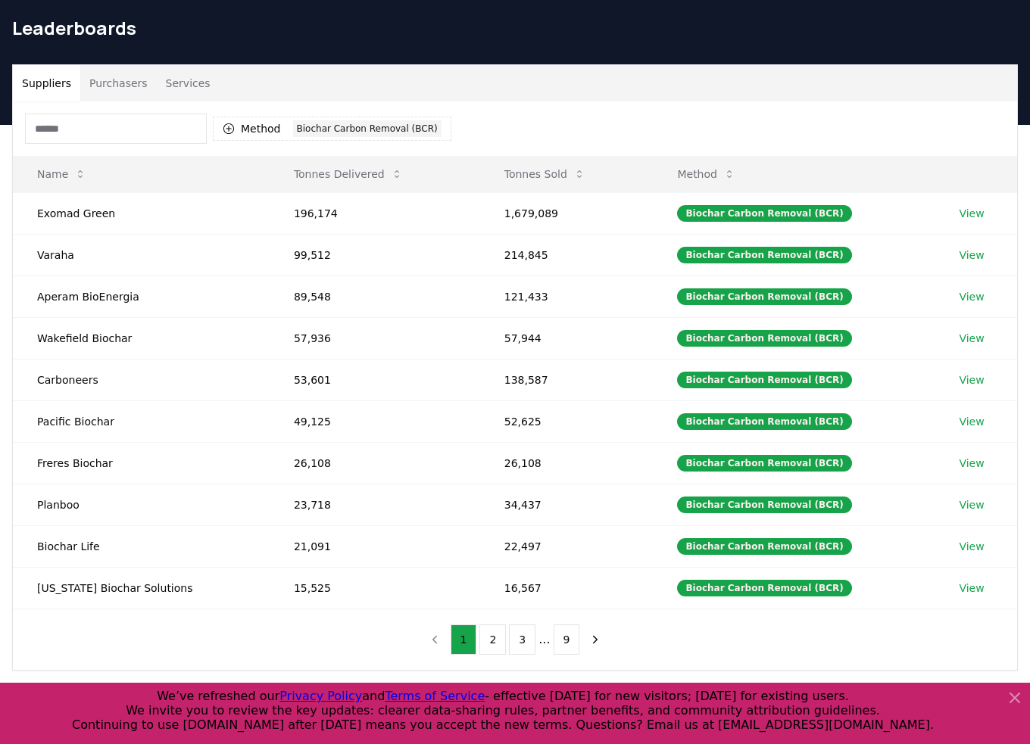
scroll to position [76, 0]
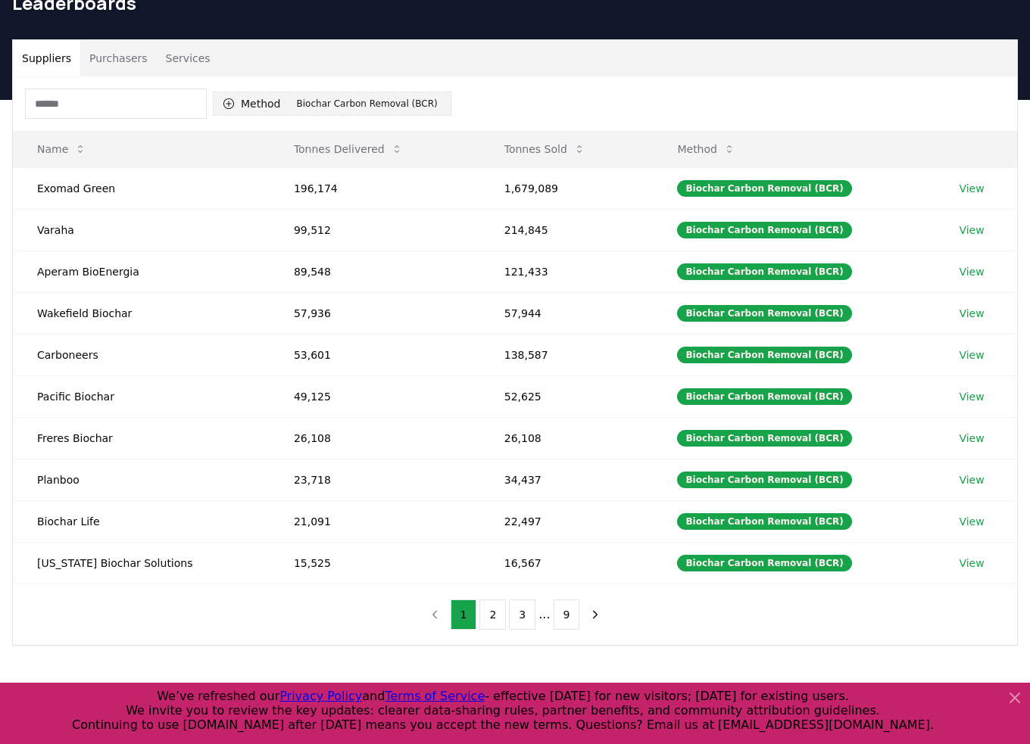
click at [260, 101] on button "Method 1 Biochar Carbon Removal (BCR)" at bounding box center [332, 104] width 239 height 24
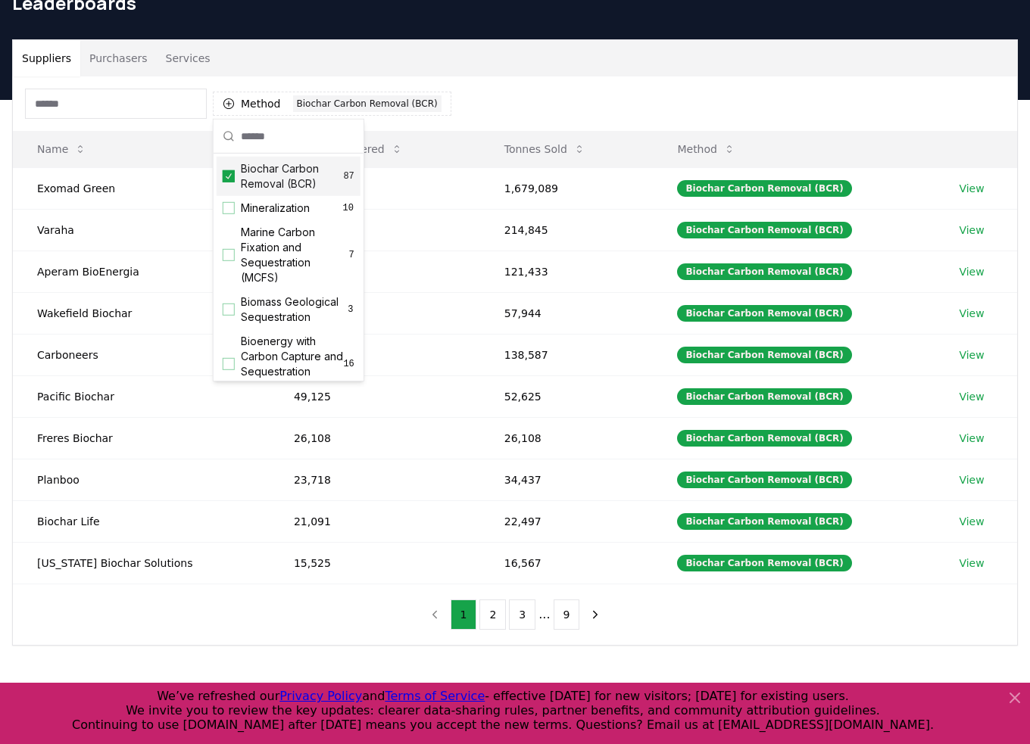
click at [229, 176] on icon "Suggestions" at bounding box center [229, 175] width 6 height 5
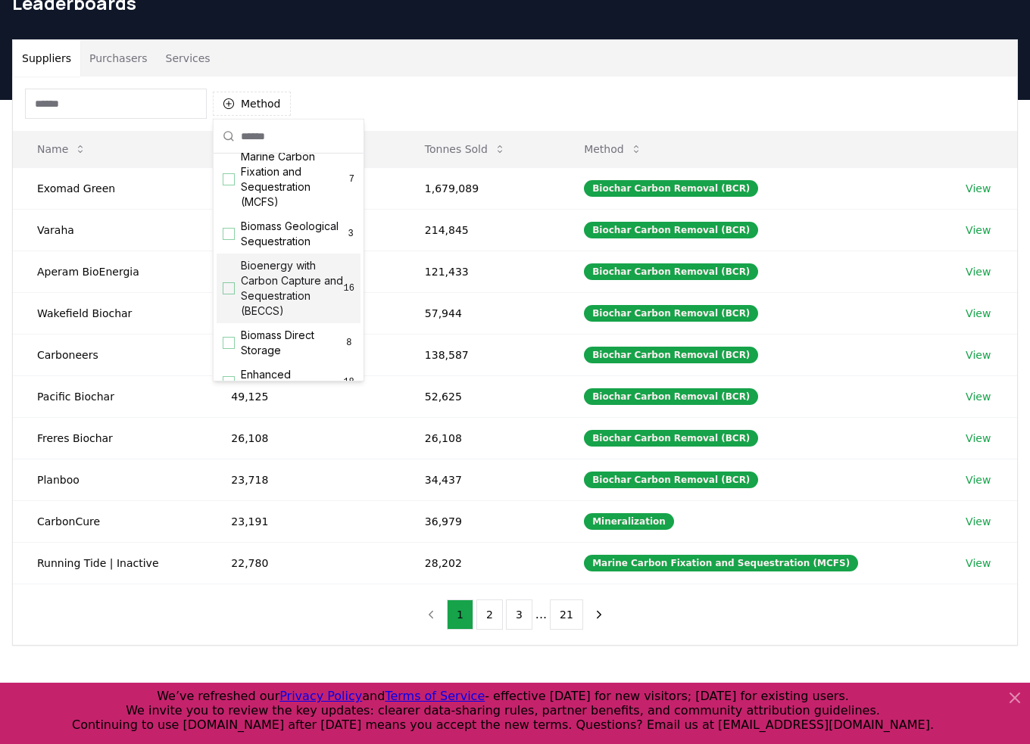
click at [230, 295] on div "Suggestions" at bounding box center [229, 288] width 12 height 12
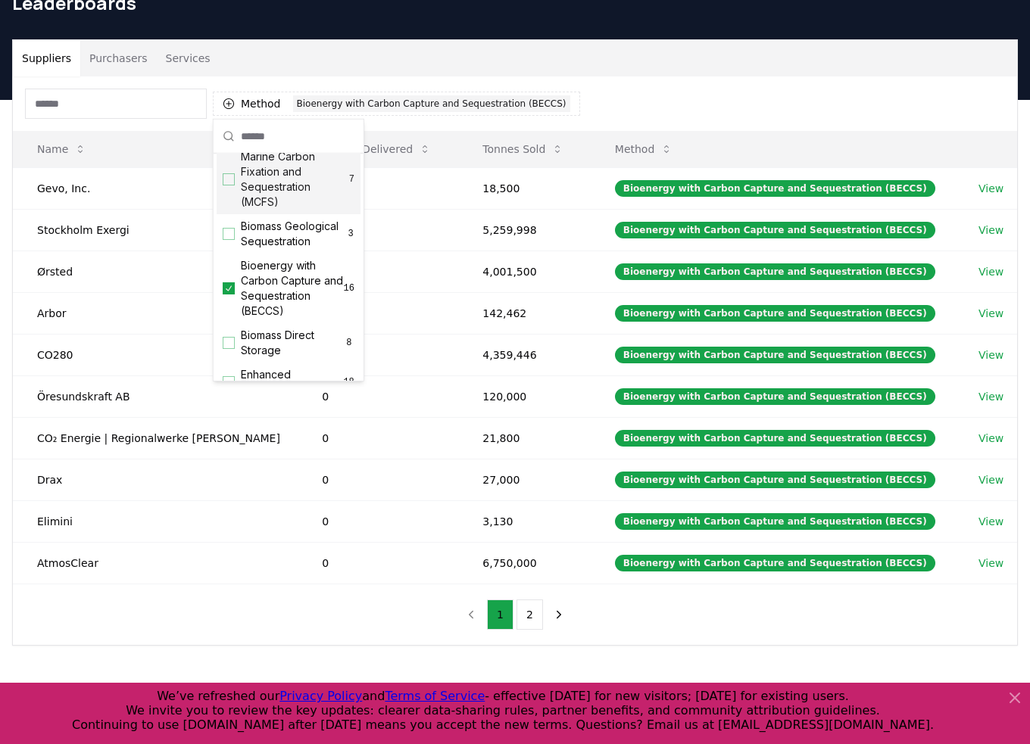
click at [618, 100] on div "Method 1 Bioenergy with Carbon Capture and Sequestration (BECCS)" at bounding box center [515, 103] width 1004 height 55
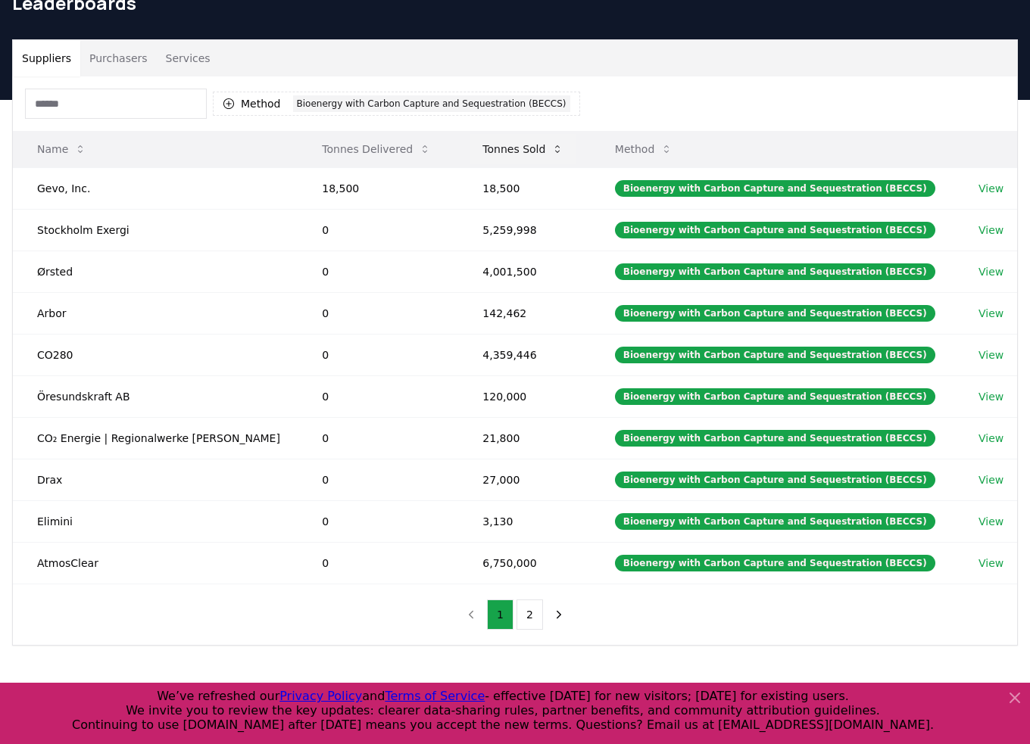
click at [551, 150] on icon at bounding box center [557, 149] width 12 height 12
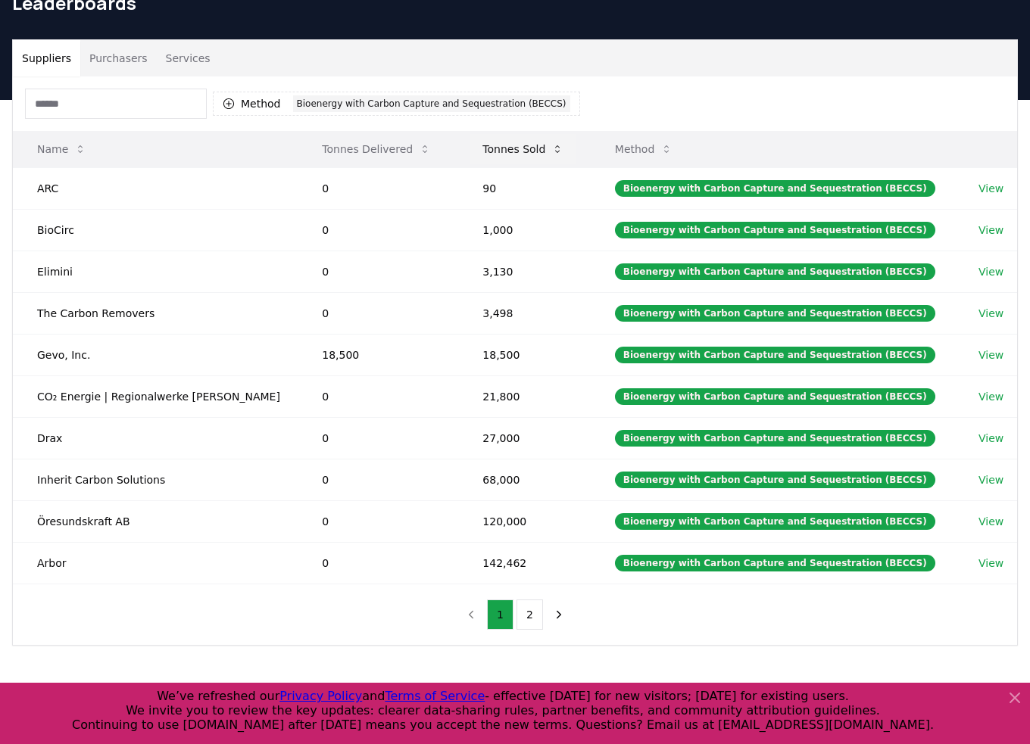
click at [551, 150] on icon at bounding box center [557, 149] width 12 height 12
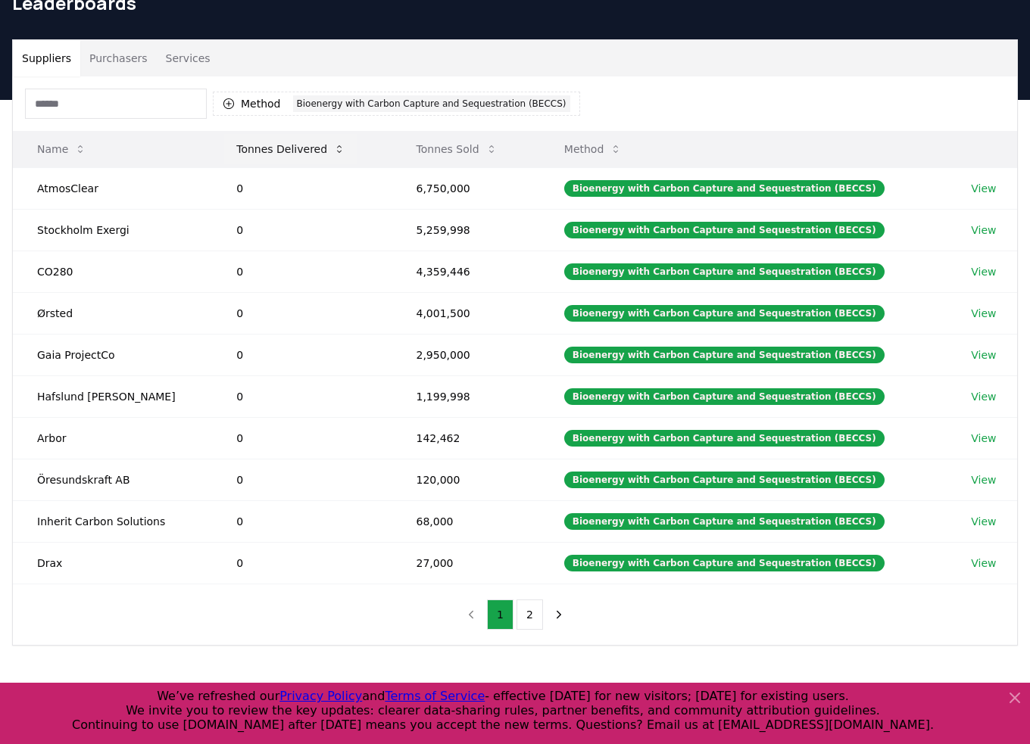
click at [337, 151] on icon at bounding box center [339, 149] width 5 height 8
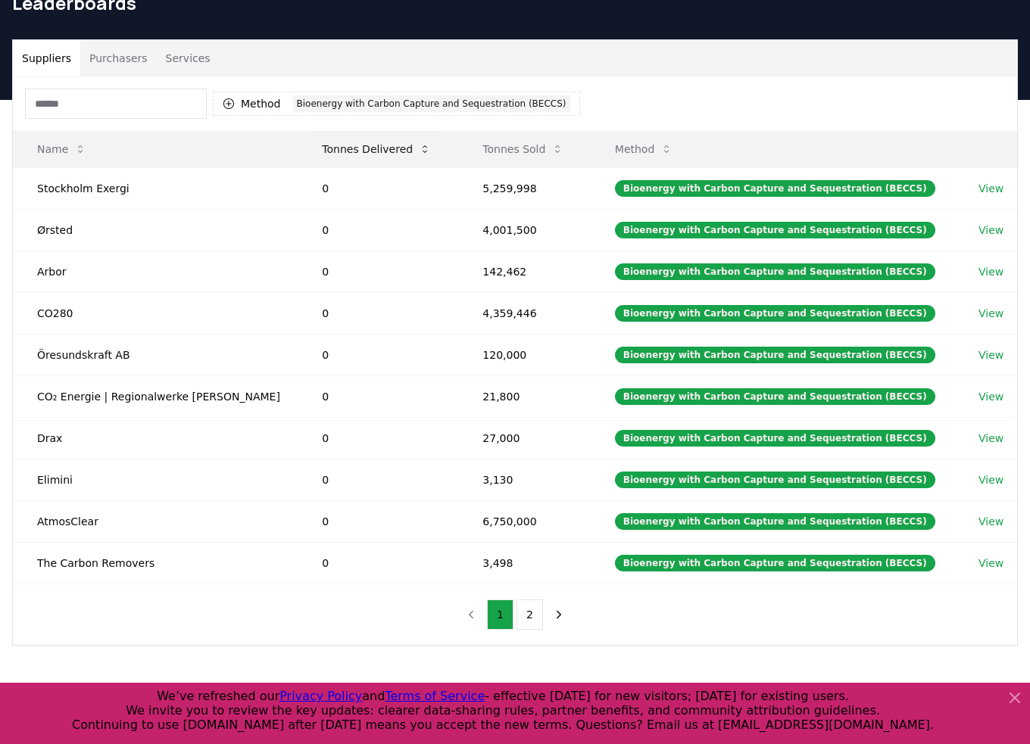
click at [423, 151] on icon at bounding box center [425, 149] width 5 height 8
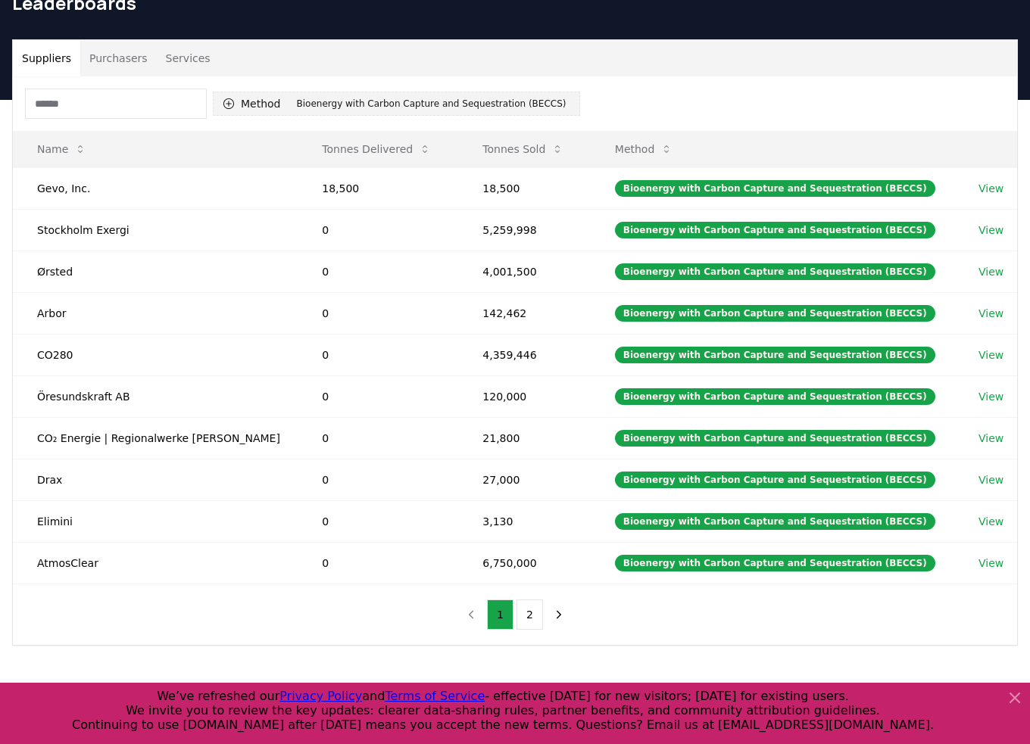
click at [243, 105] on button "Method 1 Bioenergy with Carbon Capture and Sequestration (BECCS)" at bounding box center [396, 104] width 367 height 24
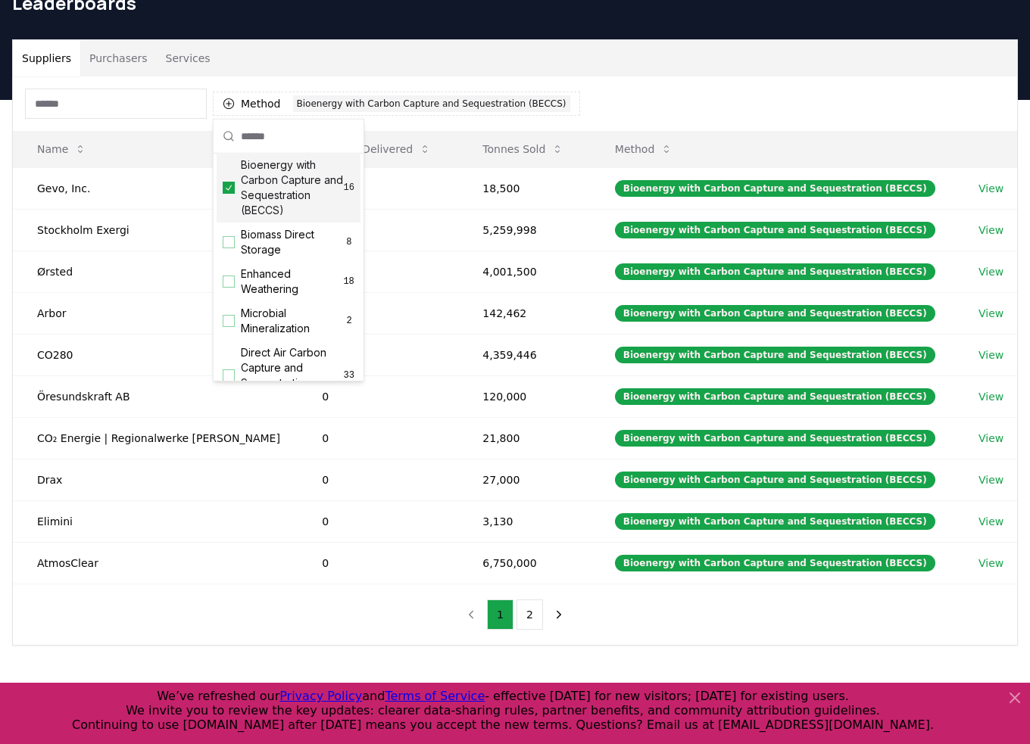
scroll to position [151, 0]
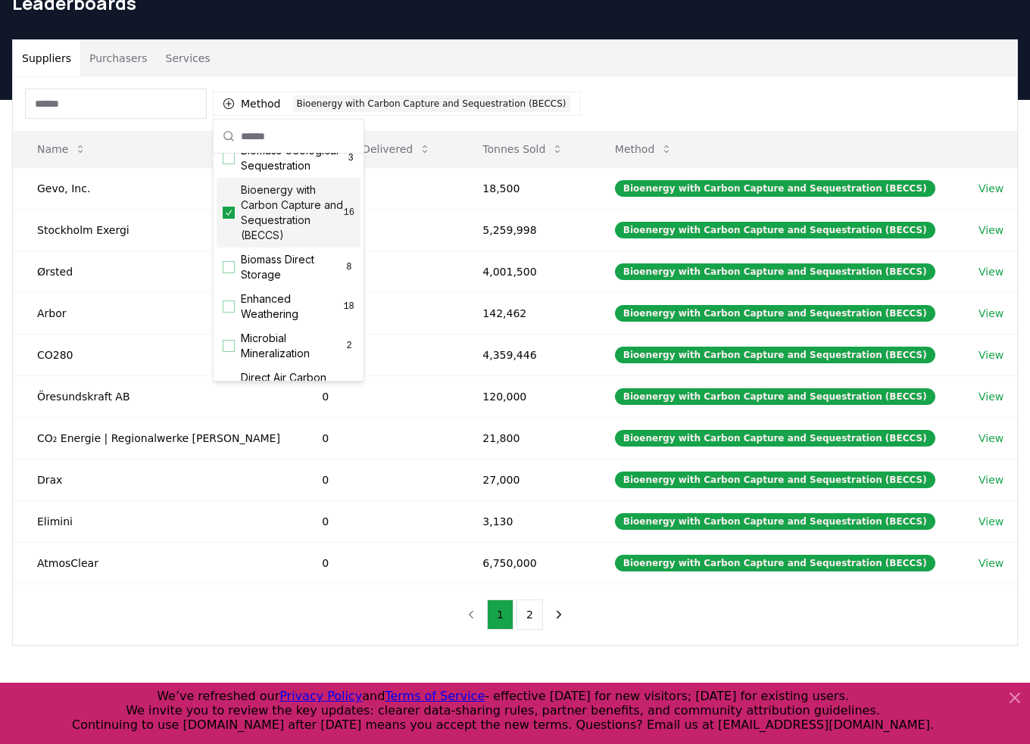
click at [230, 219] on icon "Suggestions" at bounding box center [228, 213] width 11 height 12
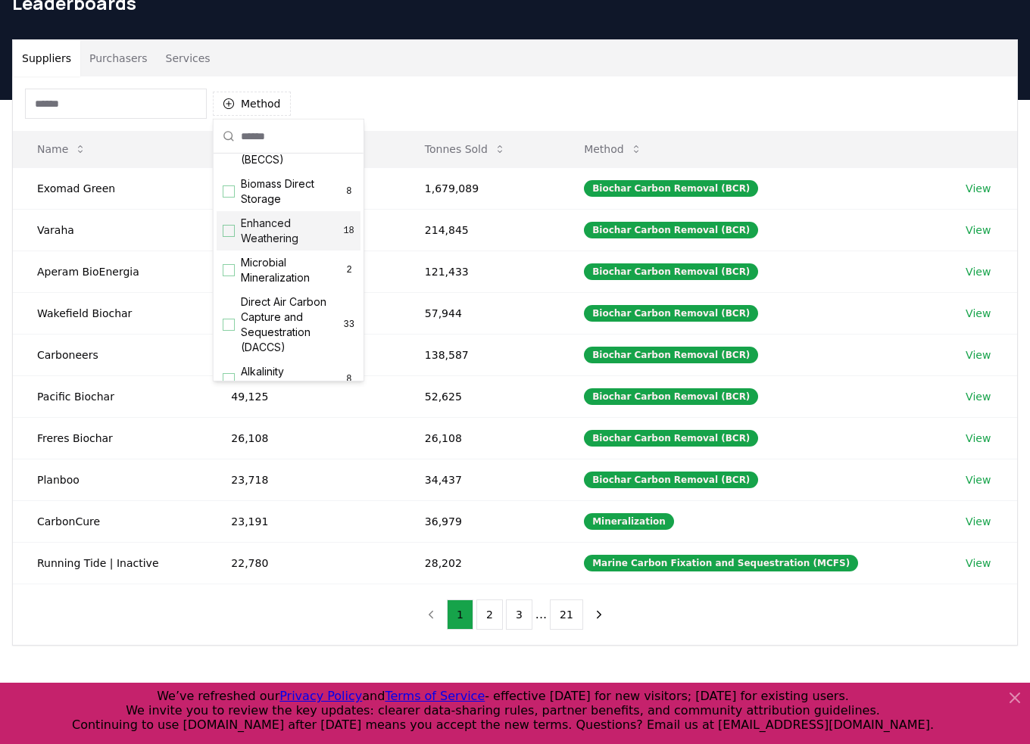
scroll to position [303, 0]
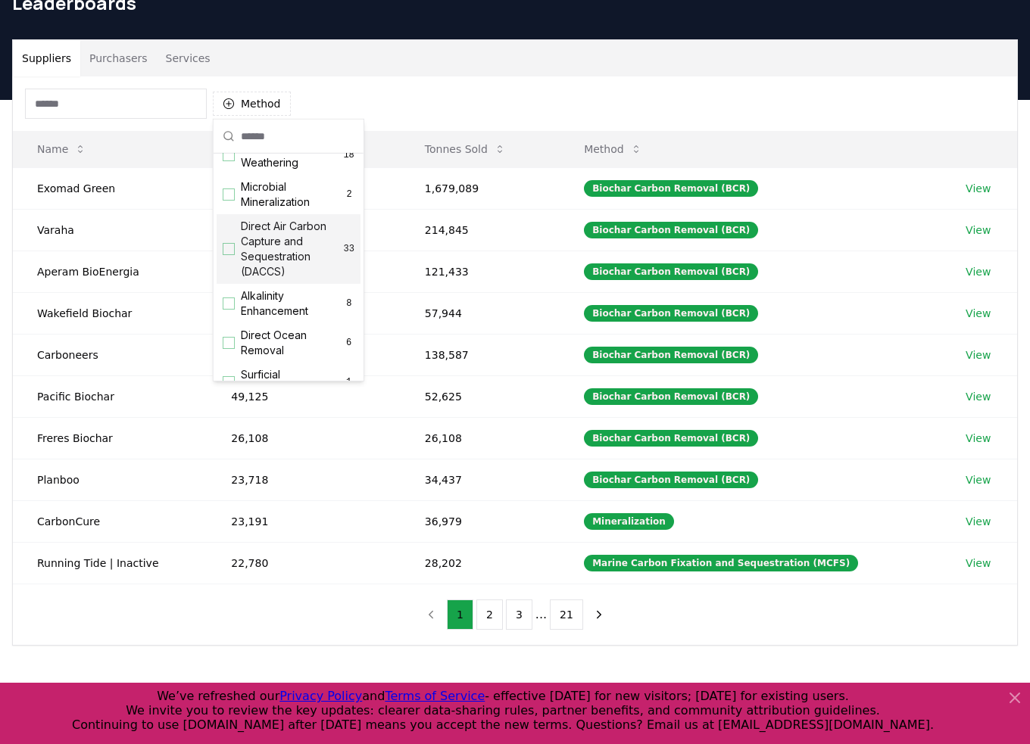
click at [227, 255] on div "Suggestions" at bounding box center [229, 249] width 12 height 12
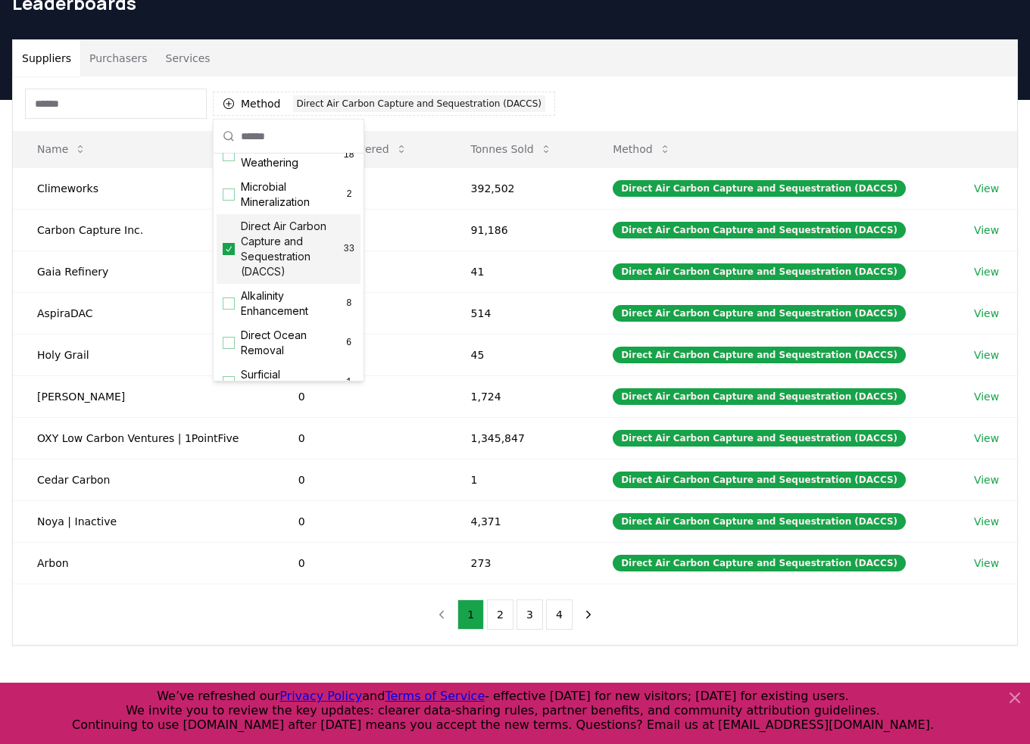
click at [612, 95] on div "Method 1 Direct Air Carbon Capture and Sequestration (DACCS)" at bounding box center [515, 103] width 1004 height 55
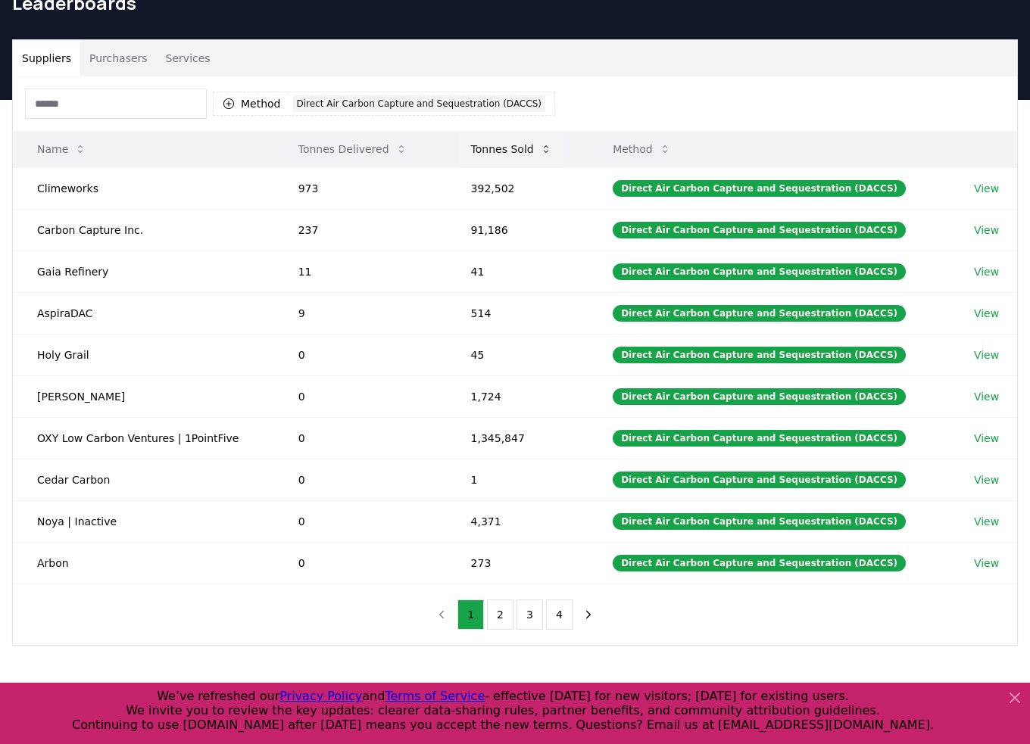
click at [552, 148] on icon at bounding box center [546, 149] width 12 height 12
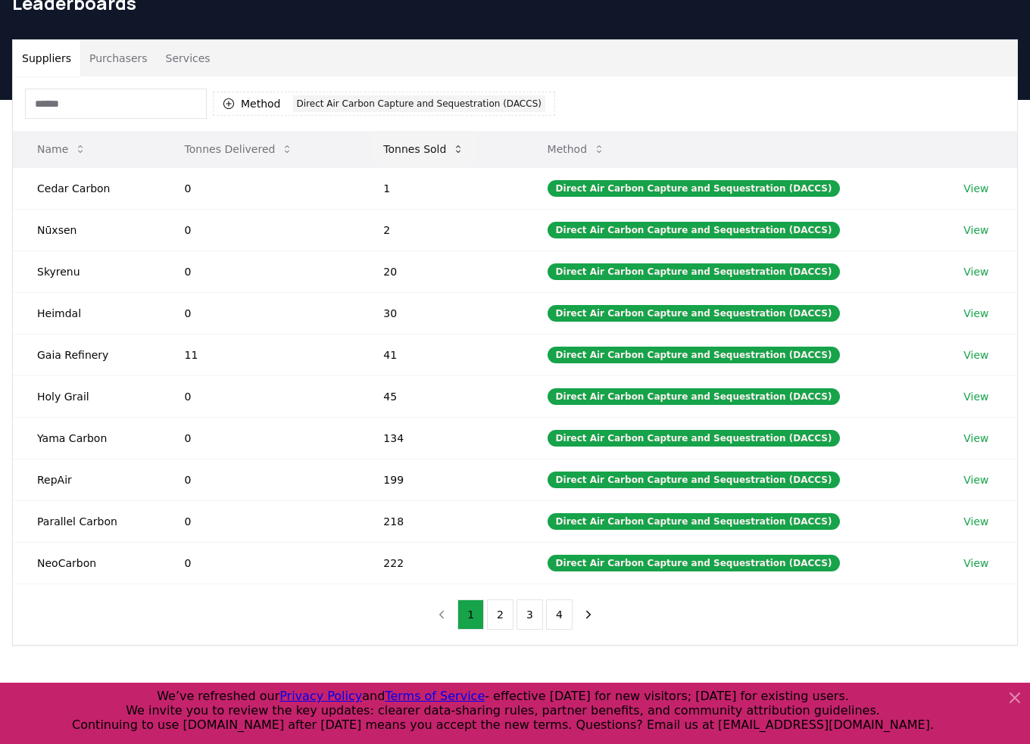
click at [463, 144] on icon at bounding box center [458, 149] width 12 height 12
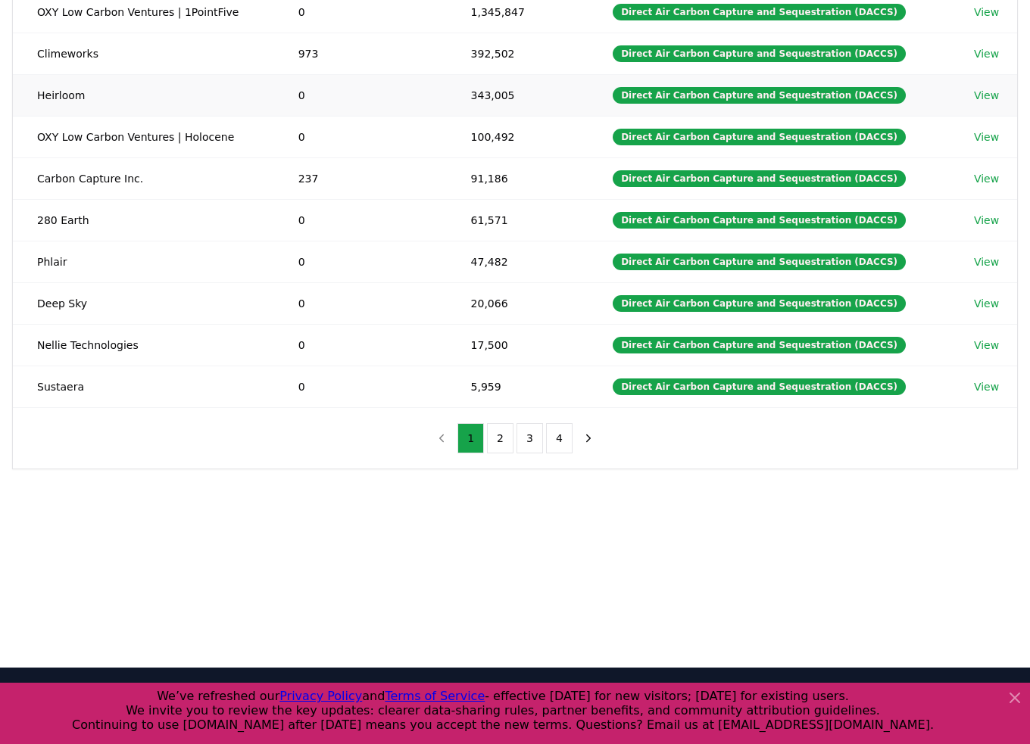
scroll to position [151, 0]
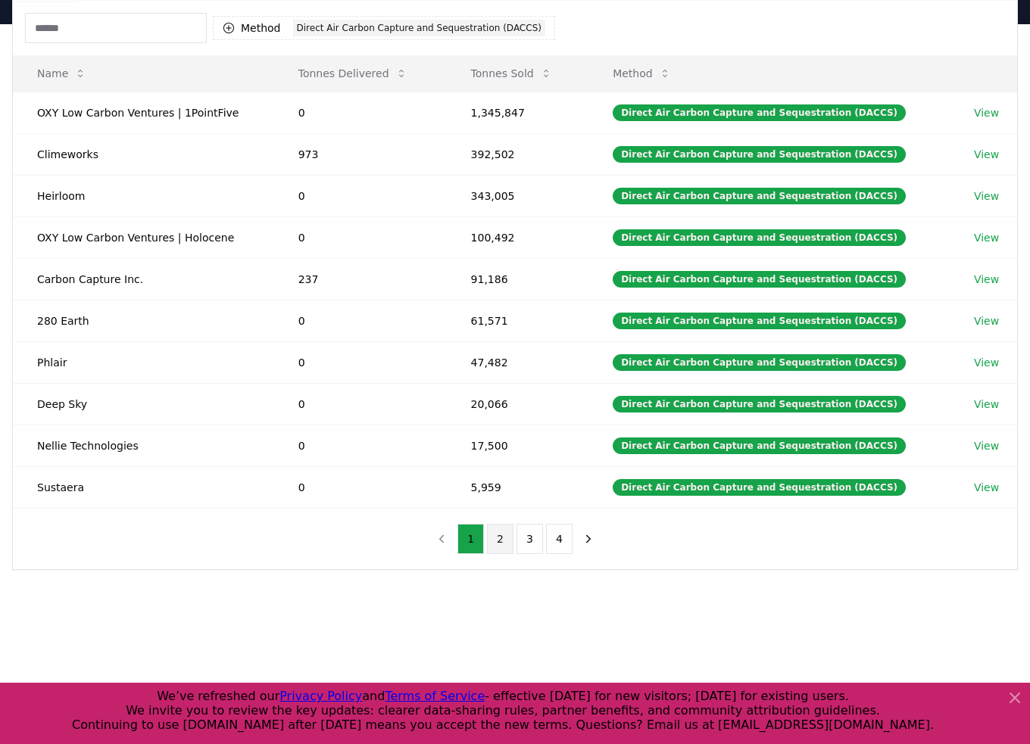
click at [498, 524] on button "2" at bounding box center [500, 539] width 27 height 30
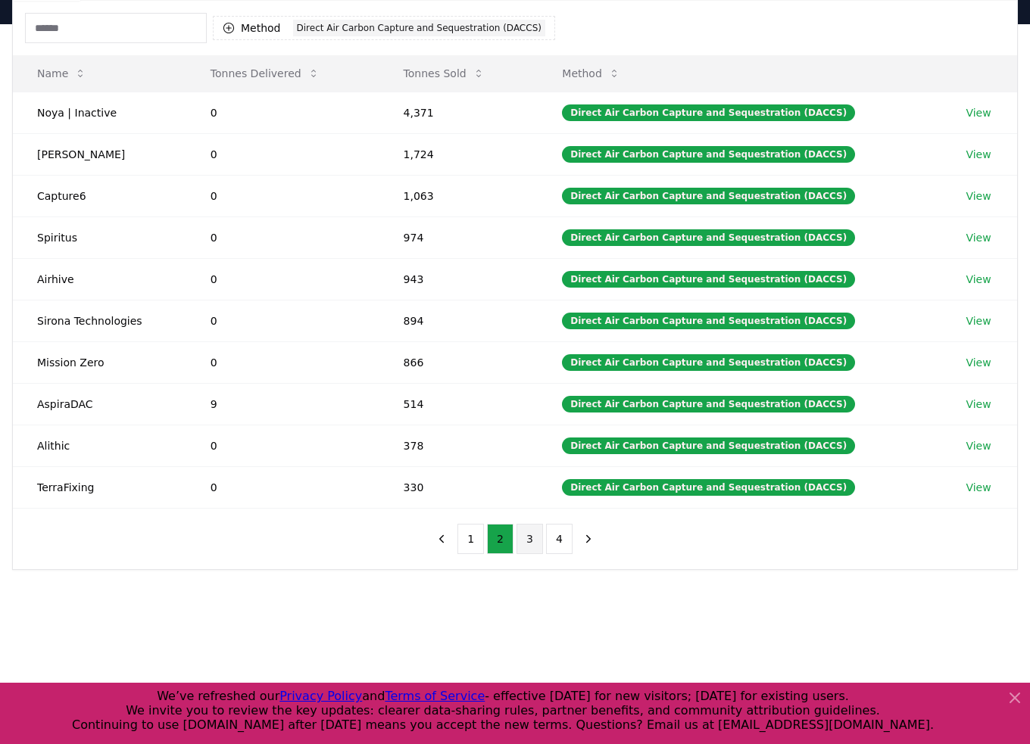
click at [527, 534] on button "3" at bounding box center [529, 539] width 27 height 30
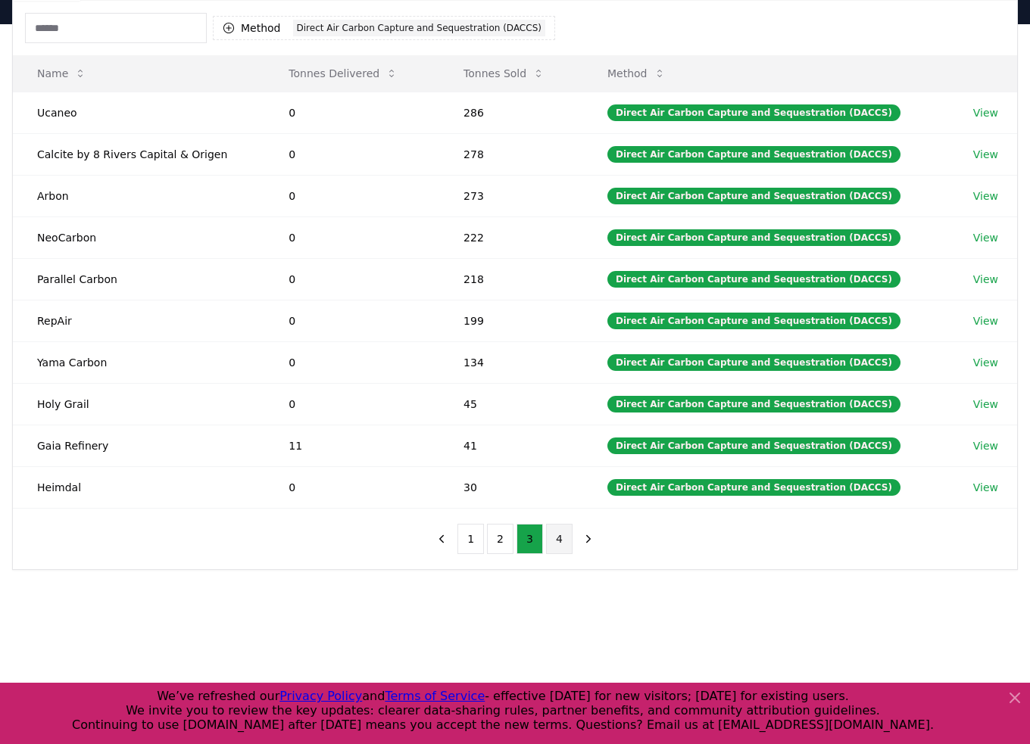
click at [550, 534] on button "4" at bounding box center [559, 539] width 27 height 30
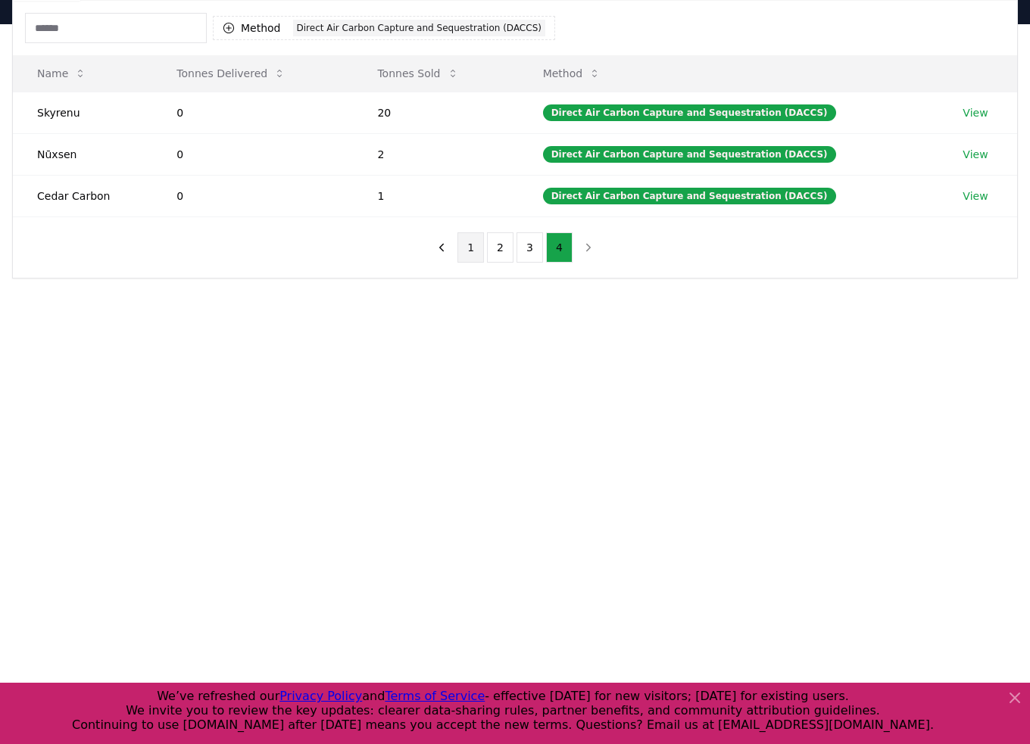
click at [473, 241] on button "1" at bounding box center [470, 247] width 27 height 30
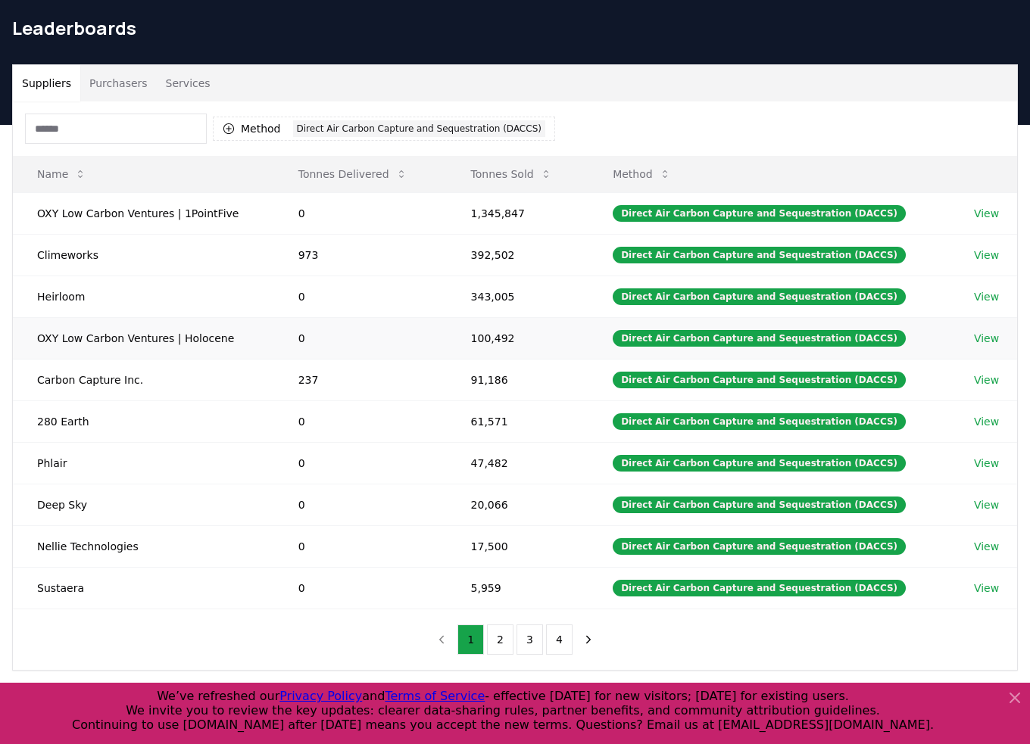
scroll to position [0, 0]
